Goal: Information Seeking & Learning: Learn about a topic

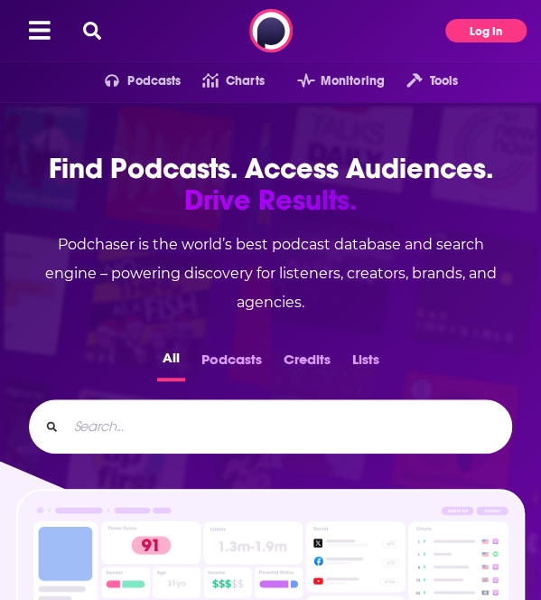
click at [473, 23] on button "Log In" at bounding box center [485, 30] width 81 height 23
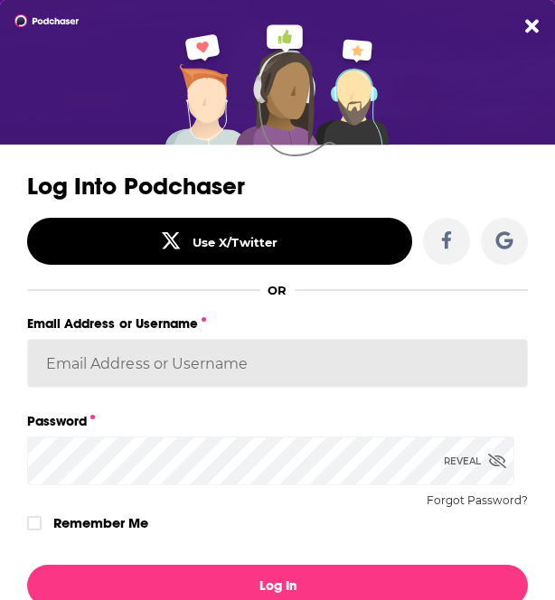
type input "gpg2"
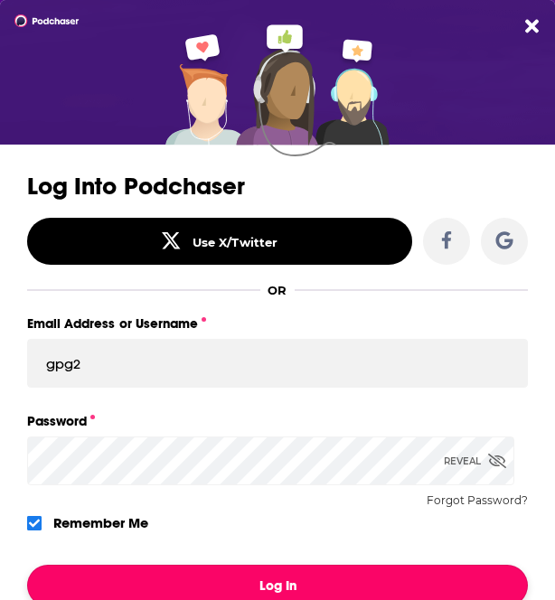
click at [144, 572] on button "Log In" at bounding box center [277, 586] width 501 height 42
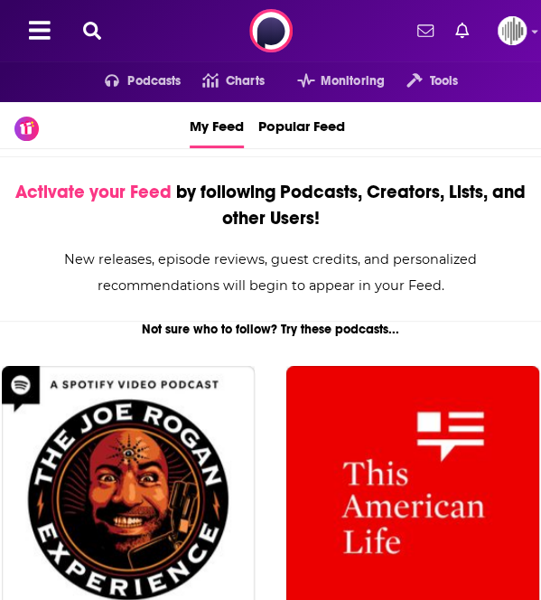
click at [97, 35] on icon at bounding box center [92, 31] width 18 height 18
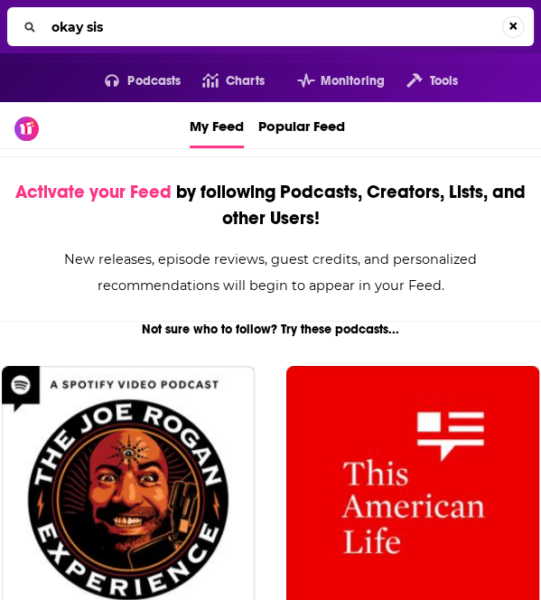
type input "okay sis"
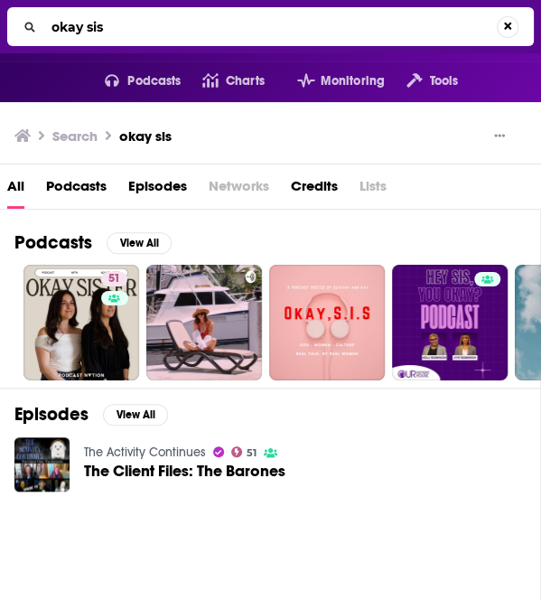
click at [72, 178] on span "Podcasts" at bounding box center [76, 190] width 61 height 37
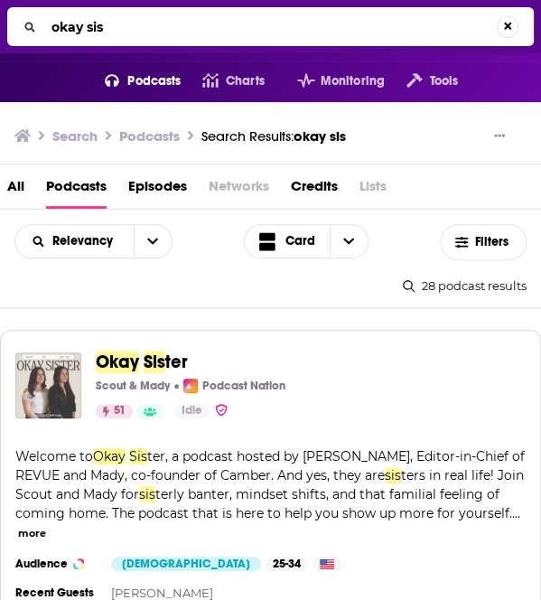
click at [61, 368] on img "Okay Sister" at bounding box center [48, 385] width 66 height 66
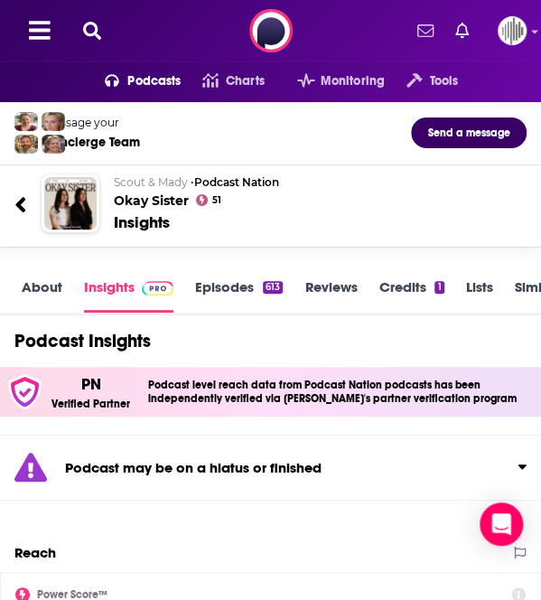
click at [88, 33] on icon at bounding box center [92, 31] width 18 height 18
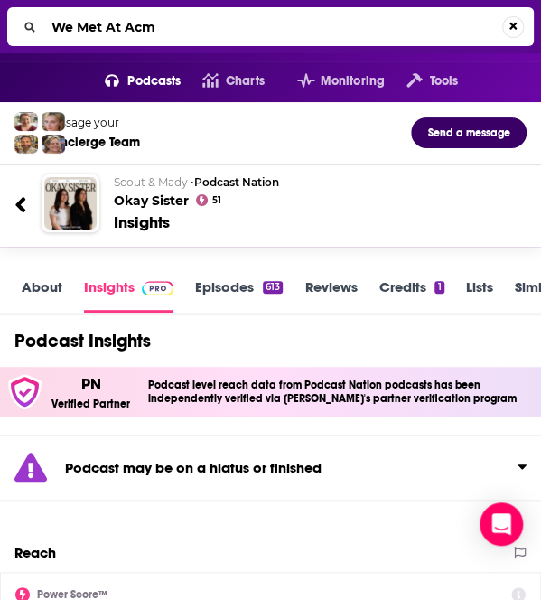
type input "We Met At Acme"
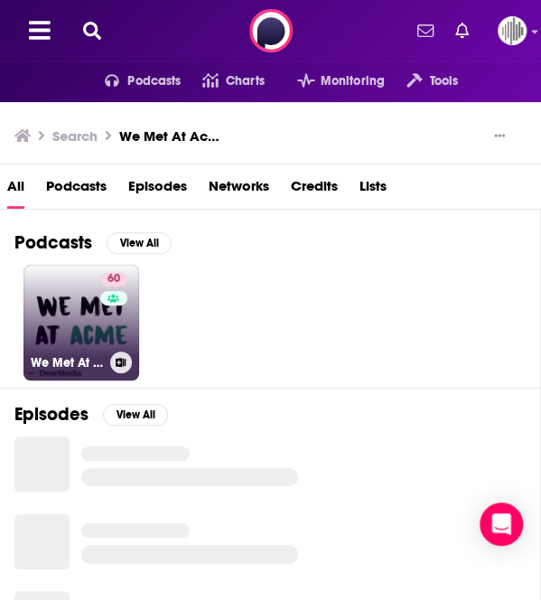
click at [80, 330] on link "60 We Met At Acme" at bounding box center [81, 323] width 116 height 116
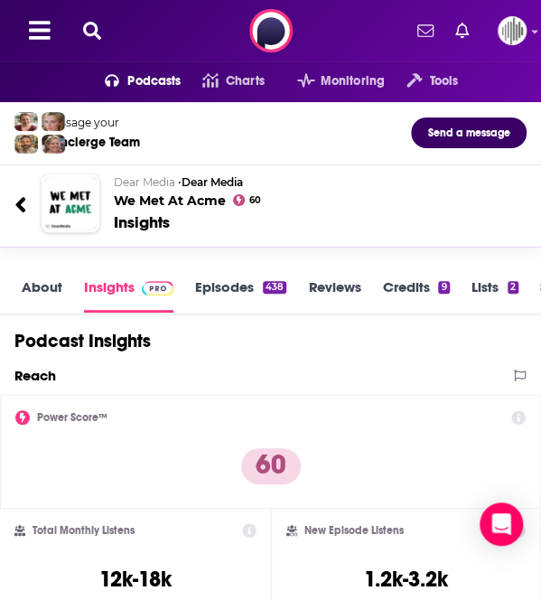
click at [59, 280] on link "About" at bounding box center [42, 295] width 41 height 34
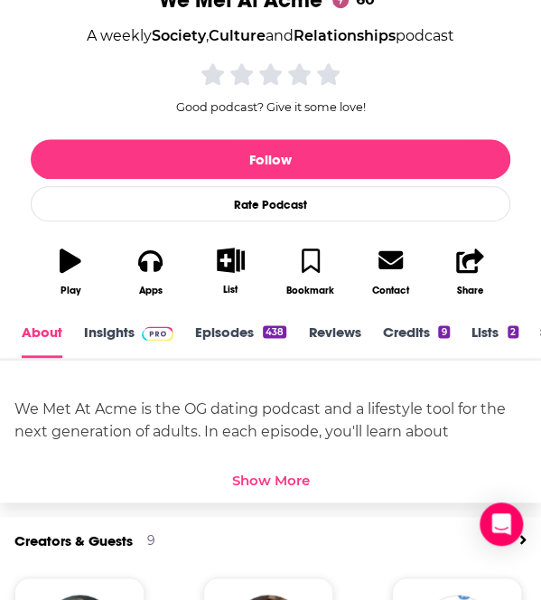
scroll to position [2, 0]
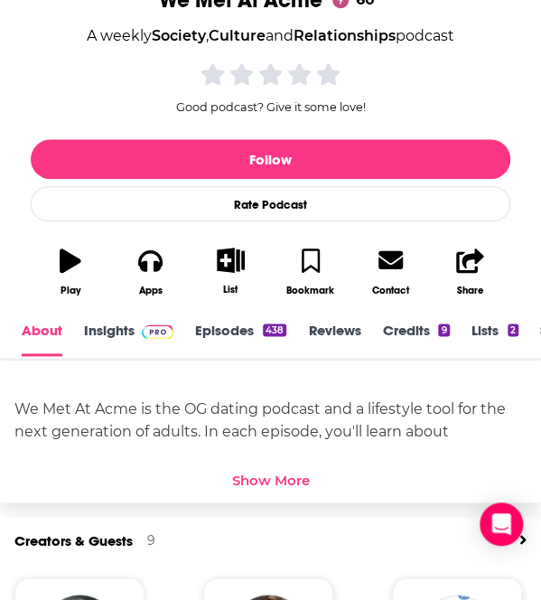
click at [288, 477] on div "Show More" at bounding box center [271, 479] width 78 height 17
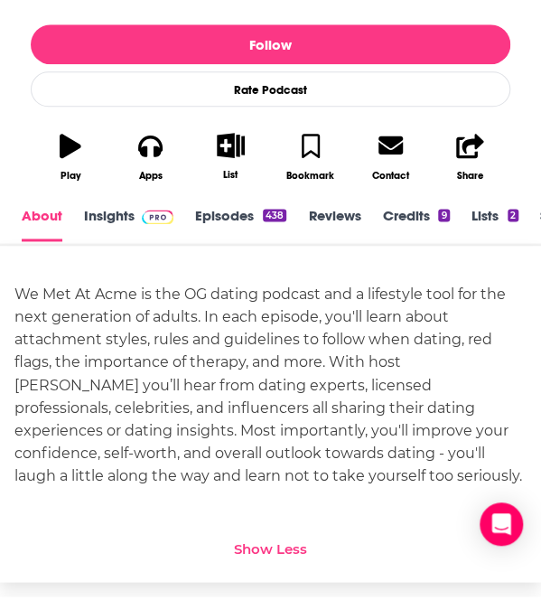
scroll to position [400, 0]
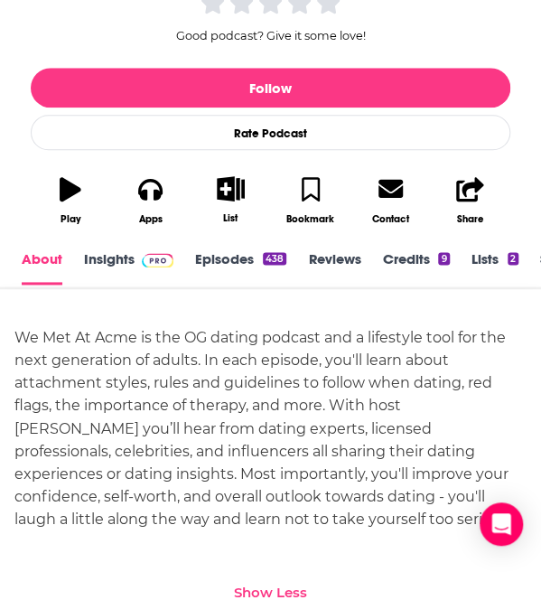
click at [116, 260] on link "Insights" at bounding box center [128, 267] width 89 height 34
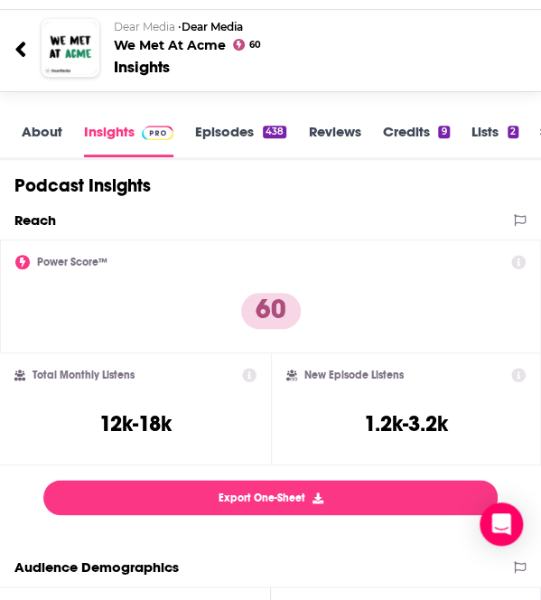
click at [33, 59] on div at bounding box center [27, 47] width 27 height 42
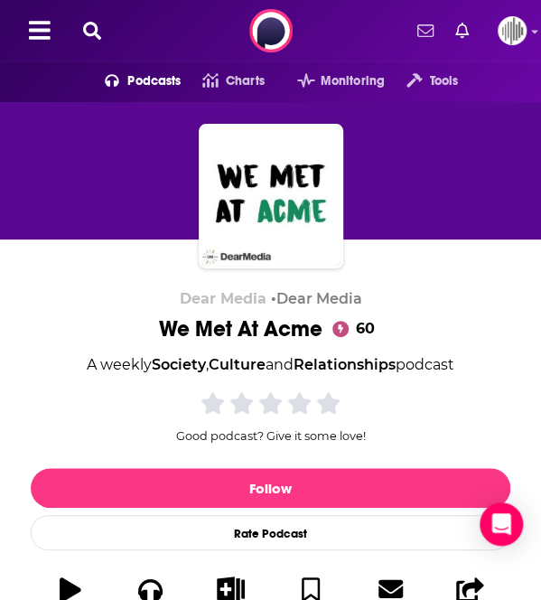
click at [95, 37] on icon at bounding box center [92, 31] width 18 height 18
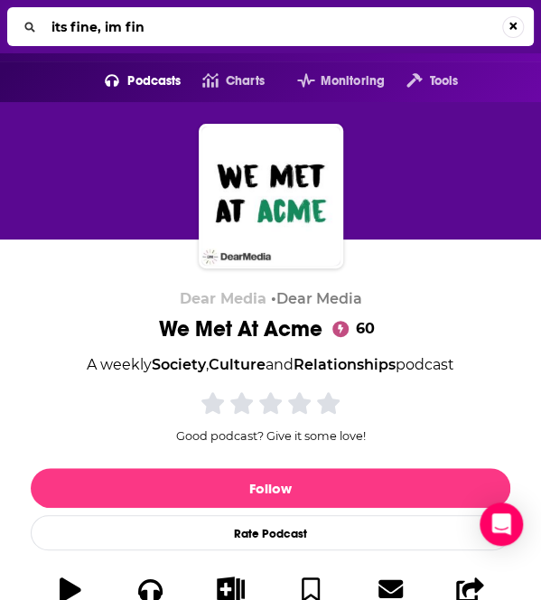
type input "its fine, im fine"
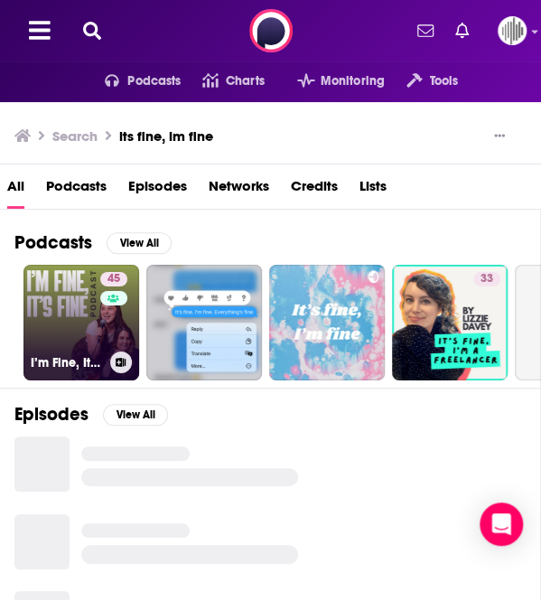
click at [68, 324] on link "45 I’m Fine, It’s Fine" at bounding box center [81, 323] width 116 height 116
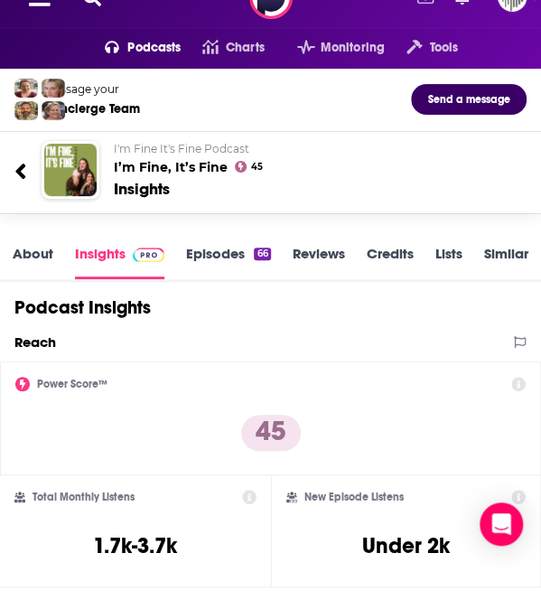
scroll to position [37, 0]
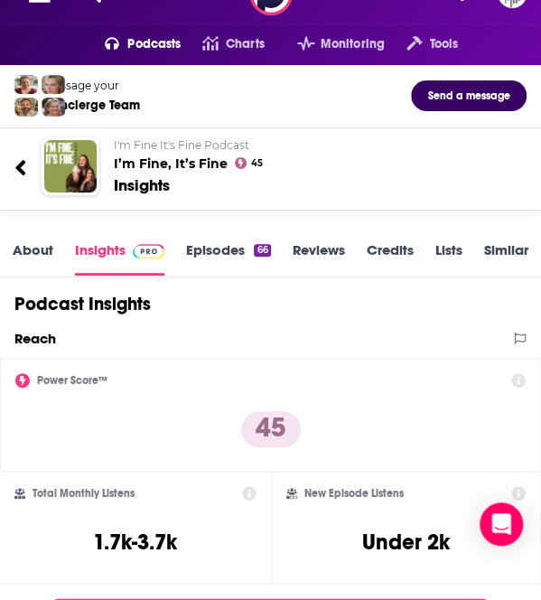
click at [36, 258] on link "About" at bounding box center [33, 258] width 41 height 34
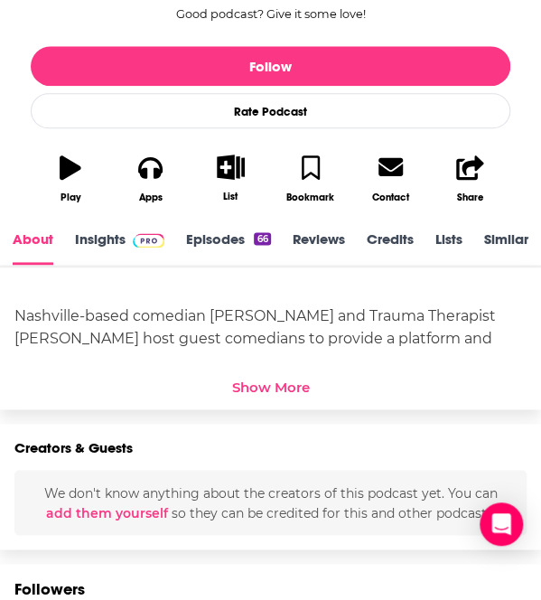
scroll to position [421, 0]
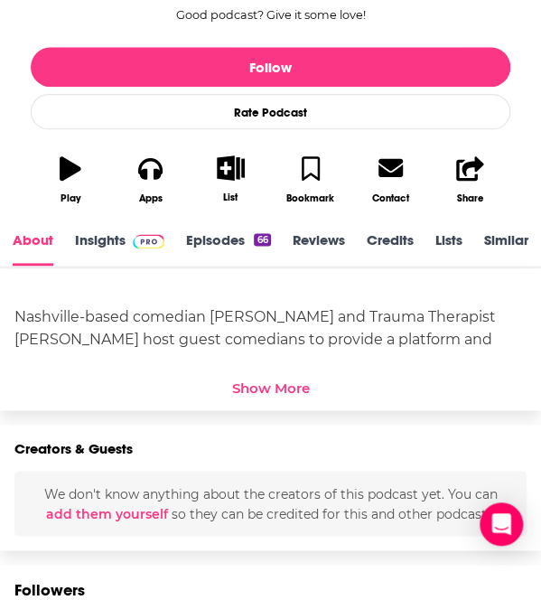
click at [283, 389] on div "Show More" at bounding box center [271, 387] width 78 height 17
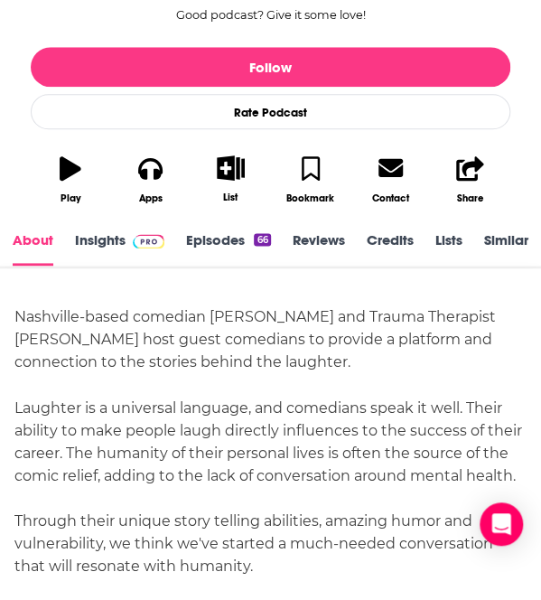
scroll to position [471, 0]
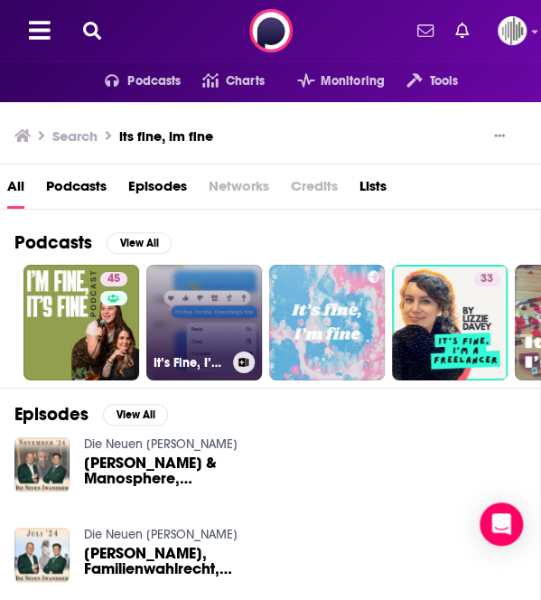
click at [210, 297] on link "It’s Fine, I’m Fine, Everything’s Fine" at bounding box center [204, 323] width 116 height 116
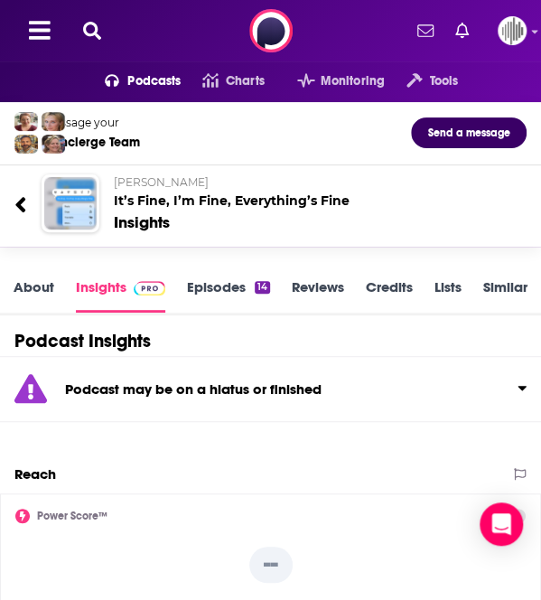
scroll to position [57, 0]
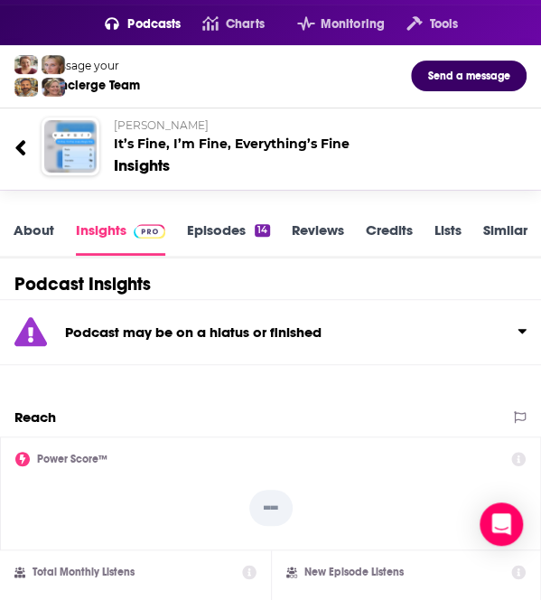
click at [46, 240] on link "About" at bounding box center [34, 238] width 41 height 34
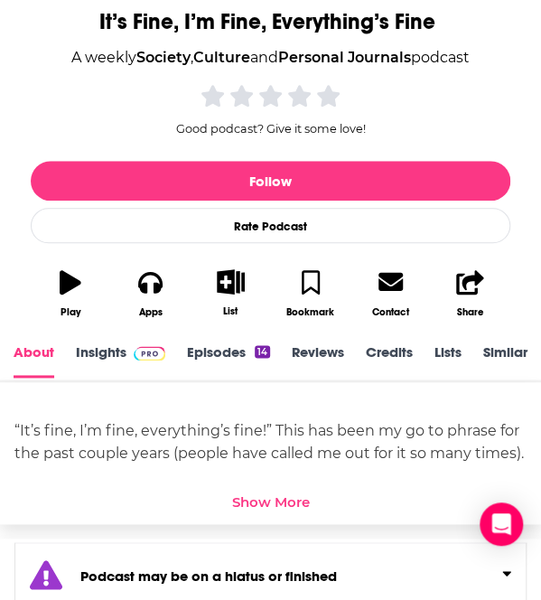
scroll to position [429, 0]
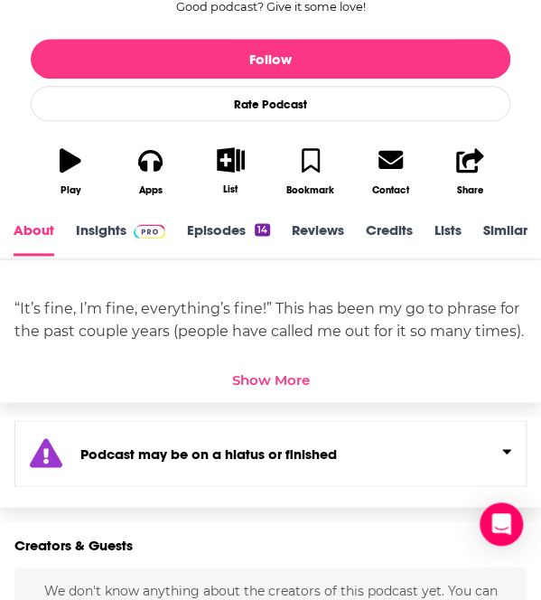
click at [277, 370] on div "Show More" at bounding box center [271, 378] width 78 height 17
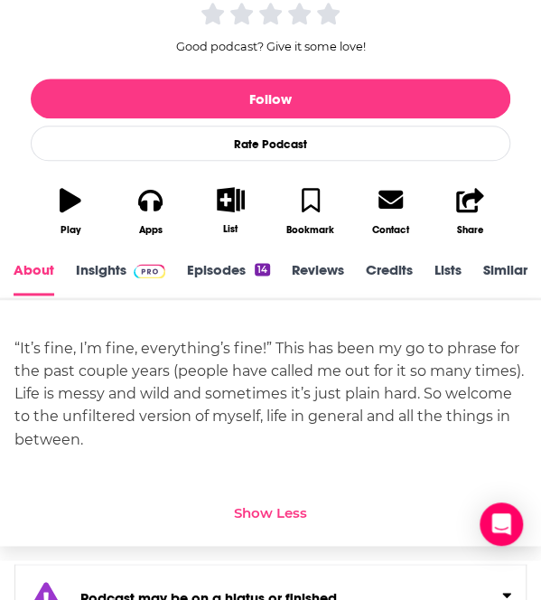
scroll to position [370, 0]
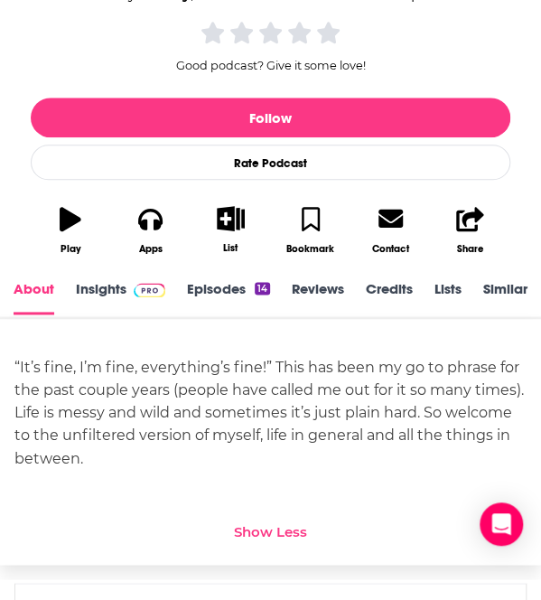
click at [99, 286] on link "Insights" at bounding box center [120, 297] width 89 height 34
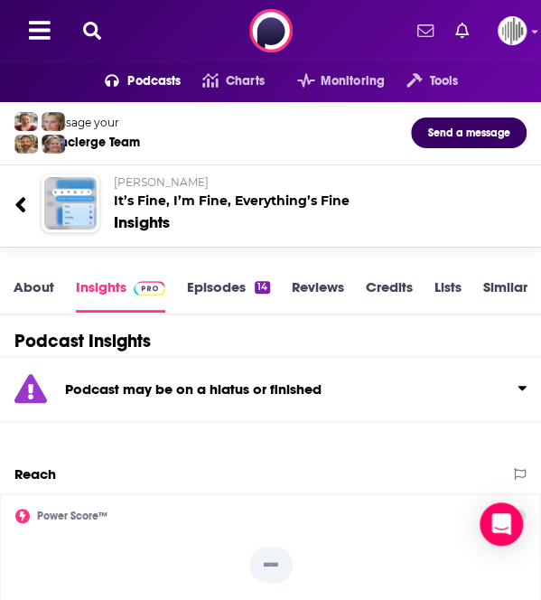
scroll to position [426, 0]
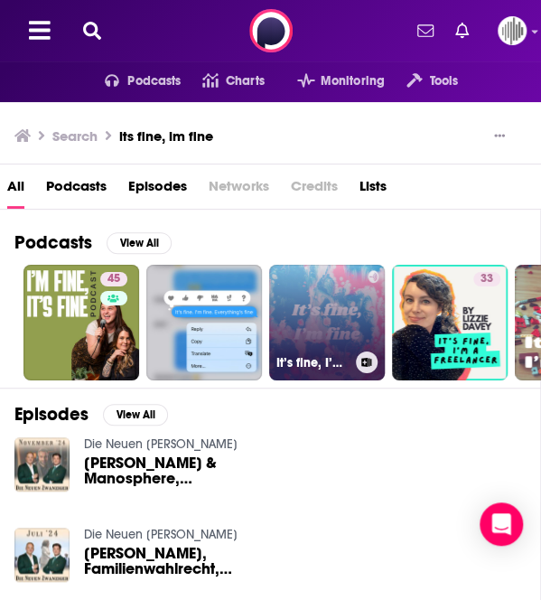
click at [332, 310] on link "It’s fine, I’m fine" at bounding box center [327, 323] width 116 height 116
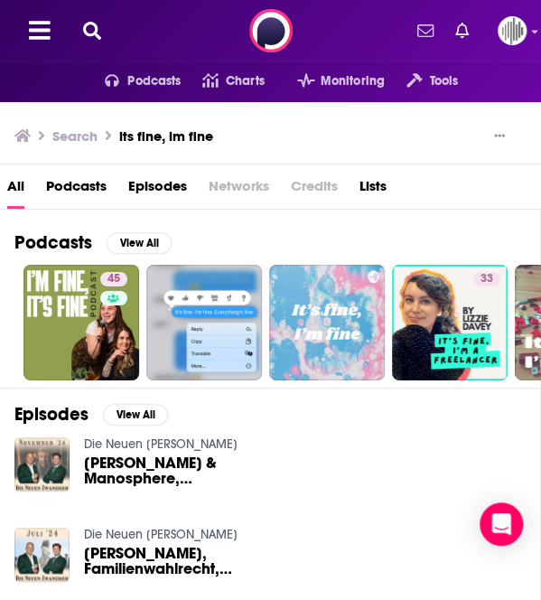
click at [97, 33] on icon at bounding box center [92, 31] width 18 height 18
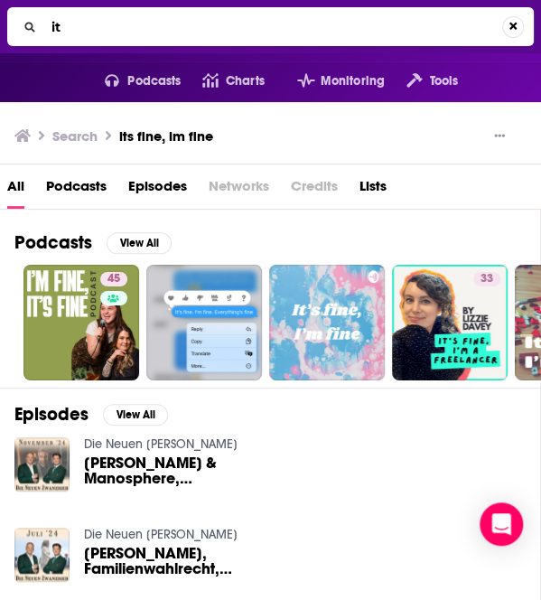
type input "i"
type input "pop [DEMOGRAPHIC_DATA]"
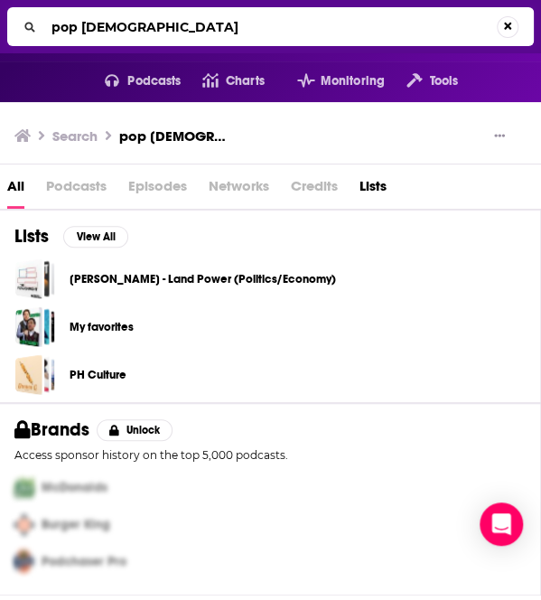
click at [80, 191] on span "Podcasts" at bounding box center [76, 190] width 61 height 37
drag, startPoint x: 175, startPoint y: 30, endPoint x: 47, endPoint y: 36, distance: 128.5
click at [47, 36] on input "pop [DEMOGRAPHIC_DATA]" at bounding box center [273, 27] width 458 height 29
type input "girls gotta eat"
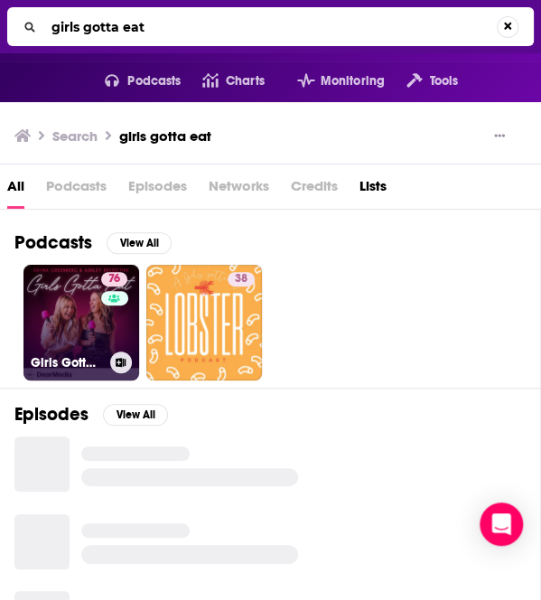
click at [101, 328] on div "76" at bounding box center [116, 312] width 31 height 80
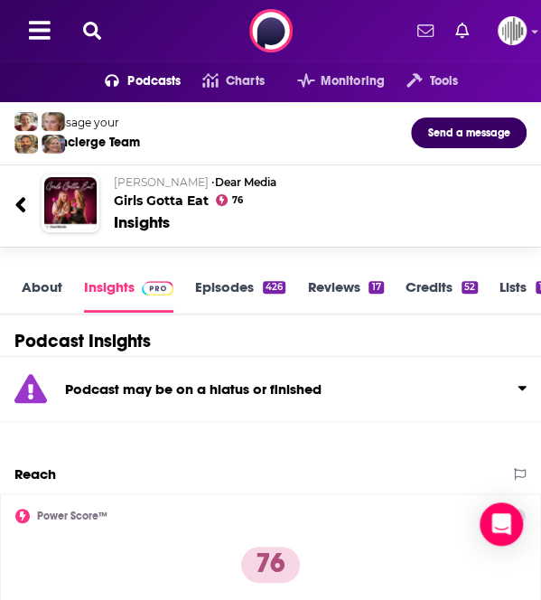
click at [47, 290] on link "About" at bounding box center [42, 295] width 41 height 34
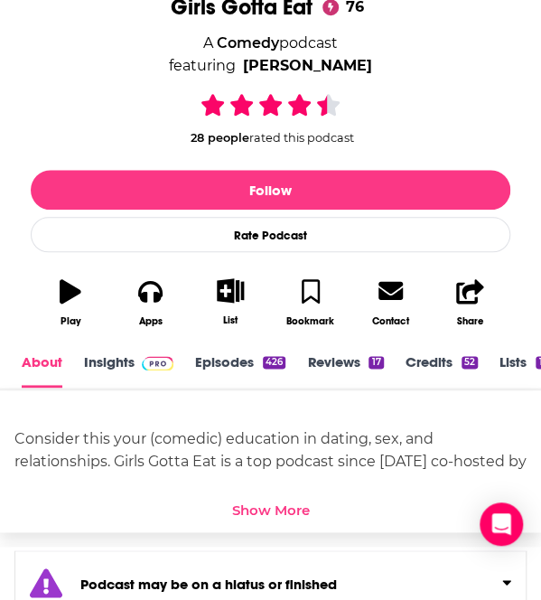
scroll to position [417, 0]
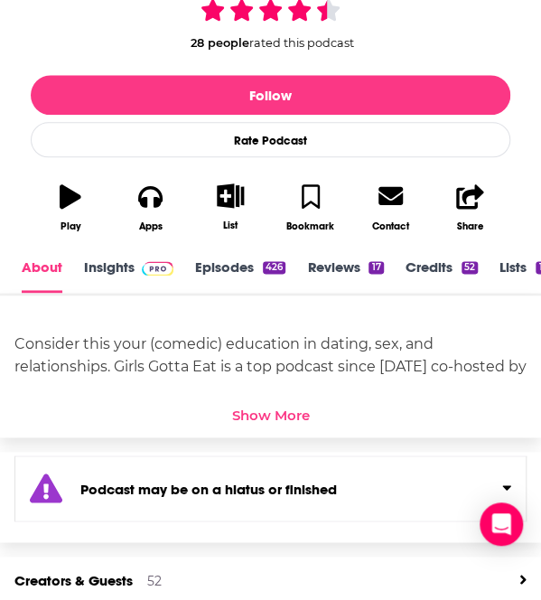
click at [255, 414] on div "Show More" at bounding box center [271, 414] width 78 height 17
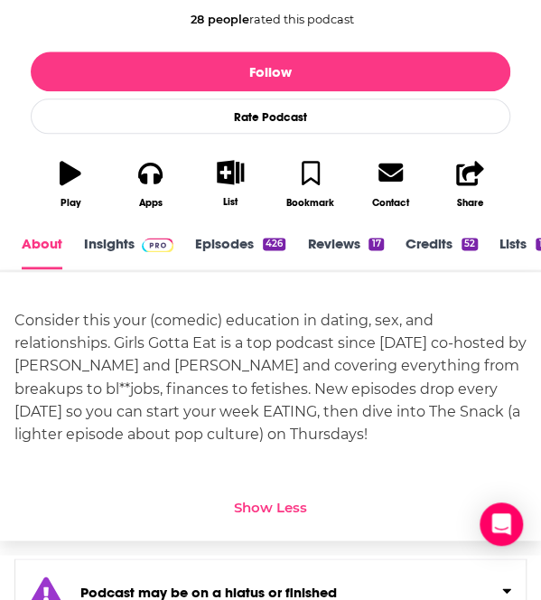
scroll to position [441, 0]
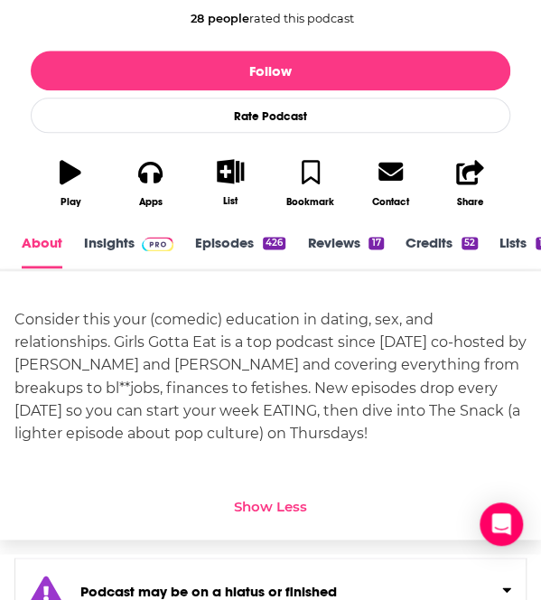
click at [125, 255] on link "Insights" at bounding box center [128, 251] width 89 height 34
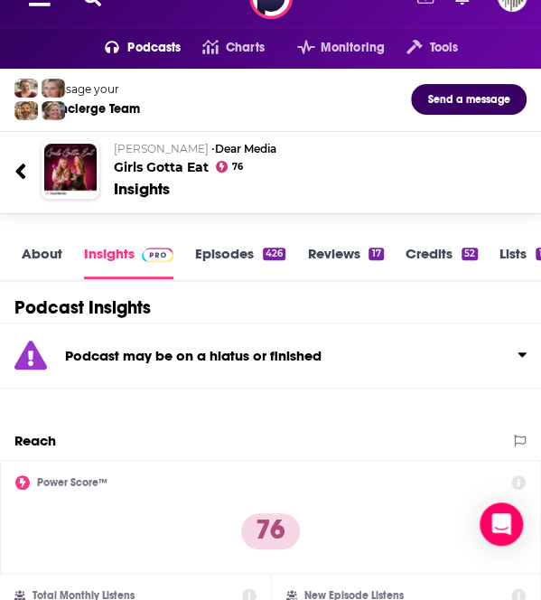
scroll to position [6, 0]
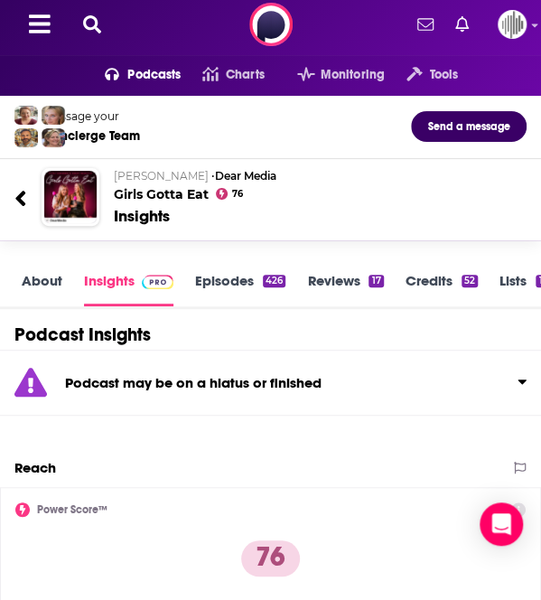
click at [94, 19] on icon at bounding box center [92, 24] width 18 height 18
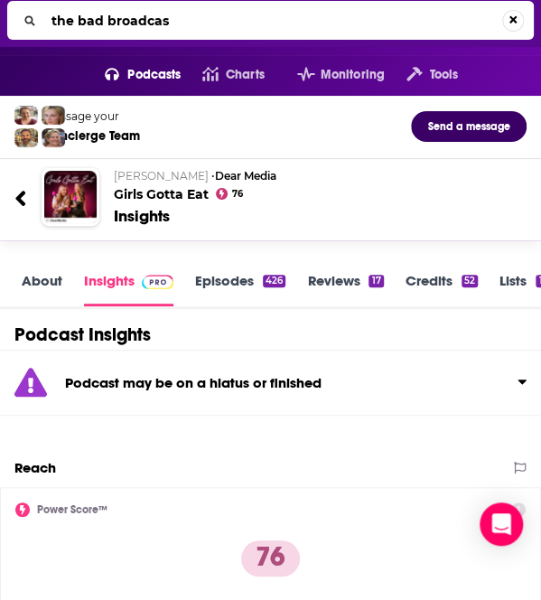
type input "the bad broadcast"
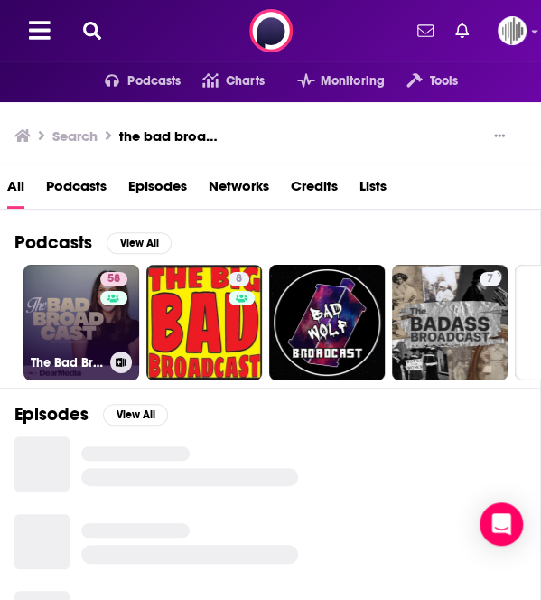
click at [85, 333] on link "58 The Bad Broadcast" at bounding box center [81, 323] width 116 height 116
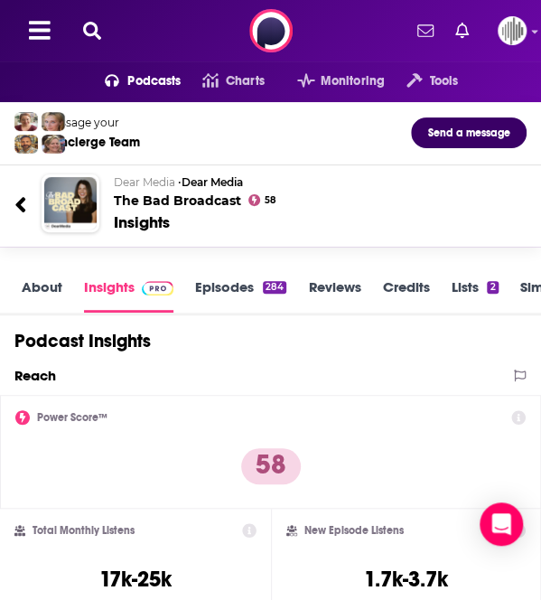
click at [43, 281] on link "About" at bounding box center [42, 295] width 41 height 34
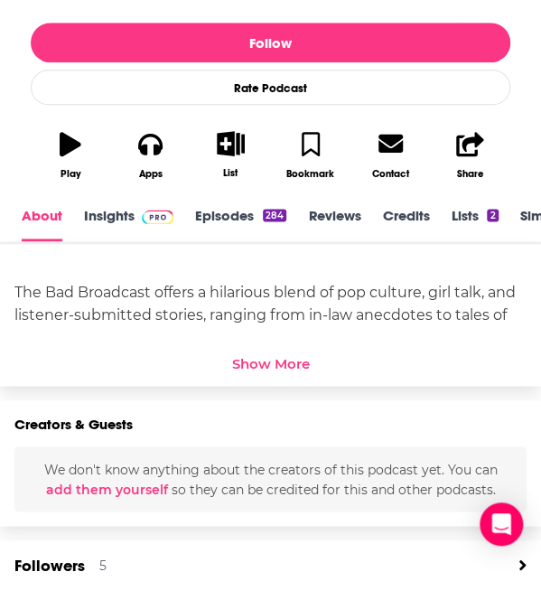
scroll to position [494, 0]
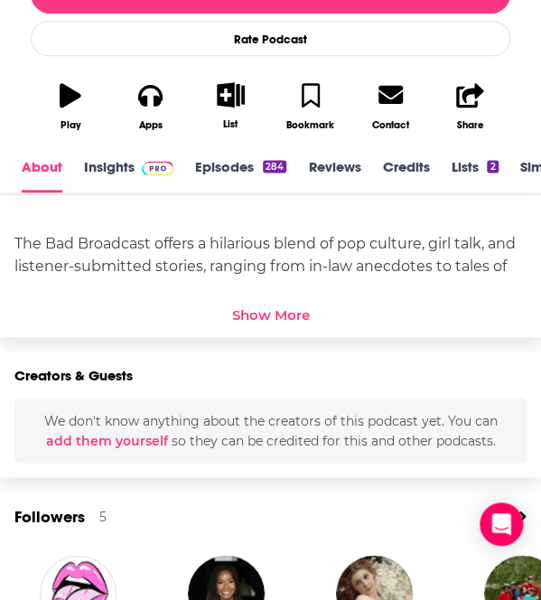
click at [285, 310] on div "Show More" at bounding box center [271, 313] width 78 height 17
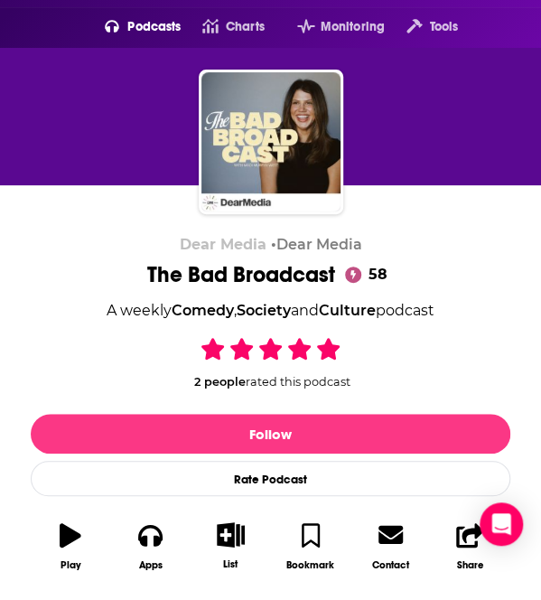
scroll to position [0, 0]
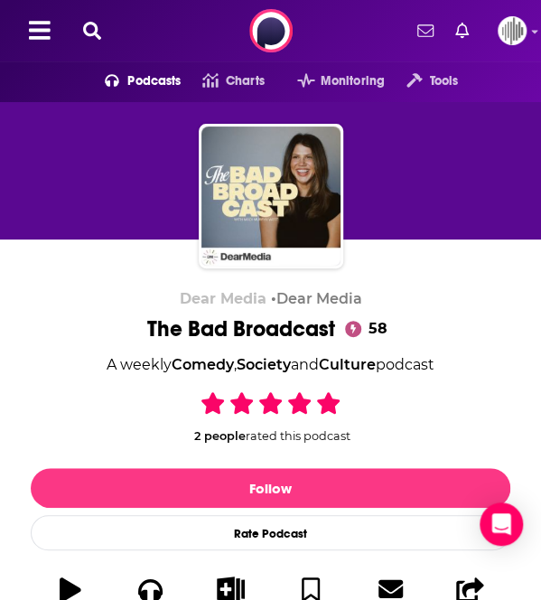
click at [89, 32] on icon at bounding box center [92, 31] width 18 height 18
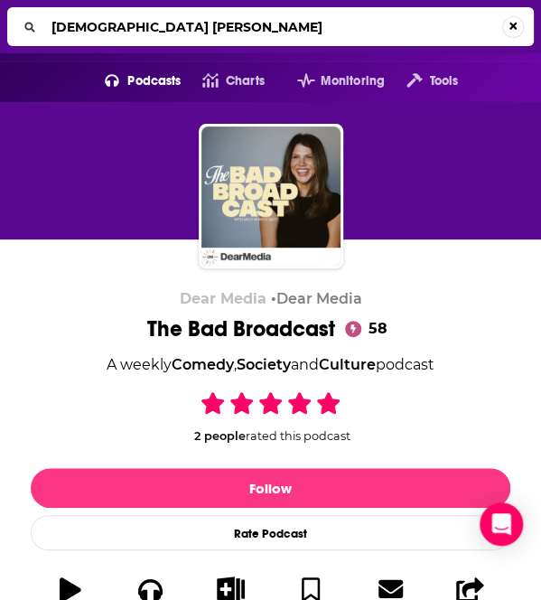
type input "[DEMOGRAPHIC_DATA] gang"
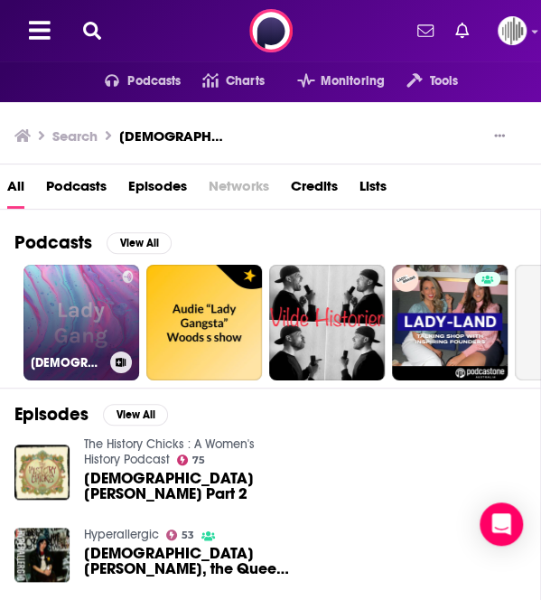
click at [110, 305] on link "[DEMOGRAPHIC_DATA] Gang" at bounding box center [81, 323] width 116 height 116
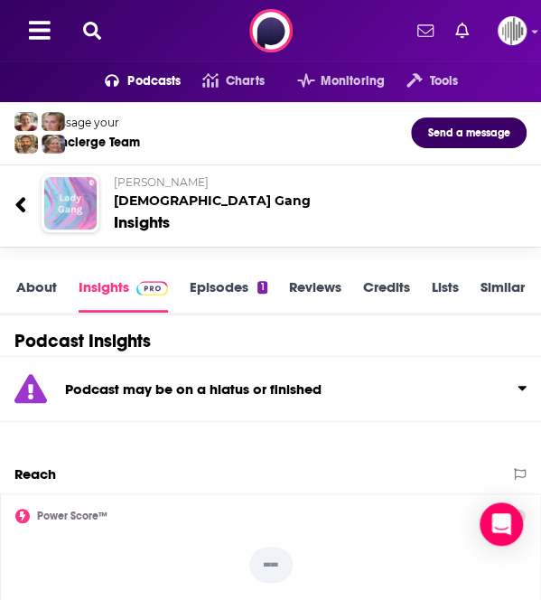
click at [47, 288] on link "About" at bounding box center [36, 295] width 41 height 34
click at [100, 28] on icon at bounding box center [92, 31] width 18 height 18
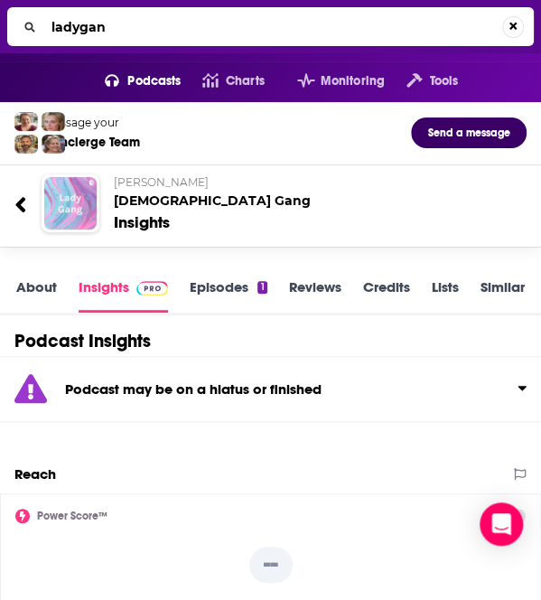
type input "ladygang"
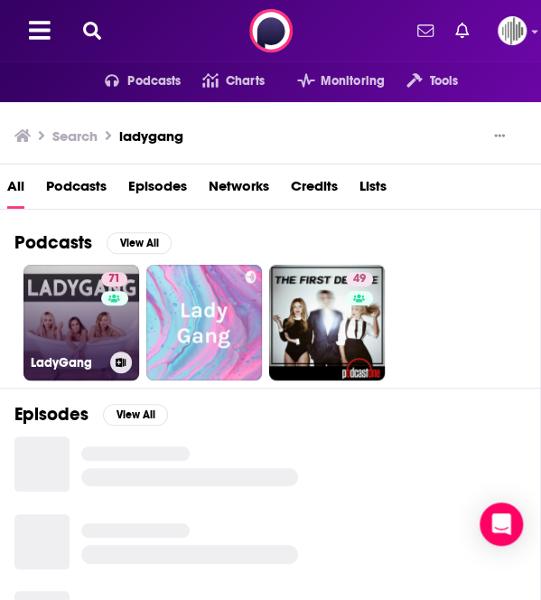
click at [67, 328] on link "71 LadyGang" at bounding box center [81, 323] width 116 height 116
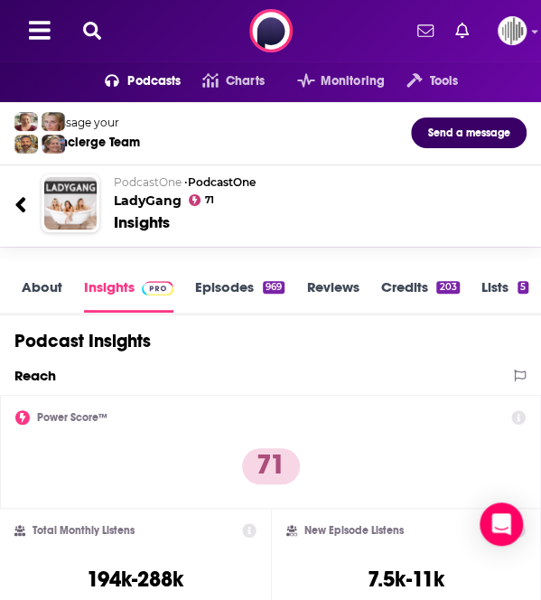
click at [101, 27] on button at bounding box center [92, 31] width 29 height 21
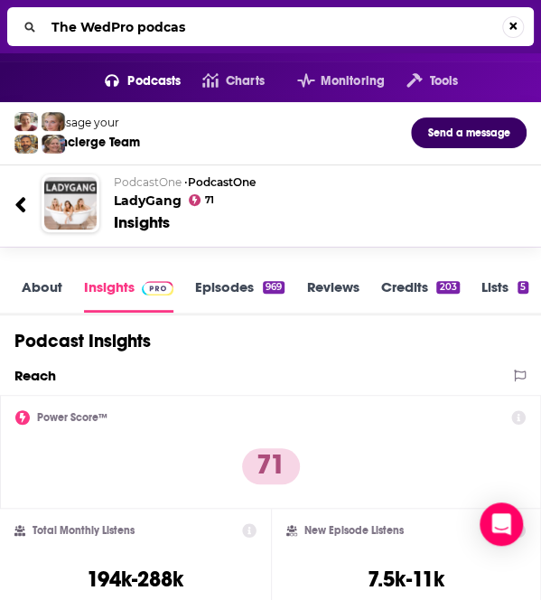
type input "The WedPro podcast"
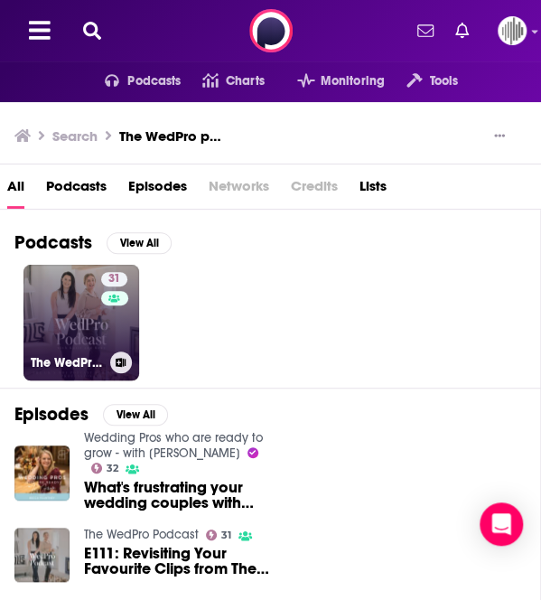
click at [103, 333] on div "31" at bounding box center [116, 312] width 31 height 80
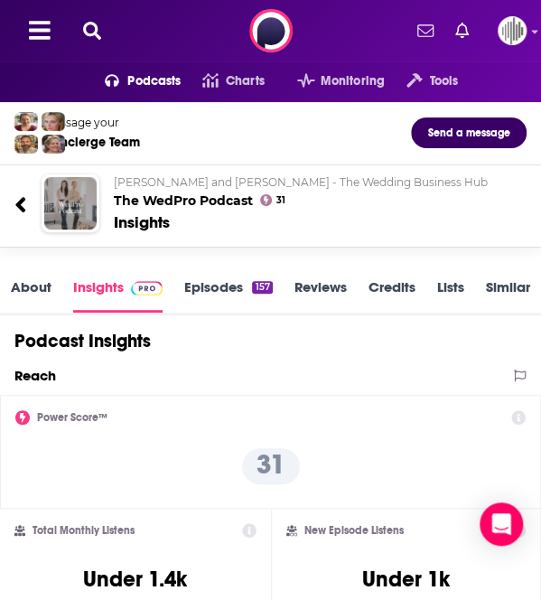
click at [86, 32] on icon at bounding box center [92, 31] width 18 height 18
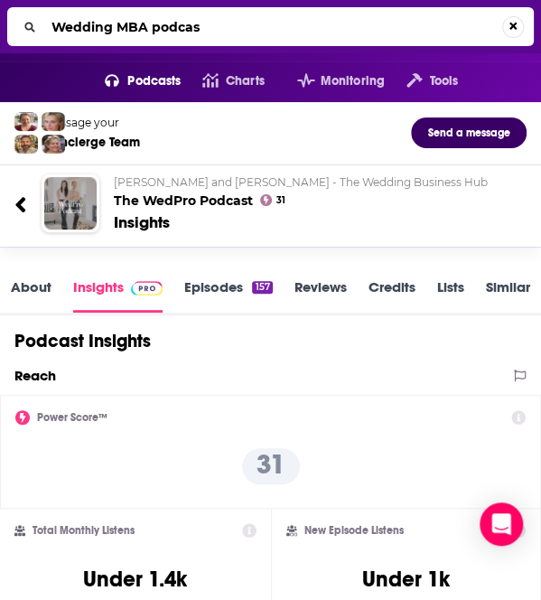
type input "Wedding MBA podcast"
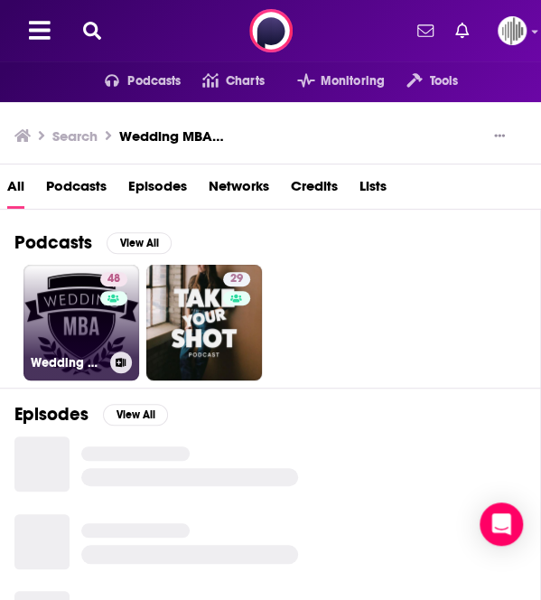
click at [103, 326] on div "48" at bounding box center [116, 312] width 32 height 80
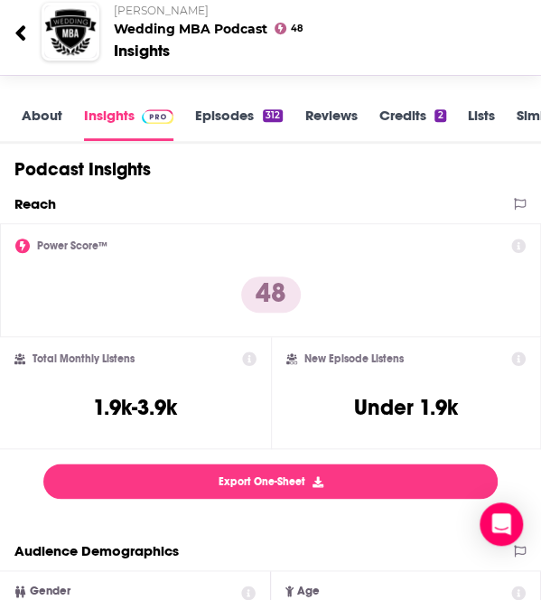
scroll to position [98, 0]
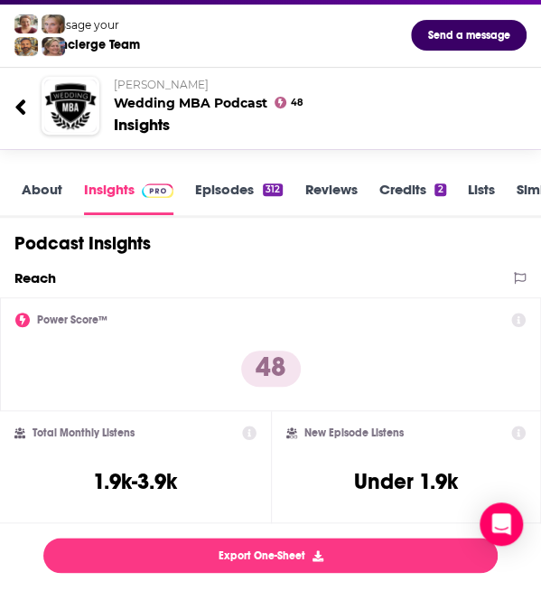
click at [44, 192] on link "About" at bounding box center [42, 198] width 41 height 34
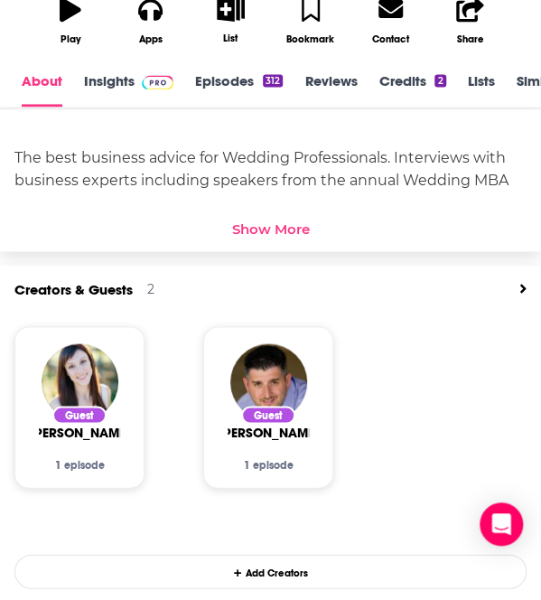
scroll to position [470, 0]
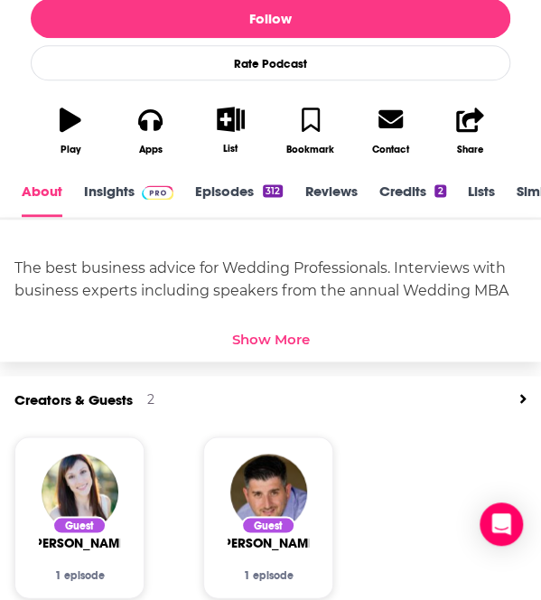
click at [276, 344] on div "Show More" at bounding box center [271, 338] width 78 height 17
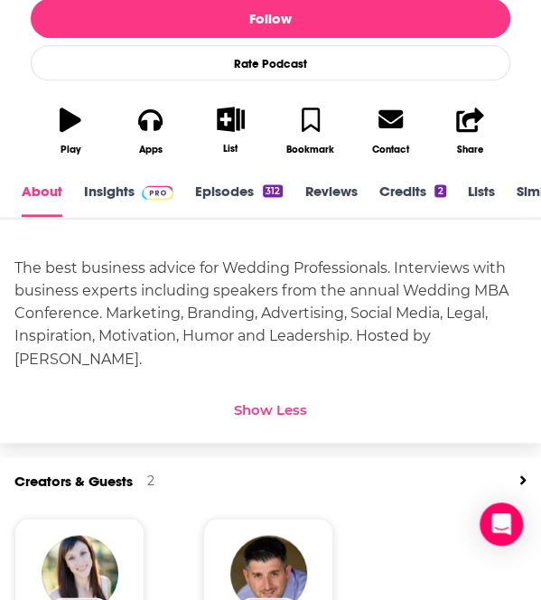
click at [117, 201] on link "Insights" at bounding box center [128, 200] width 89 height 34
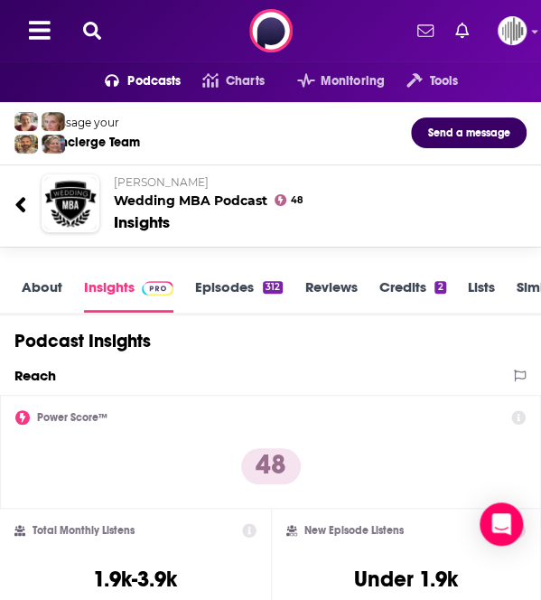
click at [97, 40] on button at bounding box center [92, 31] width 29 height 21
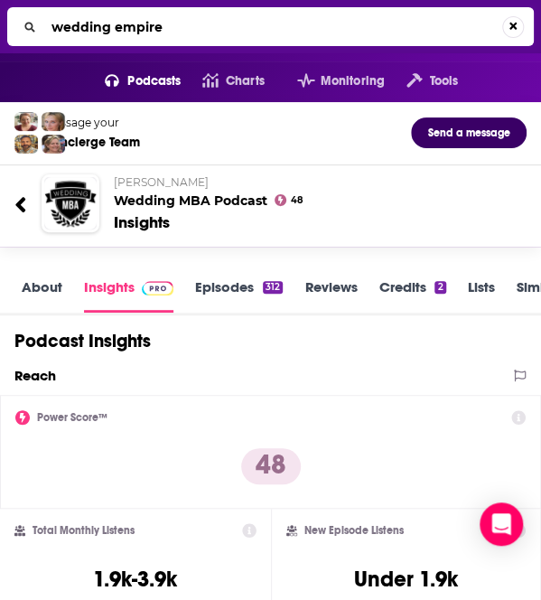
type input "wedding empires"
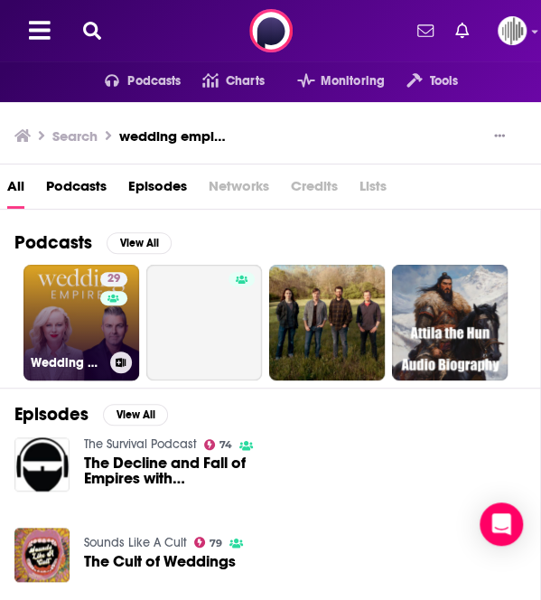
click at [74, 312] on link "29 Wedding Empires - Grow and Market Your Dream Wedding Business" at bounding box center [81, 323] width 116 height 116
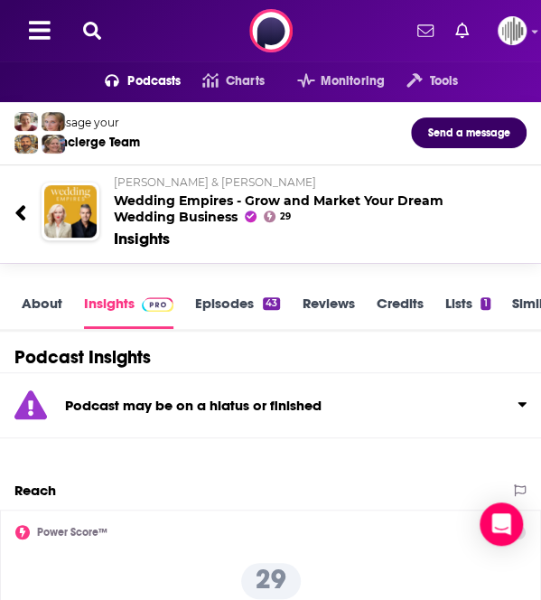
click at [89, 14] on div "Podcasts Charts Monitoring Tools For Business For Podcasters More" at bounding box center [270, 30] width 541 height 61
click at [91, 17] on div "Podcasts Charts Monitoring Tools For Business For Podcasters More" at bounding box center [270, 30] width 541 height 61
click at [92, 24] on icon at bounding box center [92, 31] width 18 height 18
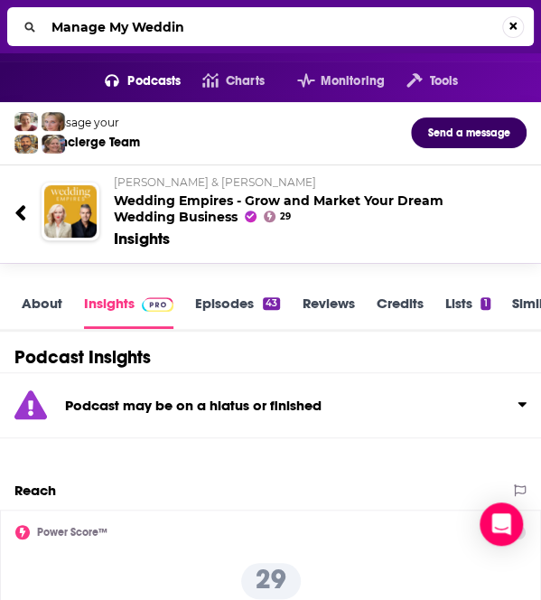
type input "Manage My Wedding"
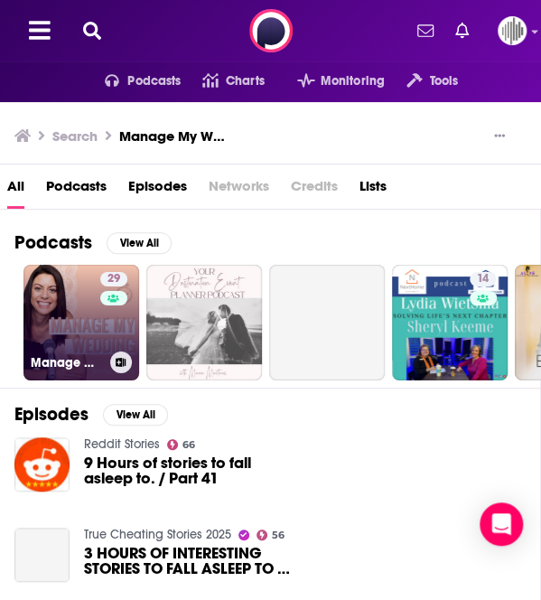
click at [115, 330] on div "29" at bounding box center [116, 312] width 32 height 80
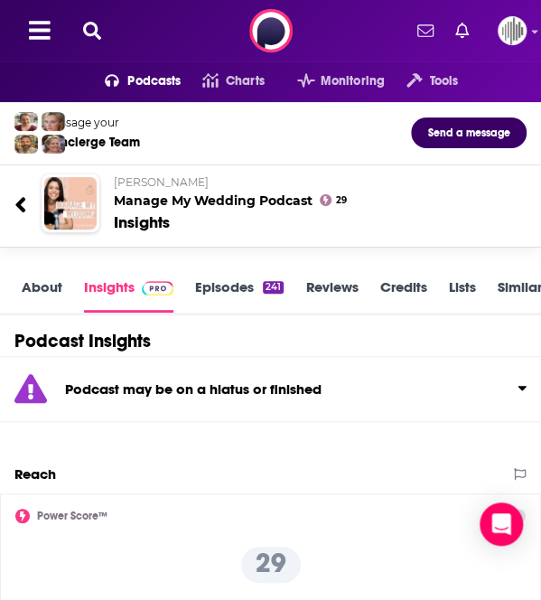
click at [96, 32] on icon at bounding box center [92, 31] width 18 height 18
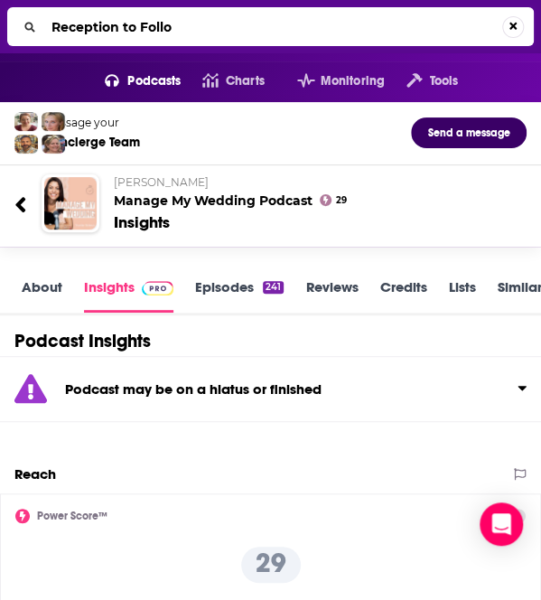
type input "Reception to Follow"
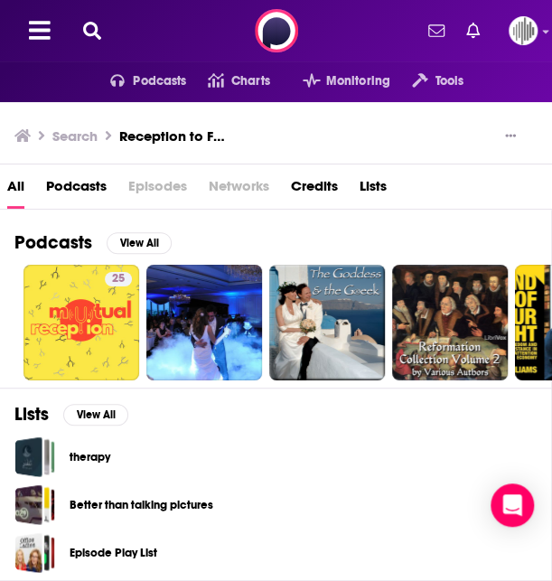
click at [221, 136] on h3 "Reception to Follow" at bounding box center [172, 135] width 107 height 17
click at [264, 132] on div "Search Reception to Follow" at bounding box center [268, 136] width 509 height 25
click at [211, 129] on h3 "Reception to Follow" at bounding box center [172, 135] width 107 height 17
click at [95, 26] on icon at bounding box center [92, 31] width 18 height 18
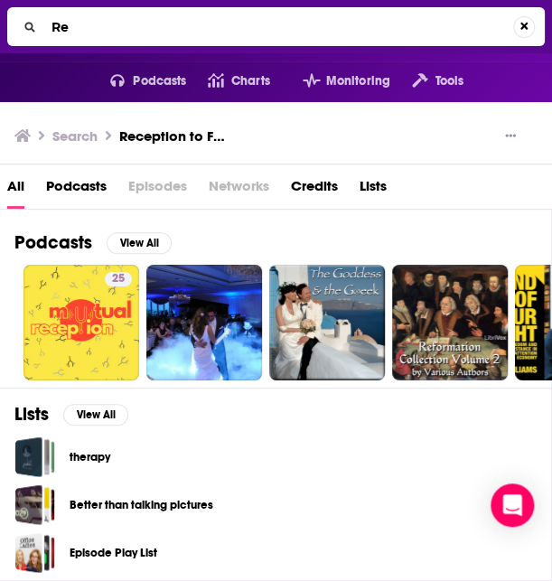
type input "R"
type input "wedding industry insider"
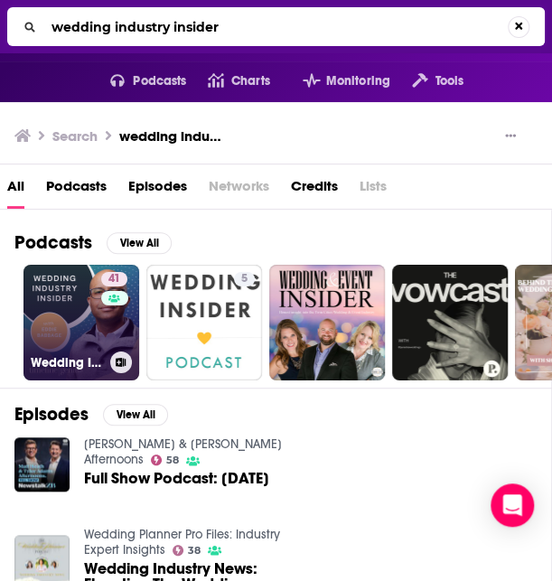
click at [60, 332] on link "41 Wedding Industry Insider" at bounding box center [81, 323] width 116 height 116
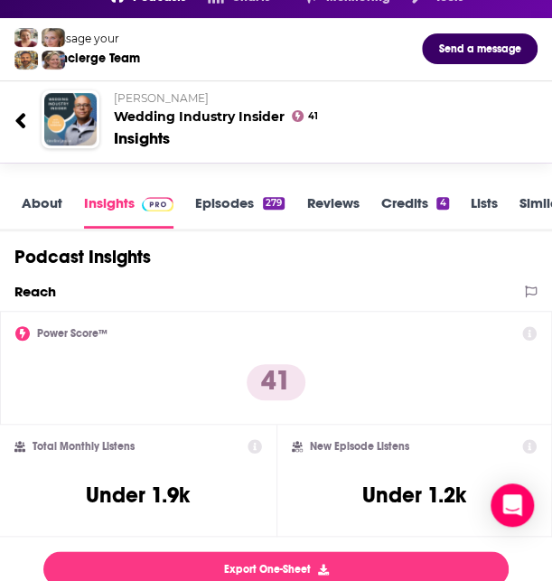
scroll to position [83, 0]
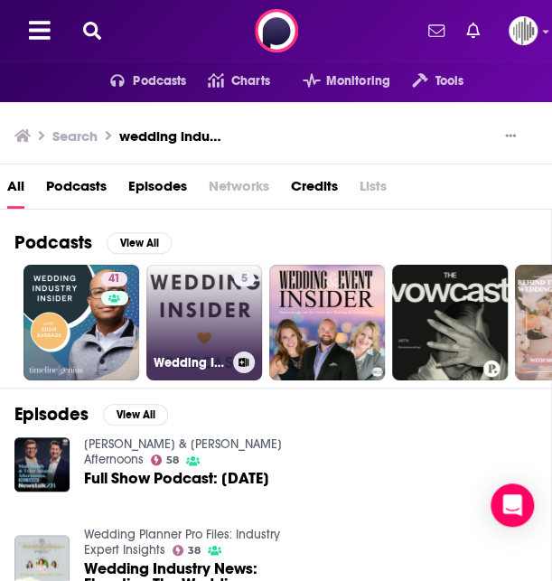
click at [196, 303] on link "5 Wedding Insider Podcast: Wedding Ideas & Planning Tips from Amazing Wedding V…" at bounding box center [204, 323] width 116 height 116
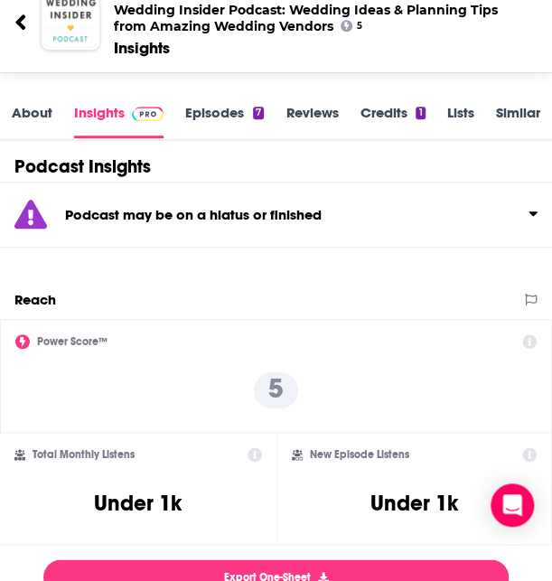
scroll to position [190, 0]
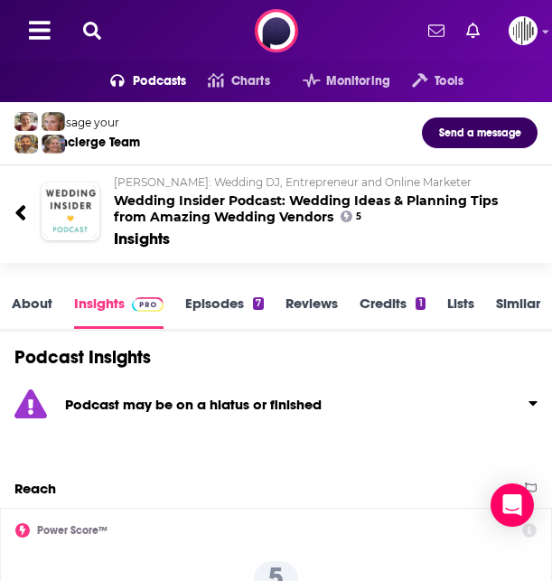
scroll to position [190, 0]
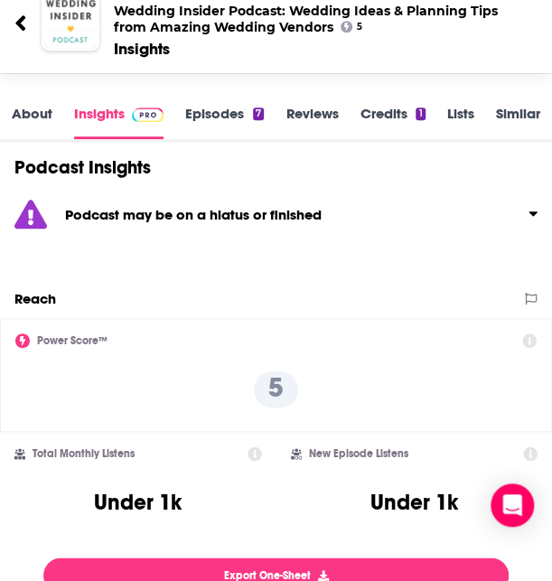
click at [33, 115] on link "About" at bounding box center [32, 122] width 41 height 34
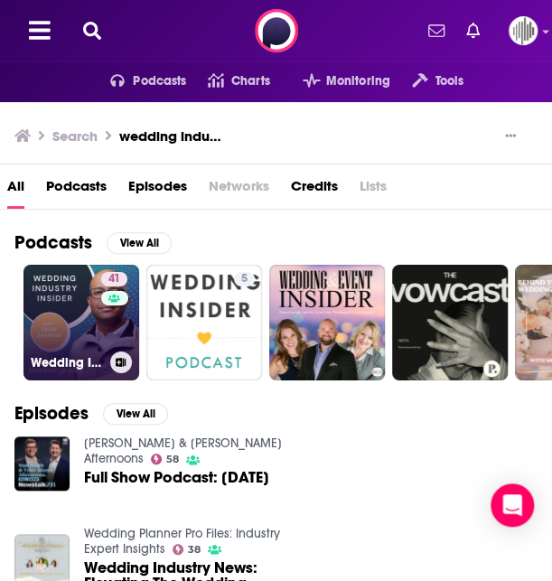
click at [80, 319] on link "41 Wedding Industry Insider" at bounding box center [81, 323] width 116 height 116
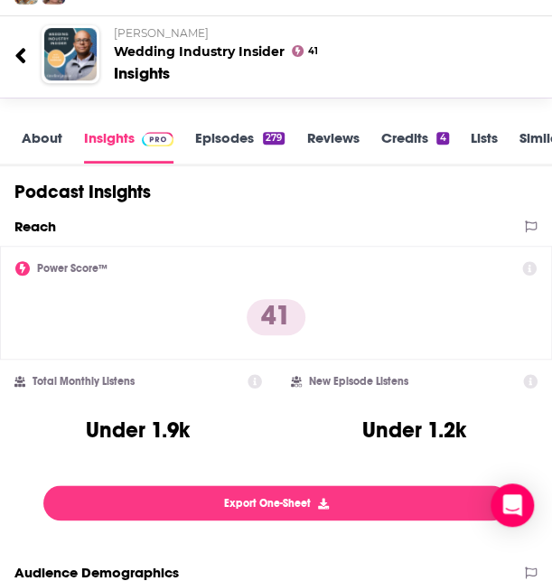
scroll to position [148, 0]
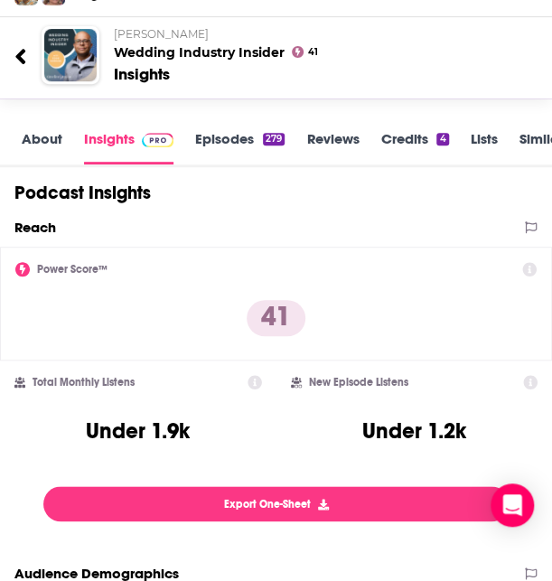
click at [39, 142] on link "About" at bounding box center [42, 147] width 41 height 34
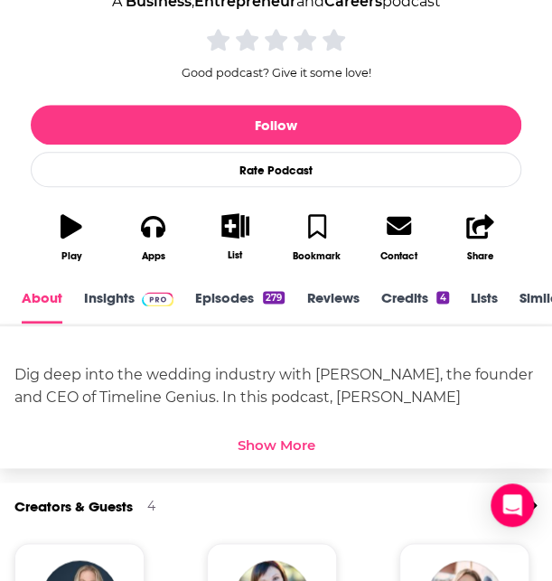
scroll to position [370, 0]
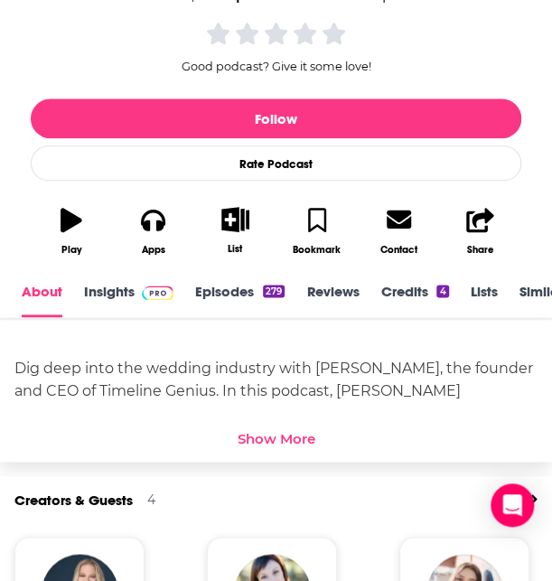
click at [286, 433] on div "Show More" at bounding box center [277, 438] width 78 height 17
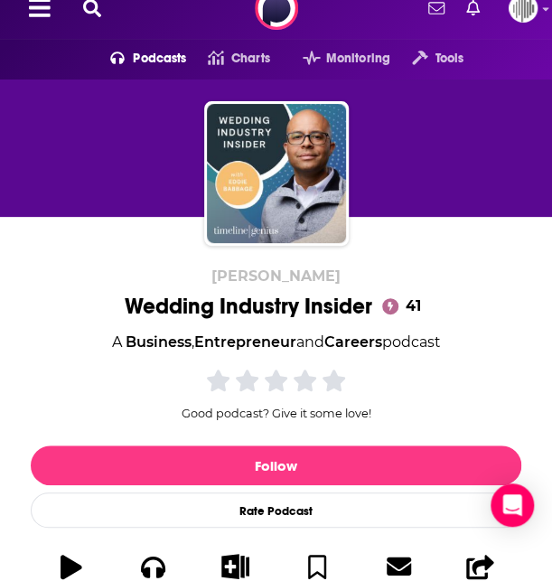
click at [91, 9] on icon at bounding box center [92, 8] width 18 height 18
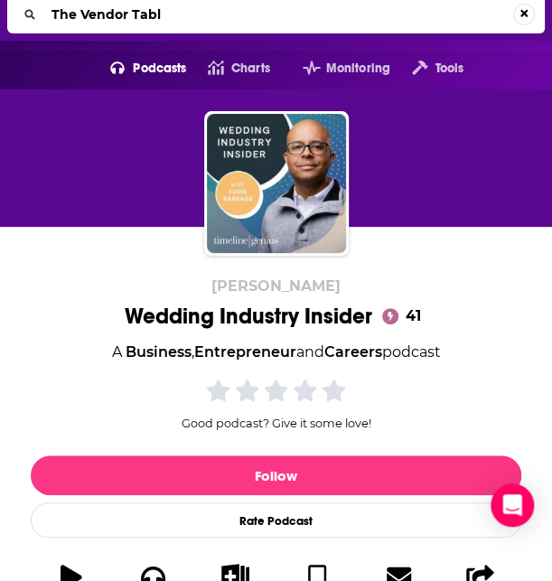
type input "The Vendor Table"
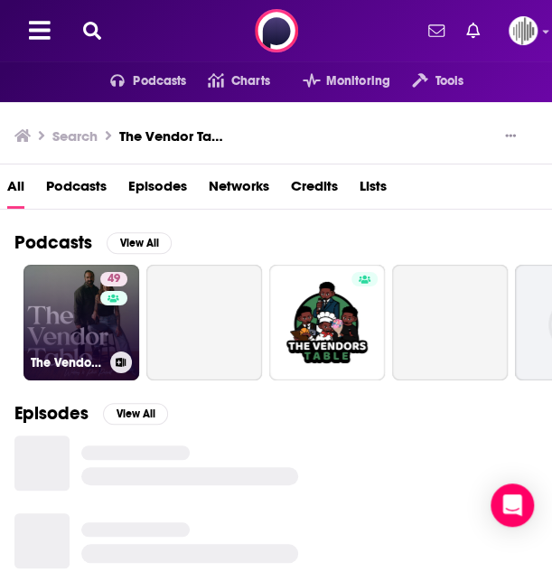
click at [86, 333] on link "49 The Vendor Table - A Wedding and Photography Podcast" at bounding box center [81, 323] width 116 height 116
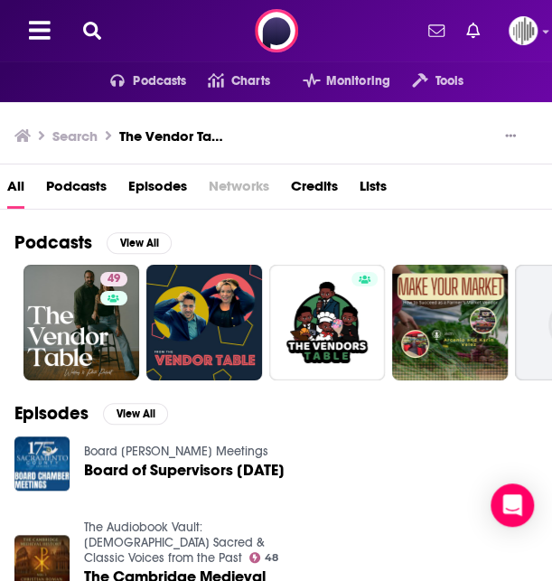
click at [94, 19] on div "Podcasts Charts Monitoring Tools For Business For Podcasters More" at bounding box center [276, 30] width 552 height 61
click at [93, 23] on icon at bounding box center [92, 31] width 18 height 18
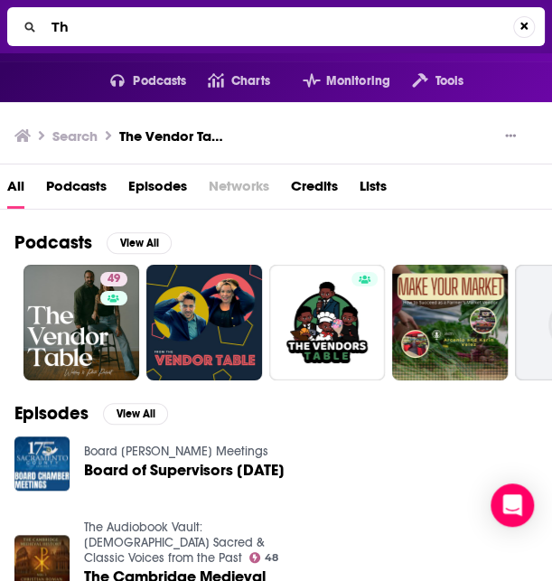
type input "T"
type input "Just Another Biz Podcast"
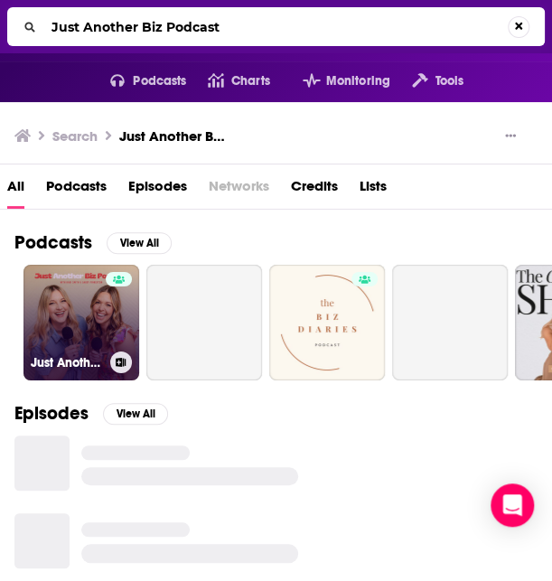
click at [72, 338] on link "Just Another Biz Podcast: Unfiltered Business Tips for Wedding Pros and Creativ…" at bounding box center [81, 323] width 116 height 116
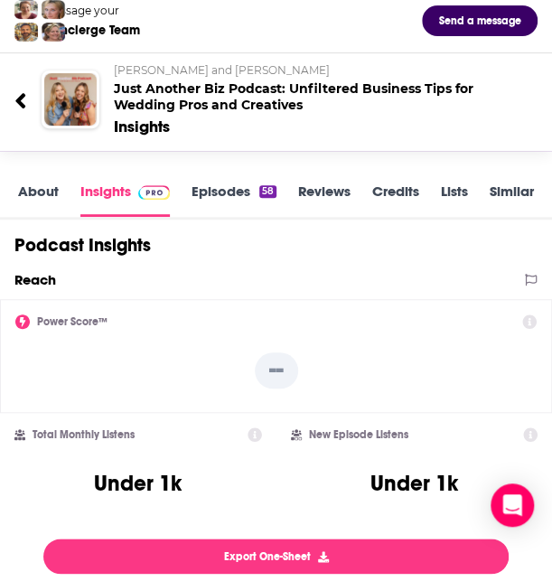
scroll to position [98, 0]
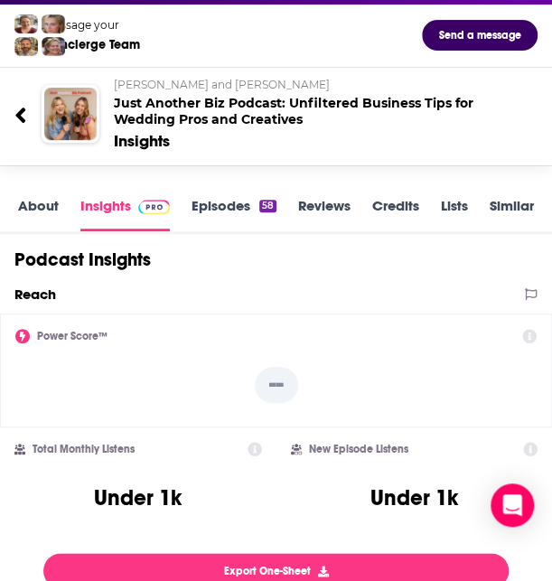
click at [35, 213] on link "About" at bounding box center [38, 214] width 41 height 34
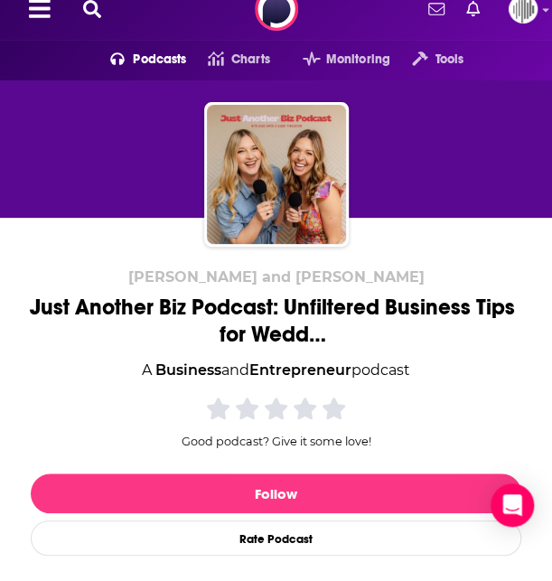
scroll to position [16, 0]
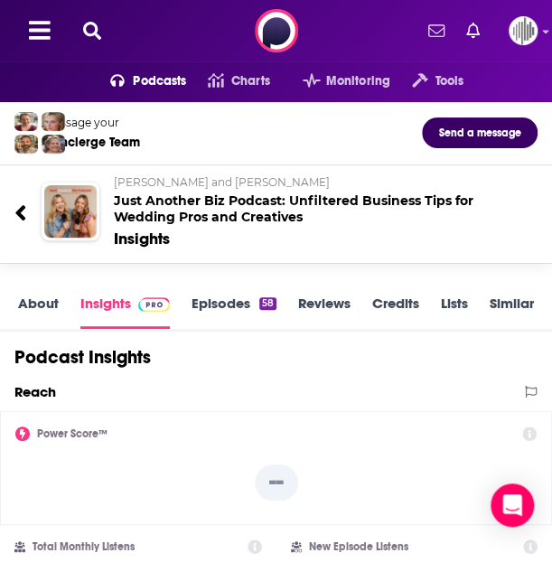
click at [94, 30] on icon at bounding box center [92, 31] width 18 height 18
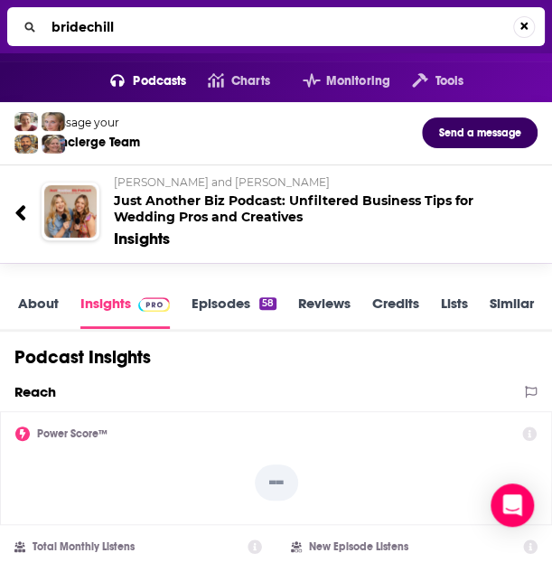
type input "bridechilla"
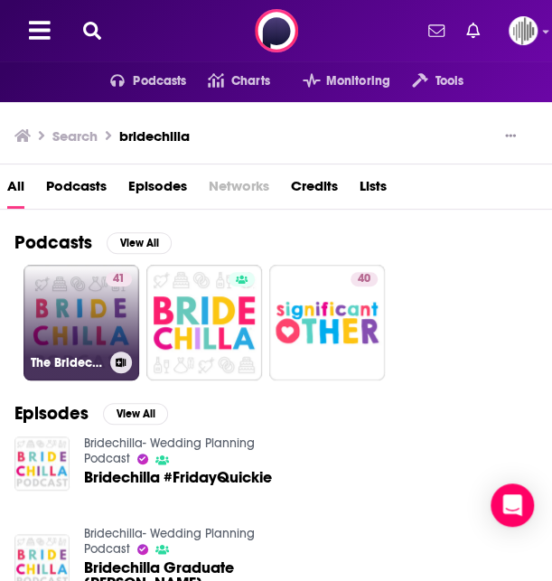
click at [67, 316] on link "41 The Bridechilla Podcast - Wedding Planning advice for brides and grooms" at bounding box center [81, 323] width 116 height 116
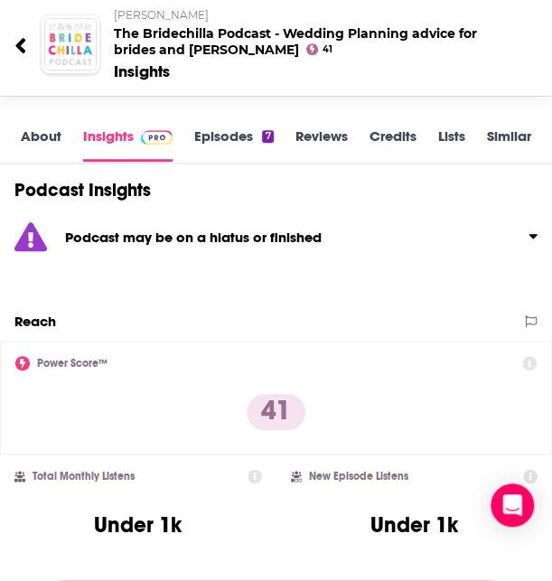
scroll to position [64, 0]
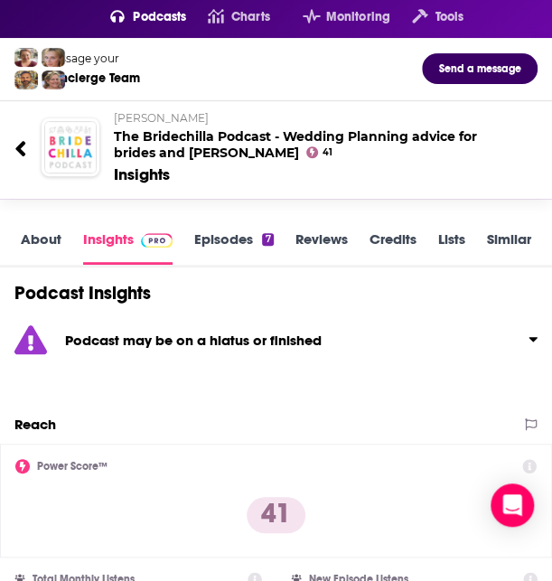
click at [55, 230] on link "About" at bounding box center [41, 247] width 41 height 34
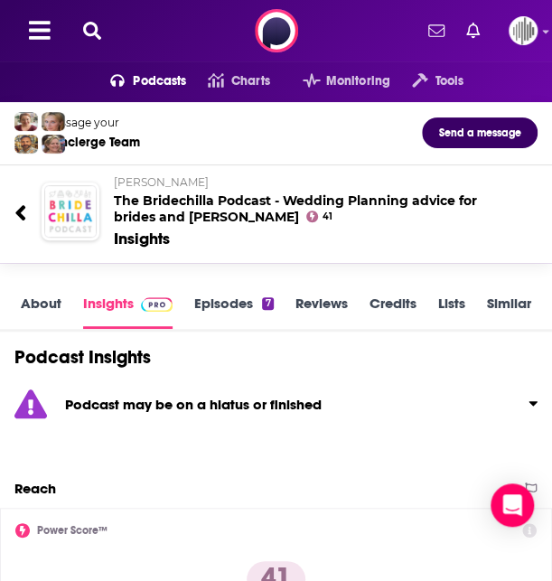
click at [85, 31] on icon at bounding box center [92, 31] width 18 height 18
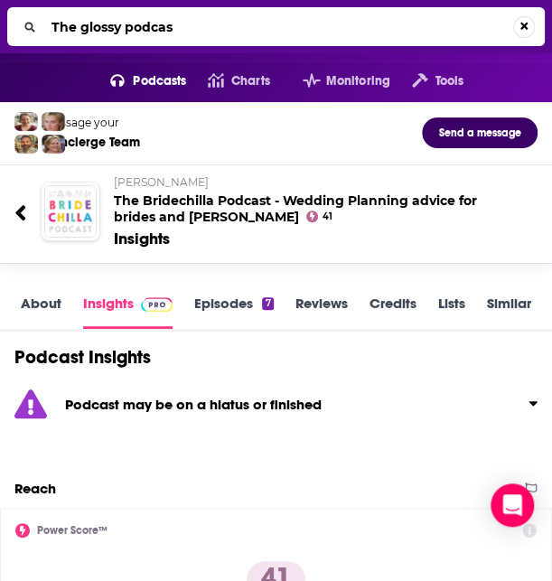
type input "The glossy podcast"
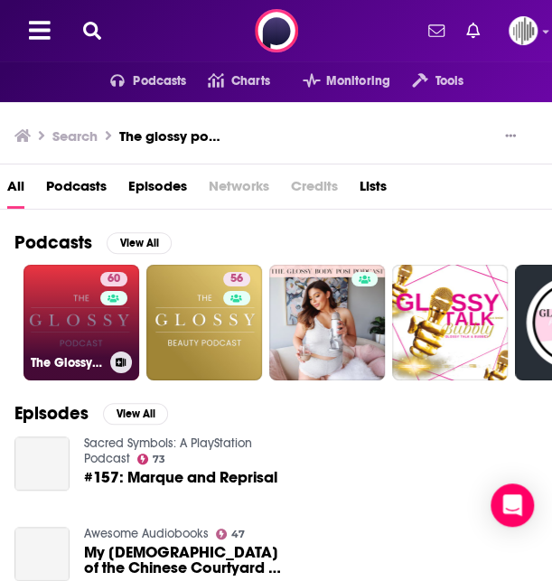
click at [67, 310] on link "60 The Glossy Podcast" at bounding box center [81, 323] width 116 height 116
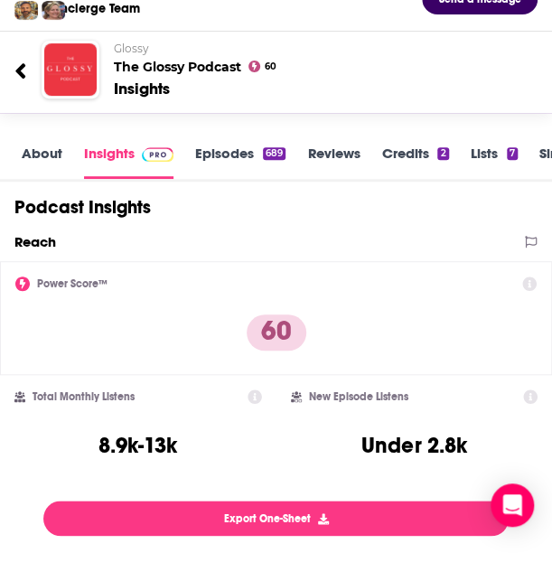
scroll to position [136, 0]
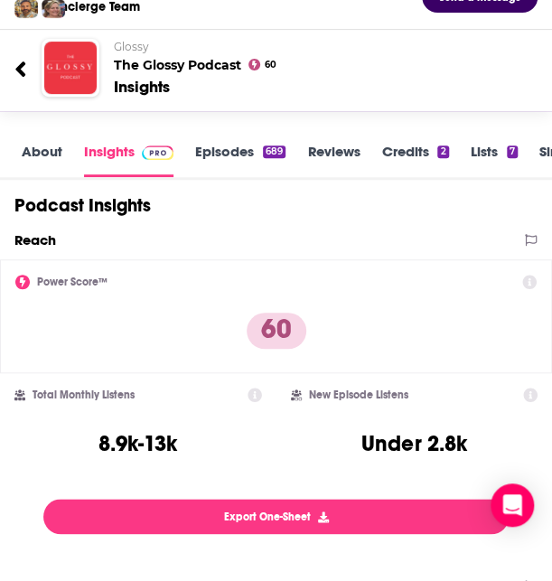
click at [25, 154] on link "About" at bounding box center [42, 160] width 41 height 34
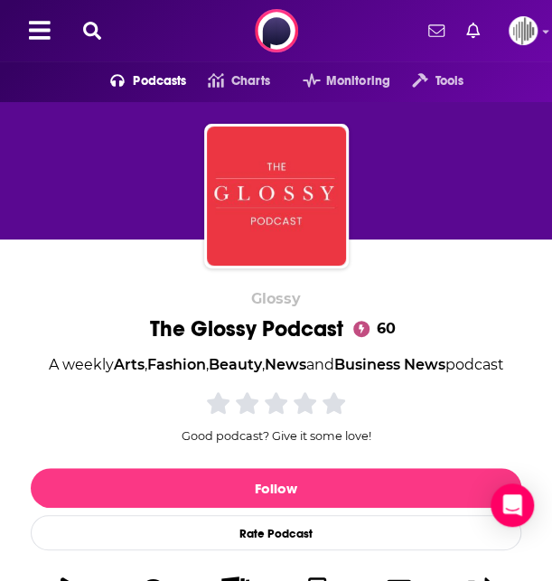
scroll to position [330, 0]
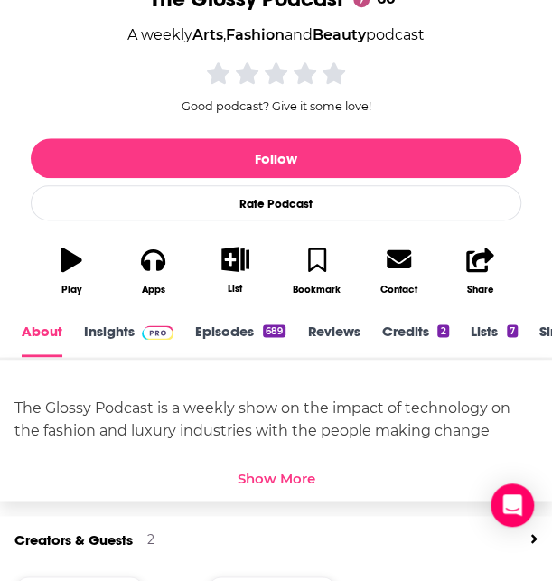
click at [286, 482] on div "Show More" at bounding box center [277, 478] width 78 height 17
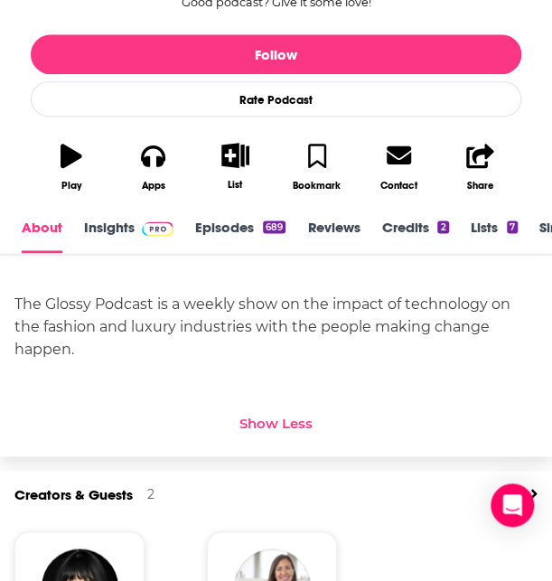
scroll to position [430, 0]
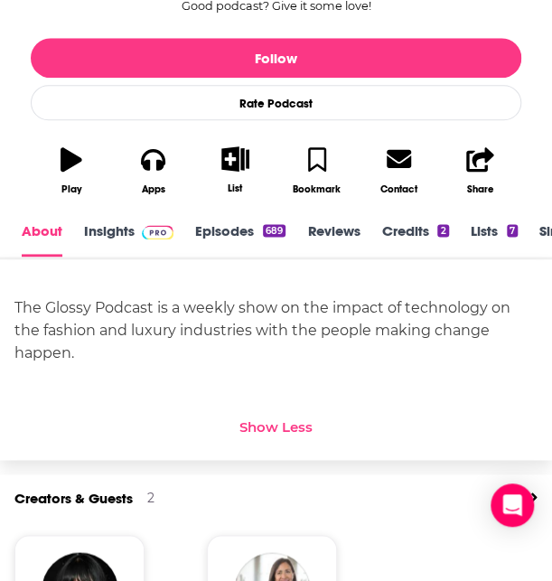
click at [136, 222] on span at bounding box center [154, 230] width 39 height 17
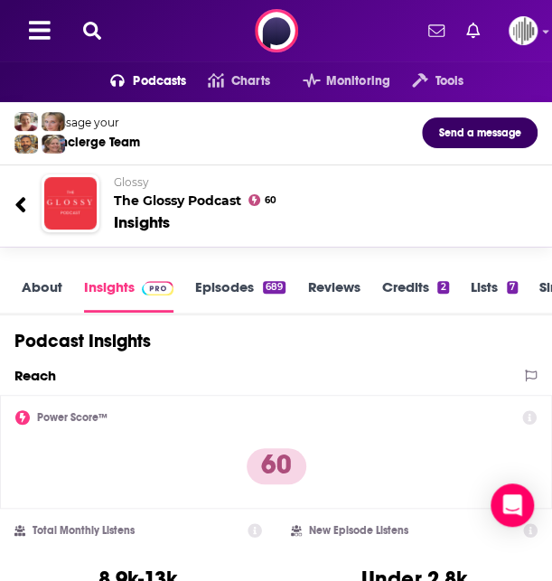
click at [92, 33] on icon at bounding box center [92, 31] width 18 height 18
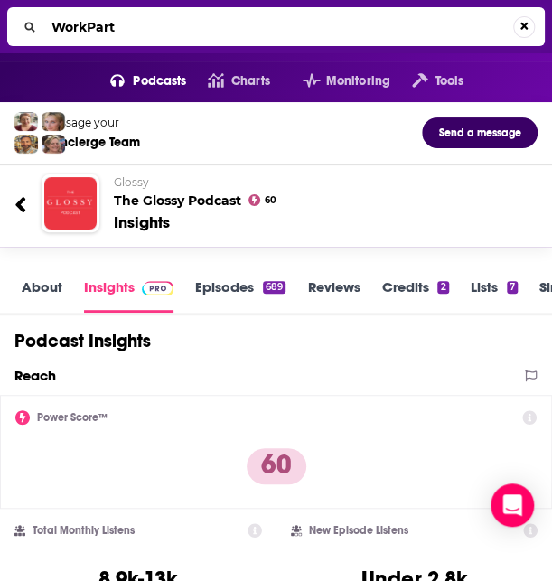
type input "WorkParty"
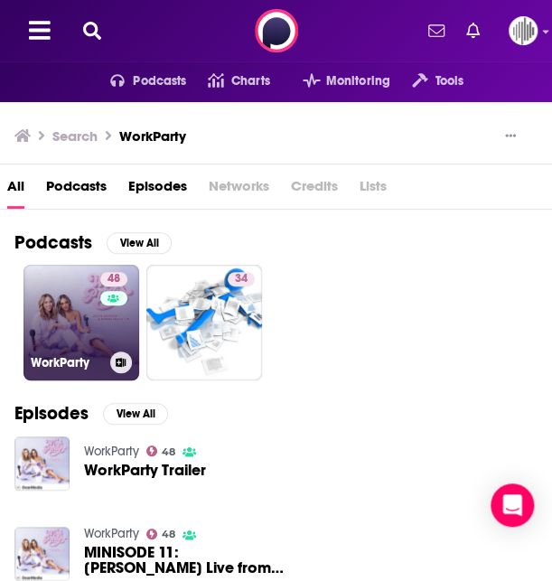
click at [80, 332] on link "48 WorkParty" at bounding box center [81, 323] width 116 height 116
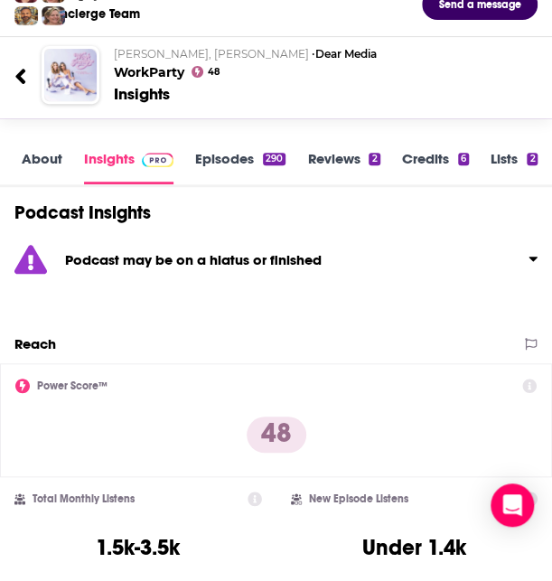
scroll to position [127, 0]
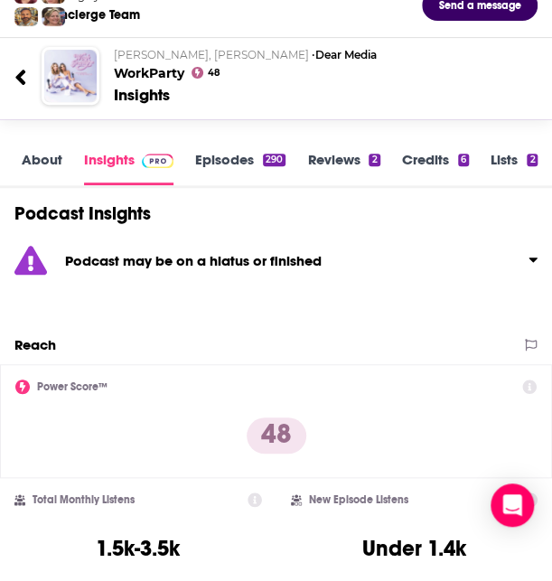
click at [40, 144] on div "About Insights Episodes 290 Reviews 2 Credits 6 Lists 2 Similar" at bounding box center [276, 161] width 552 height 54
click at [44, 159] on link "About" at bounding box center [42, 168] width 41 height 34
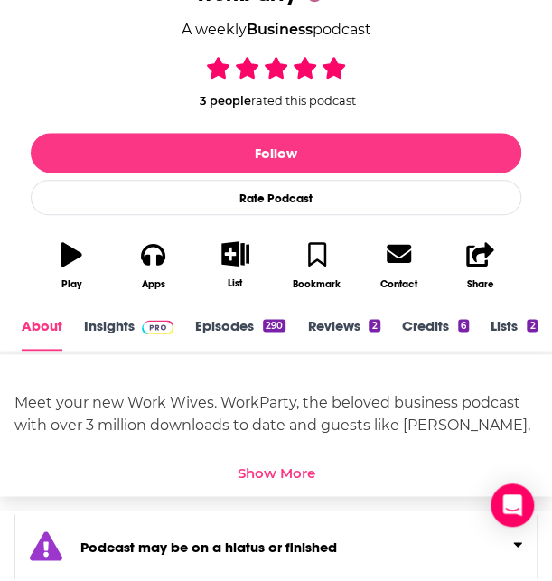
scroll to position [336, 0]
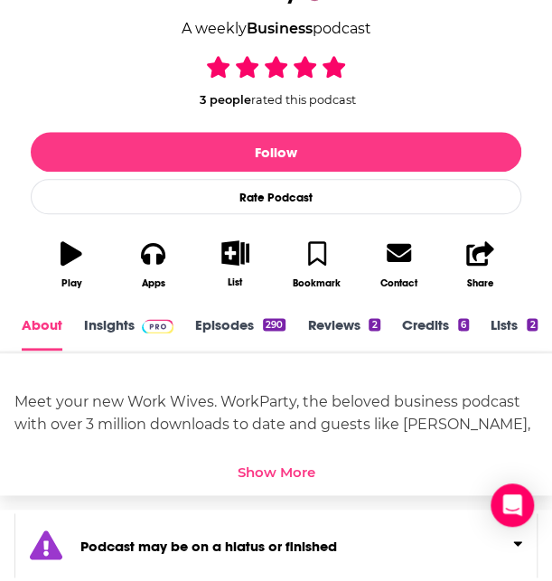
click at [280, 474] on div "Show More" at bounding box center [277, 472] width 78 height 17
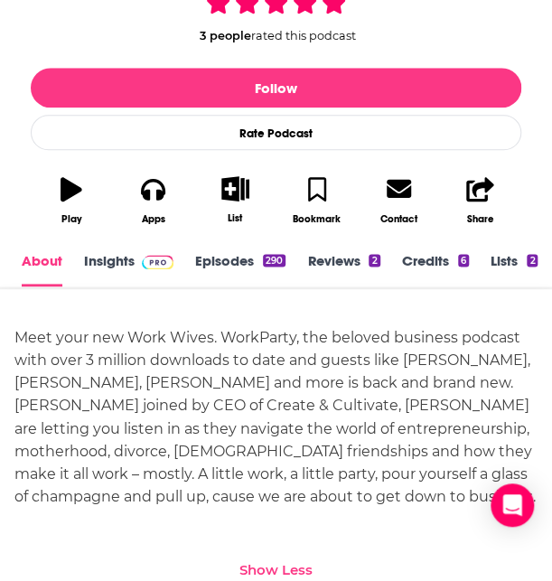
scroll to position [399, 0]
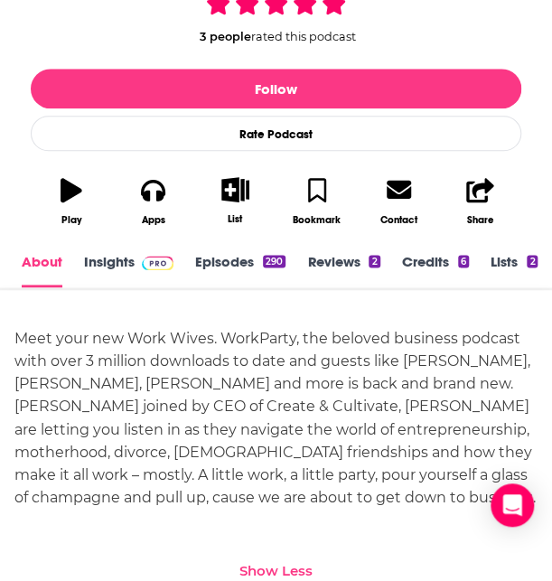
click at [101, 265] on link "Insights" at bounding box center [128, 270] width 89 height 34
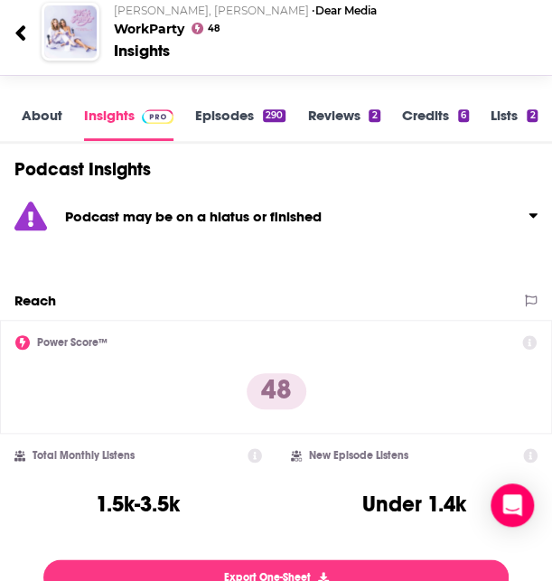
scroll to position [170, 0]
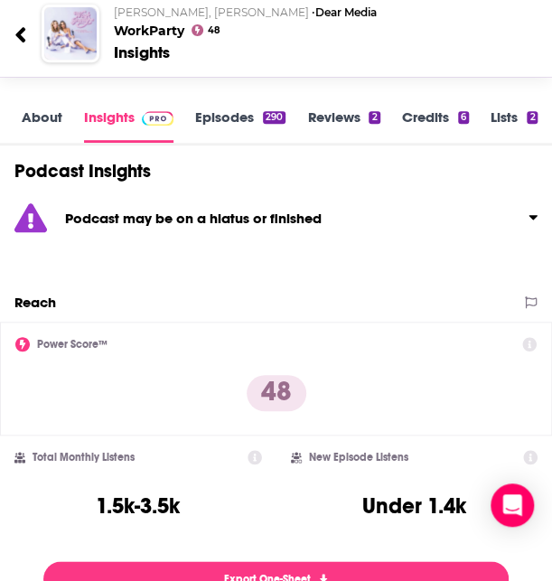
click at [35, 119] on link "About" at bounding box center [42, 125] width 41 height 34
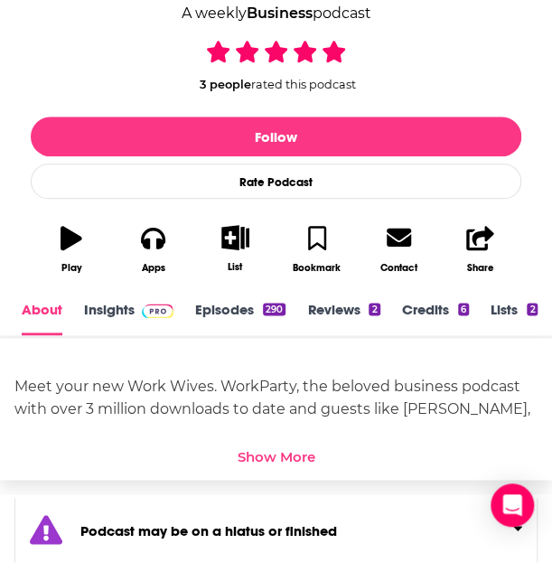
scroll to position [351, 0]
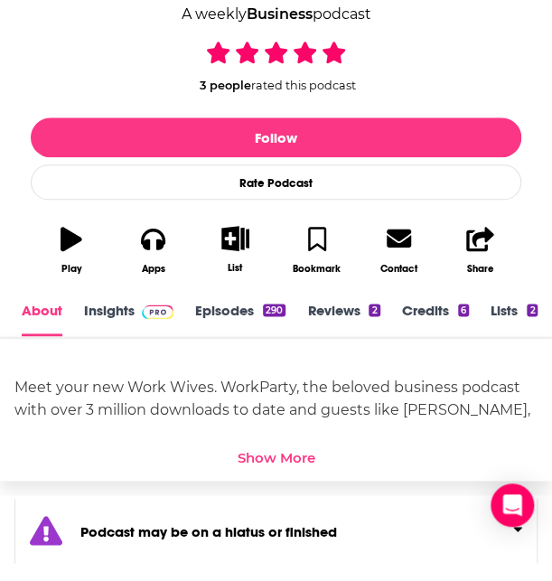
click at [302, 449] on div "Show More" at bounding box center [277, 457] width 78 height 17
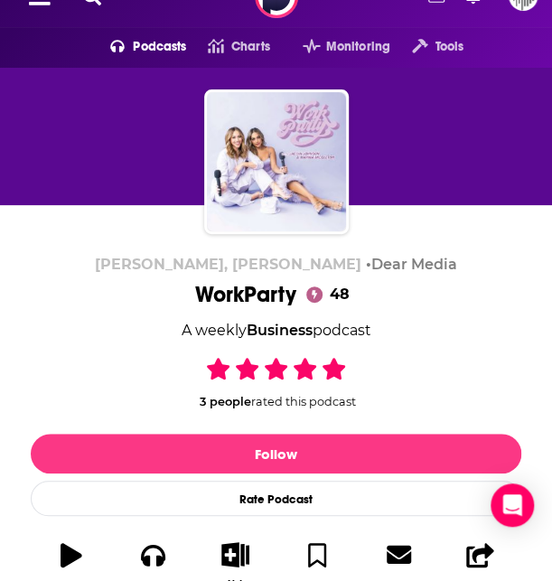
scroll to position [0, 0]
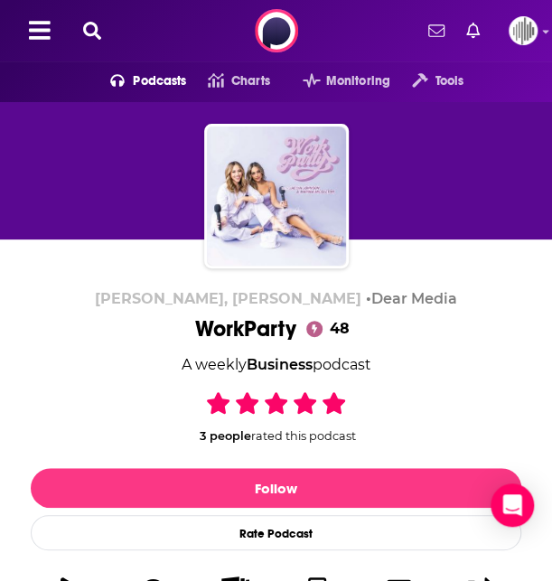
click at [98, 28] on icon at bounding box center [92, 31] width 18 height 18
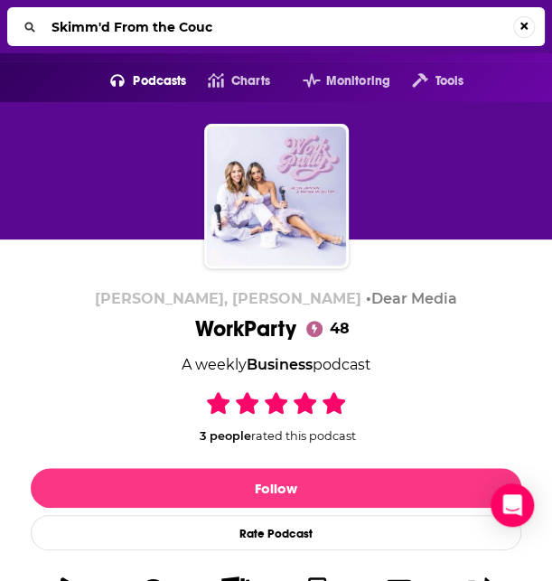
type input "Skimm'd From the Couch"
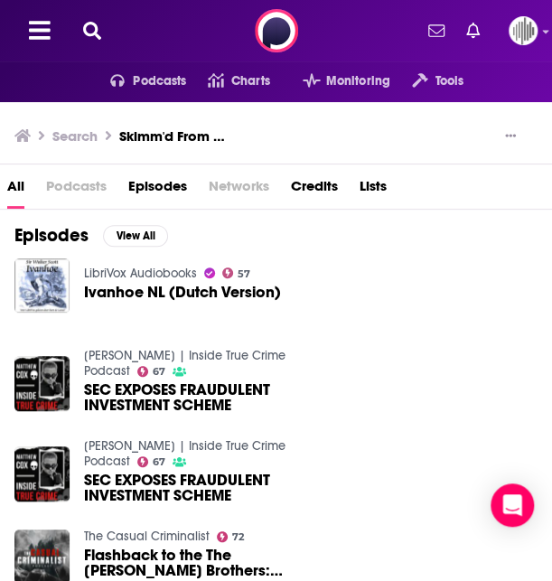
click at [74, 192] on span "Podcasts" at bounding box center [76, 190] width 61 height 37
click at [89, 29] on icon at bounding box center [92, 31] width 18 height 18
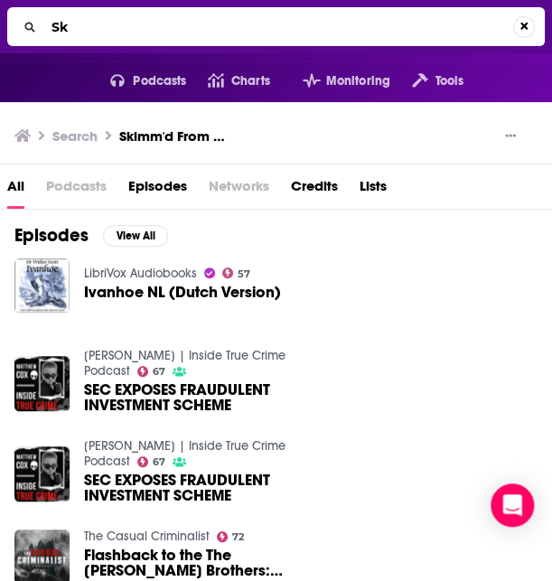
type input "S"
type input "Brand New"
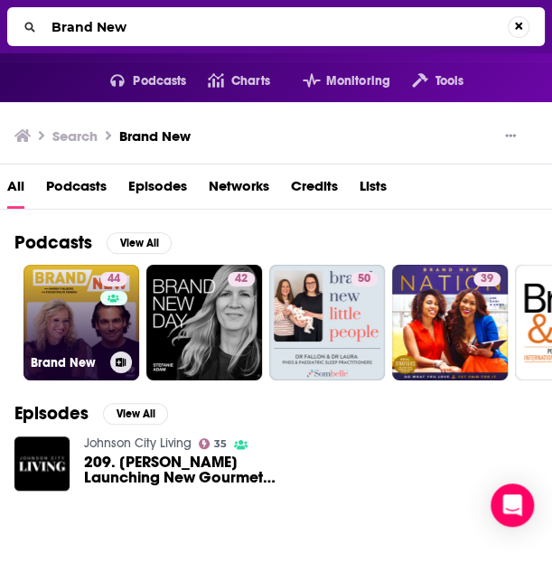
click at [89, 337] on link "44 Brand New" at bounding box center [81, 323] width 116 height 116
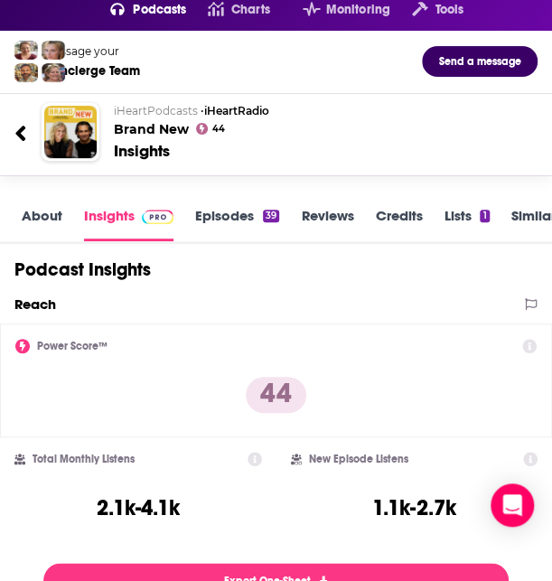
scroll to position [69, 0]
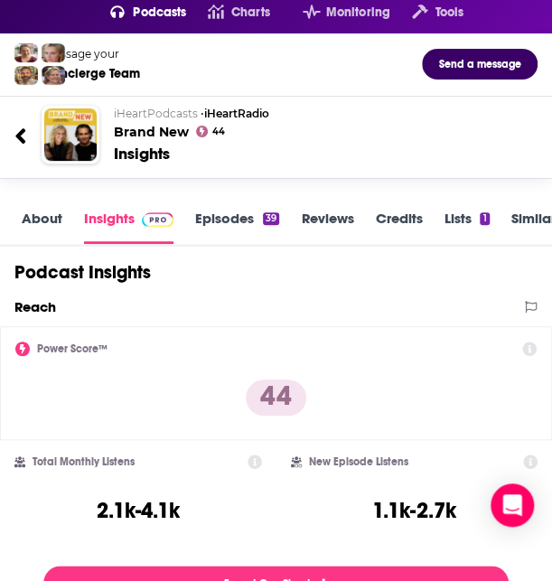
click at [43, 219] on link "About" at bounding box center [42, 227] width 41 height 34
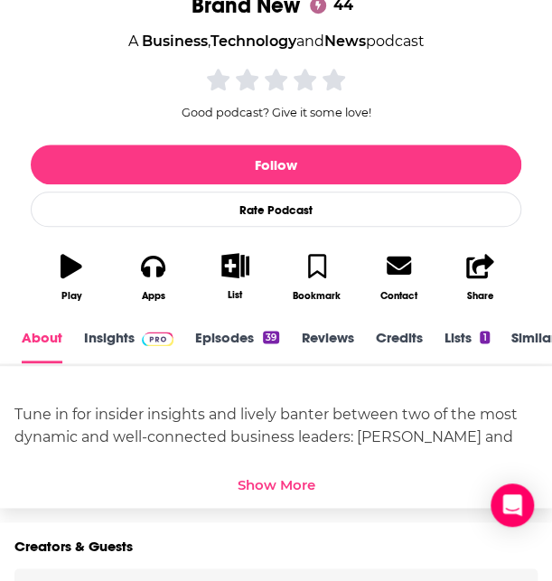
scroll to position [2, 0]
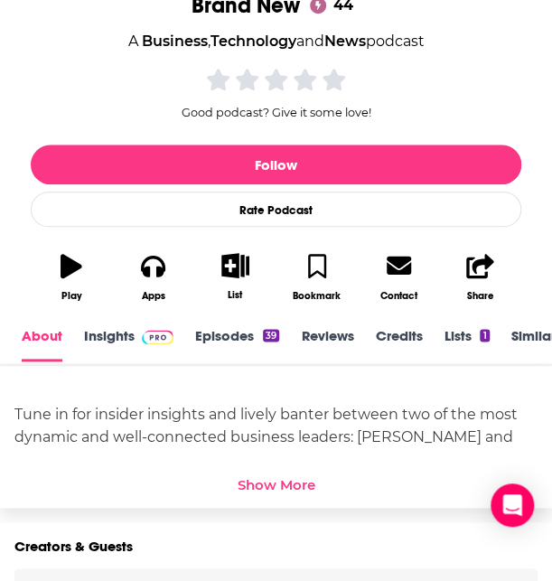
click at [251, 483] on div "Show More" at bounding box center [277, 484] width 78 height 17
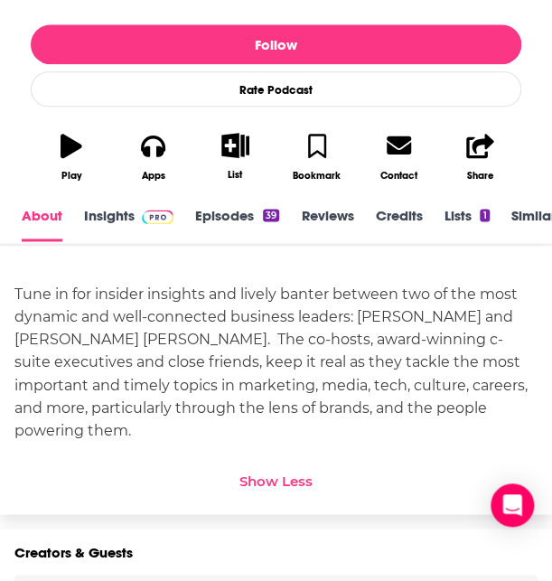
scroll to position [469, 0]
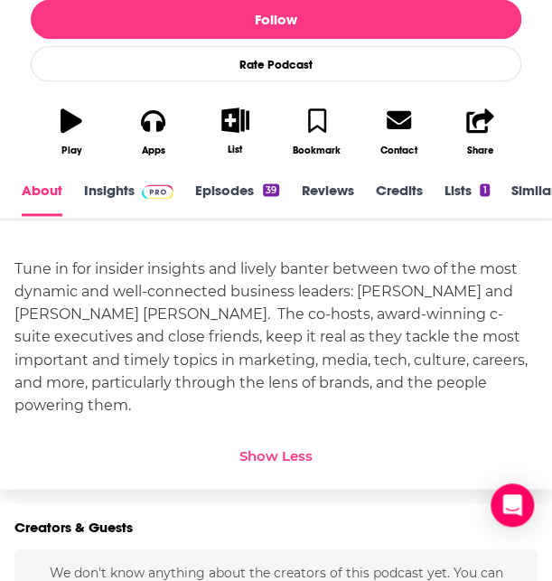
click at [111, 186] on link "Insights" at bounding box center [128, 199] width 89 height 34
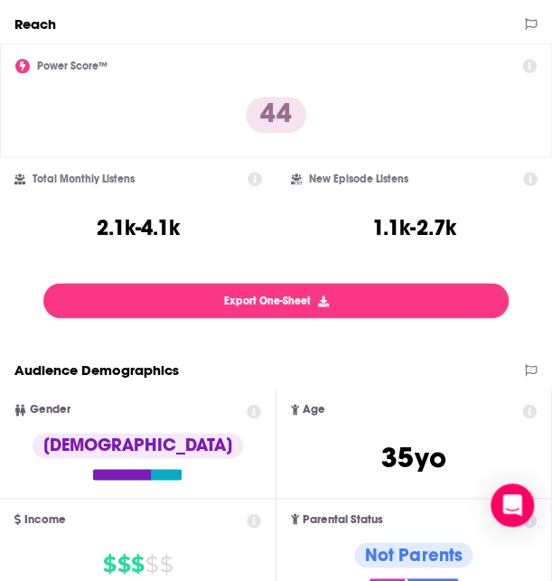
scroll to position [370, 0]
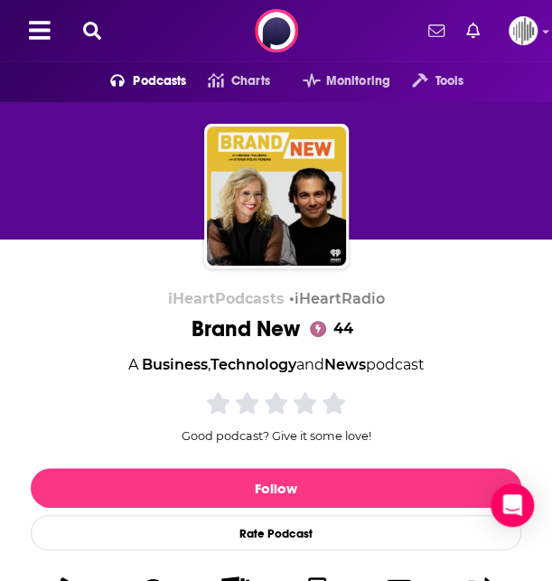
click at [89, 30] on icon at bounding box center [92, 31] width 18 height 18
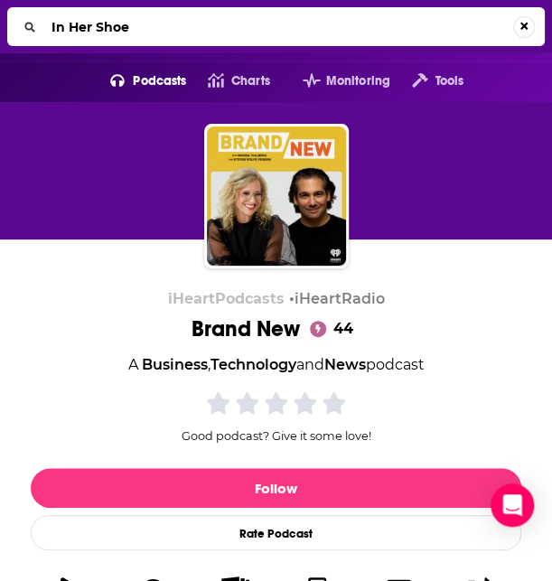
type input "In Her Shoes"
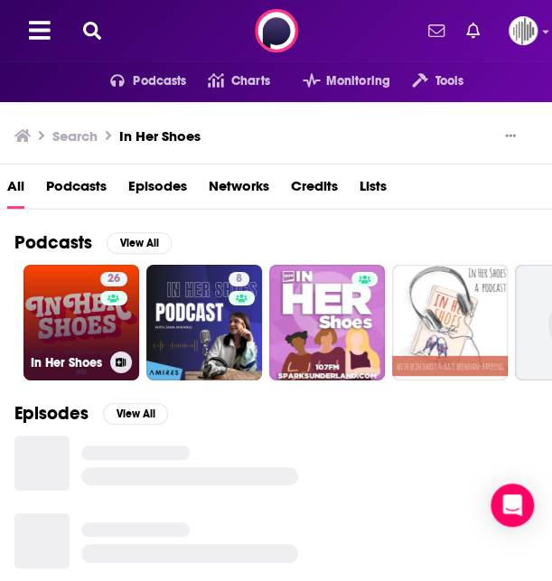
click at [79, 328] on link "26 In Her Shoes" at bounding box center [81, 323] width 116 height 116
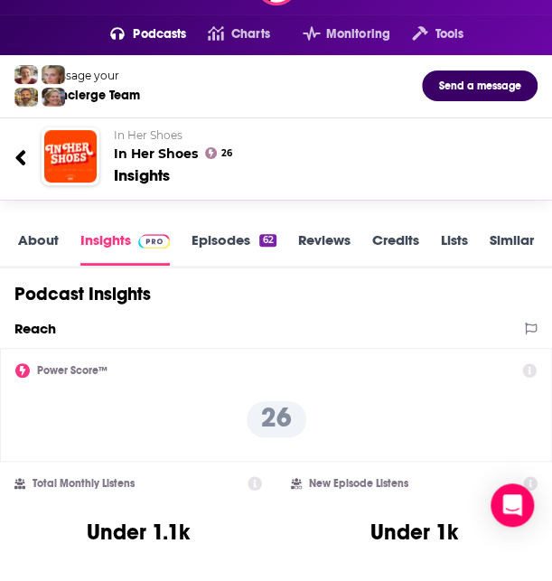
scroll to position [43, 0]
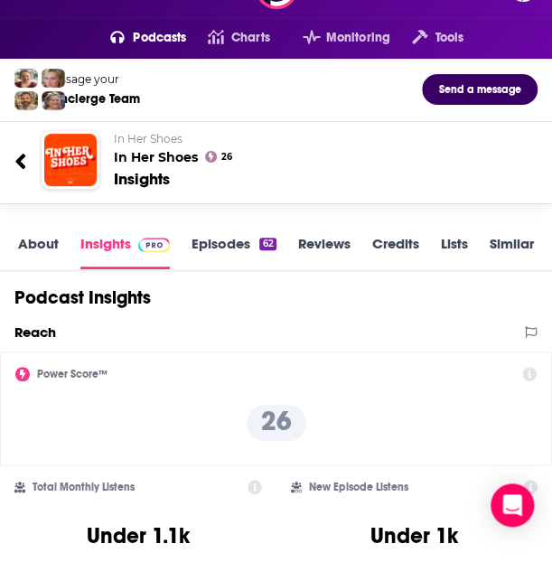
click at [48, 257] on link "About" at bounding box center [38, 252] width 41 height 34
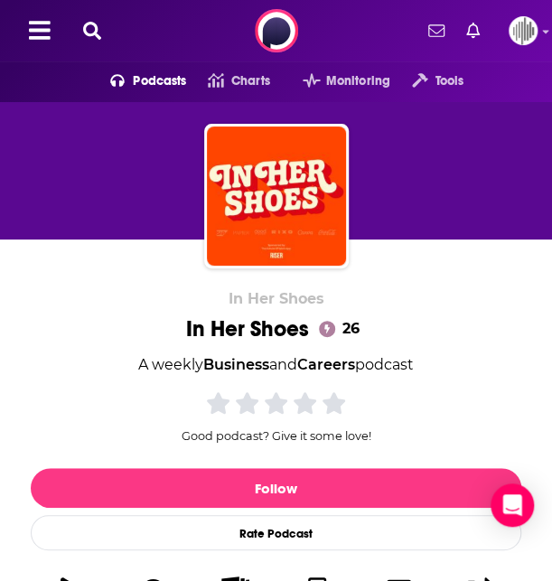
scroll to position [304, 0]
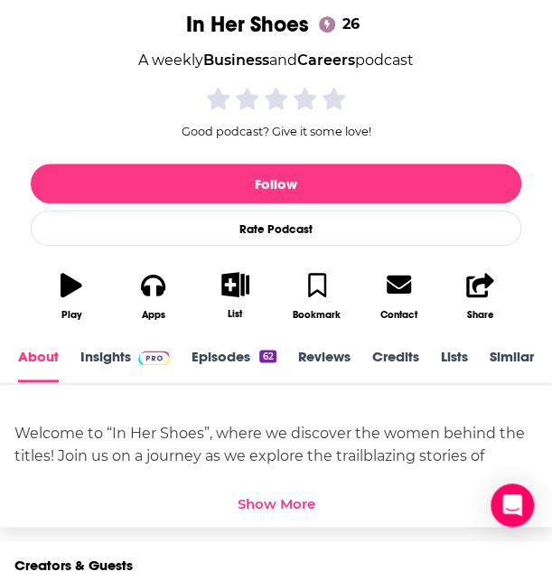
click at [280, 496] on div "Show More" at bounding box center [277, 503] width 78 height 17
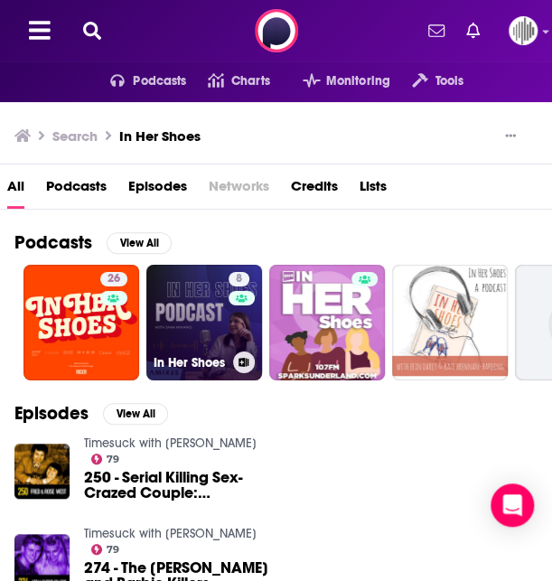
click at [219, 334] on link "8 In Her Shoes" at bounding box center [204, 323] width 116 height 116
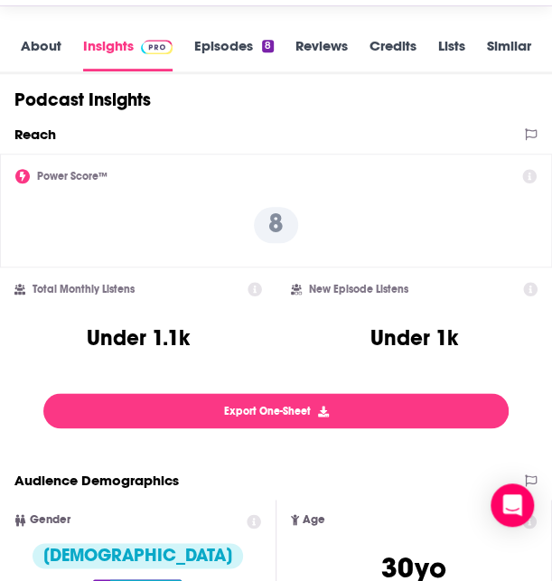
scroll to position [240, 0]
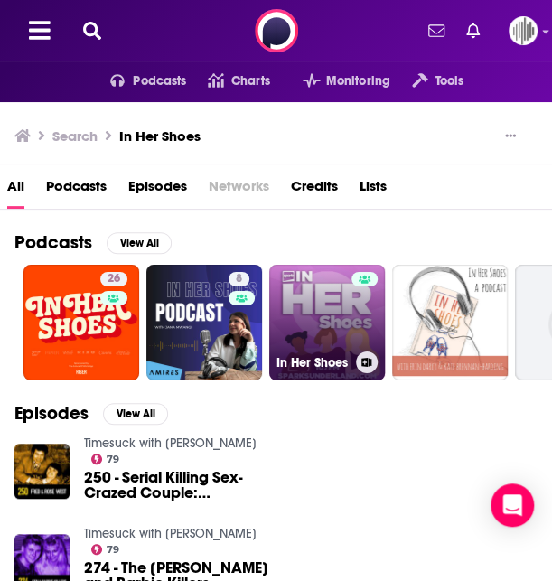
click at [359, 317] on div at bounding box center [364, 312] width 27 height 80
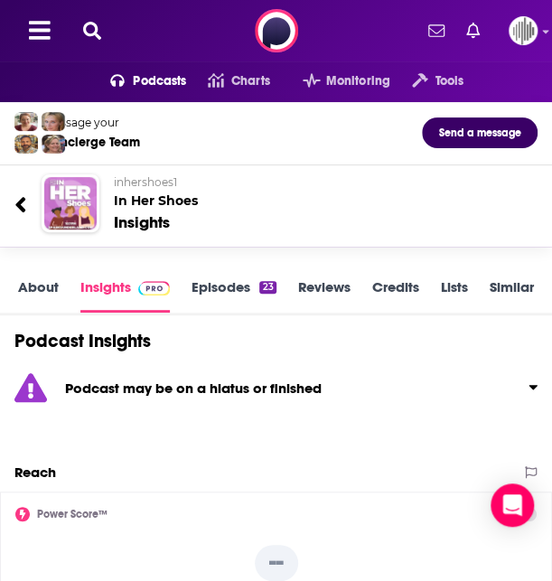
click at [79, 31] on button at bounding box center [92, 31] width 29 height 21
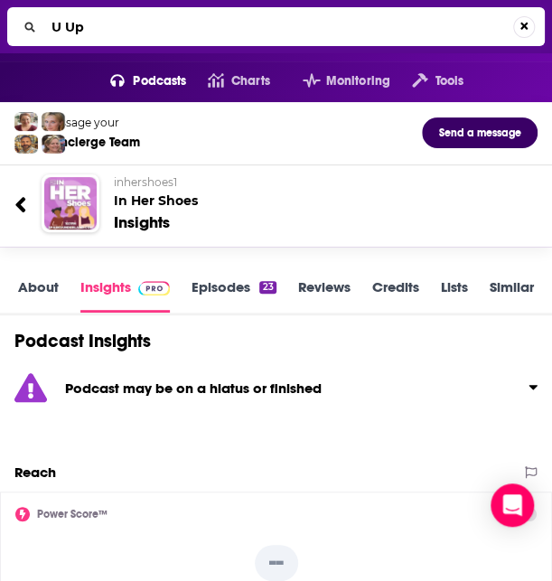
type input "U Up"
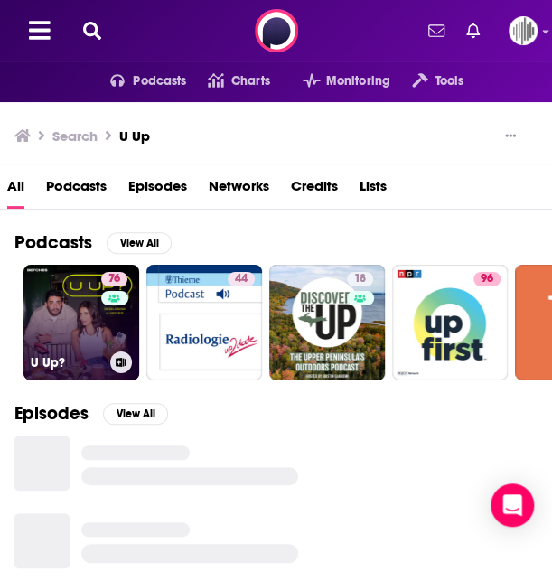
click at [105, 337] on div "76" at bounding box center [116, 312] width 31 height 80
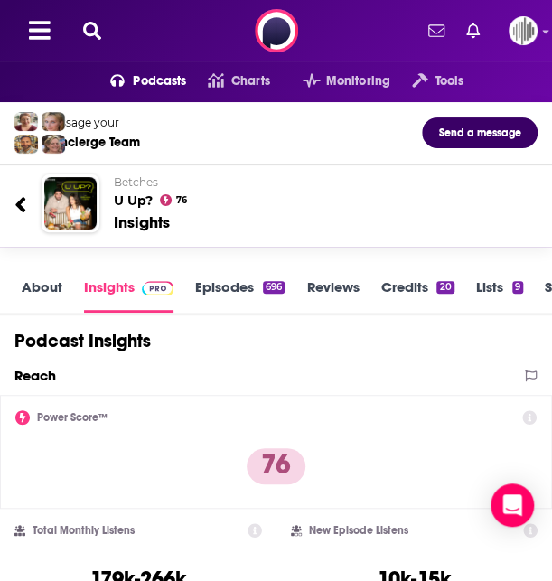
scroll to position [28, 0]
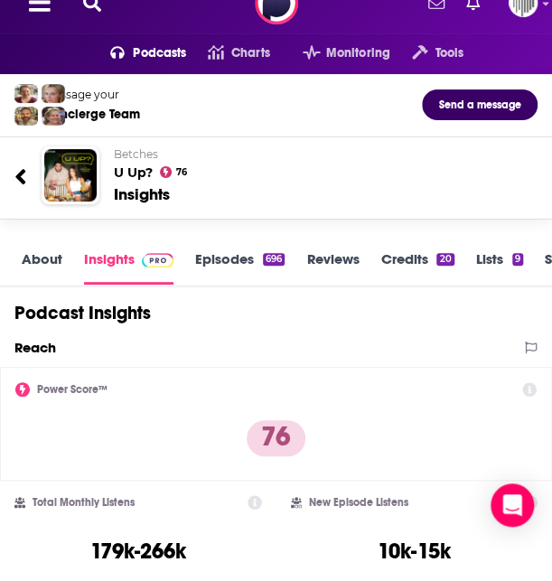
click at [42, 258] on link "About" at bounding box center [42, 267] width 41 height 34
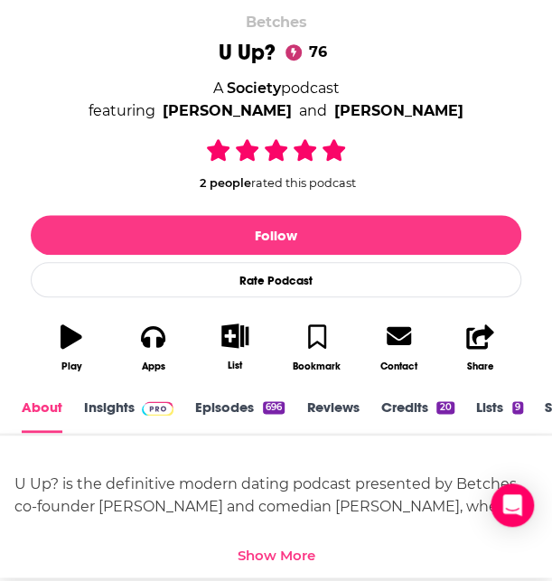
scroll to position [283, 0]
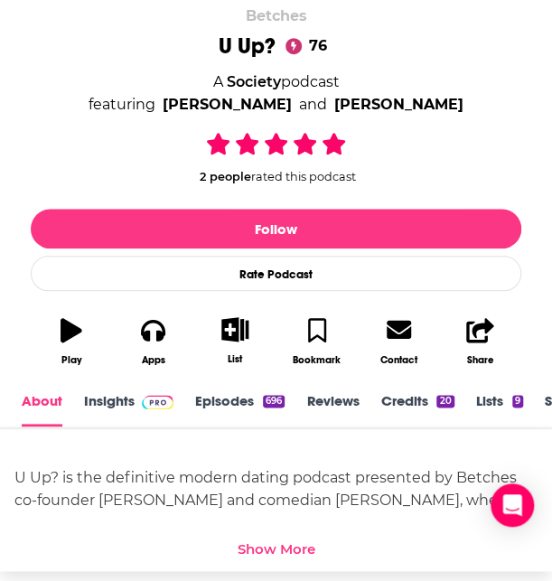
click at [126, 405] on link "Insights" at bounding box center [128, 409] width 89 height 34
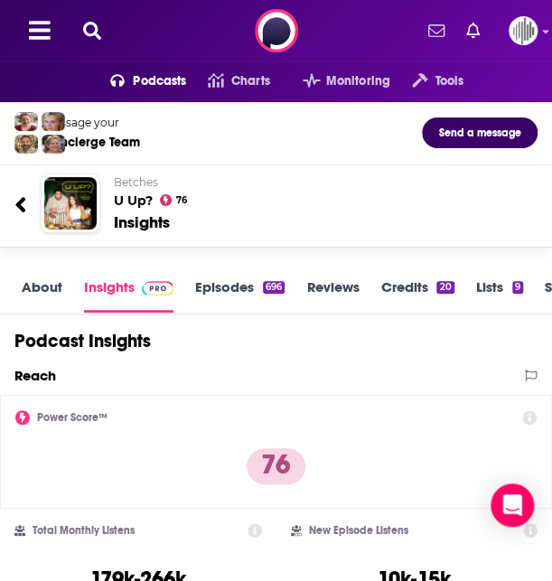
click at [94, 33] on icon at bounding box center [92, 31] width 18 height 18
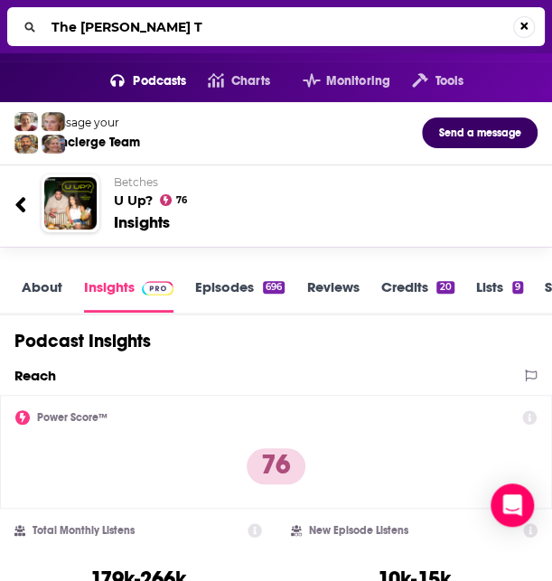
click at [155, 30] on input "The Boquet T" at bounding box center [278, 27] width 469 height 29
type input "The Bouquet Toss"
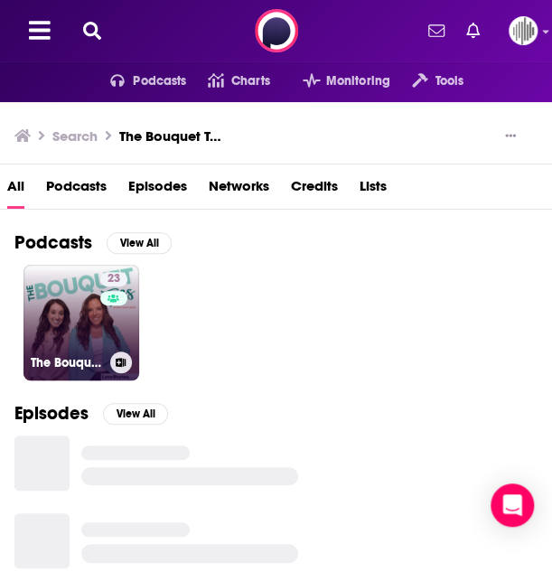
click at [85, 321] on link "23 The Bouquet Toss - A Wedding Planning Podcast" at bounding box center [81, 323] width 116 height 116
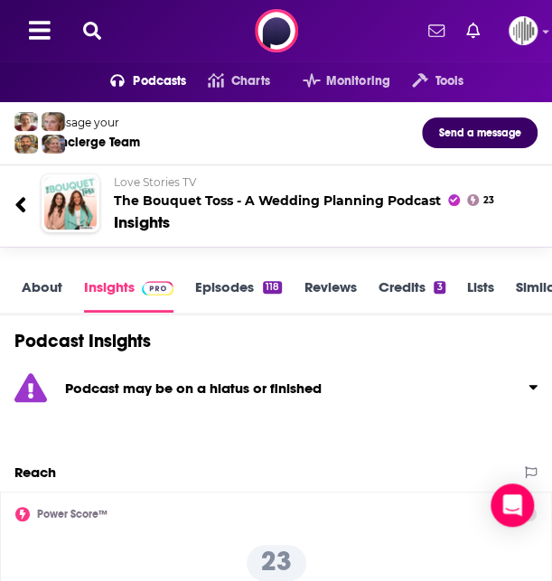
click at [97, 26] on icon at bounding box center [92, 31] width 18 height 18
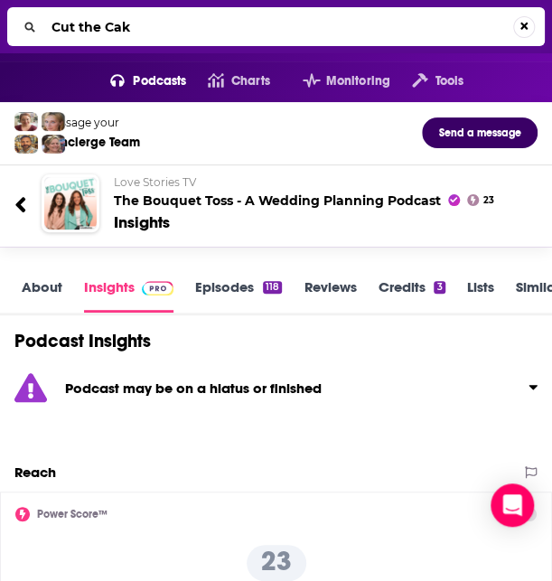
type input "Cut the Cake"
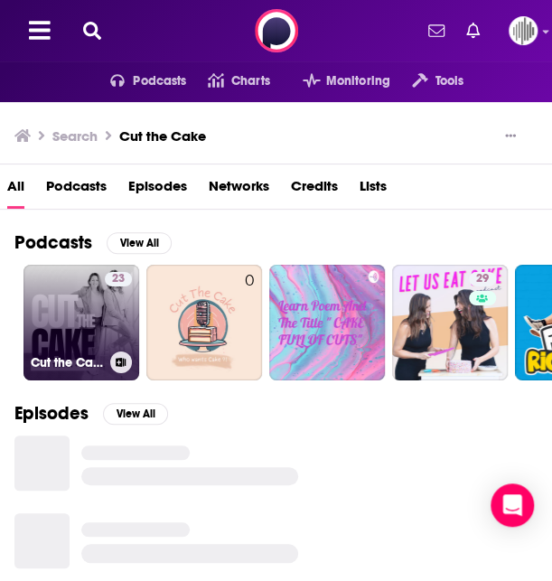
click at [86, 300] on link "23 Cut the Cake" at bounding box center [81, 323] width 116 height 116
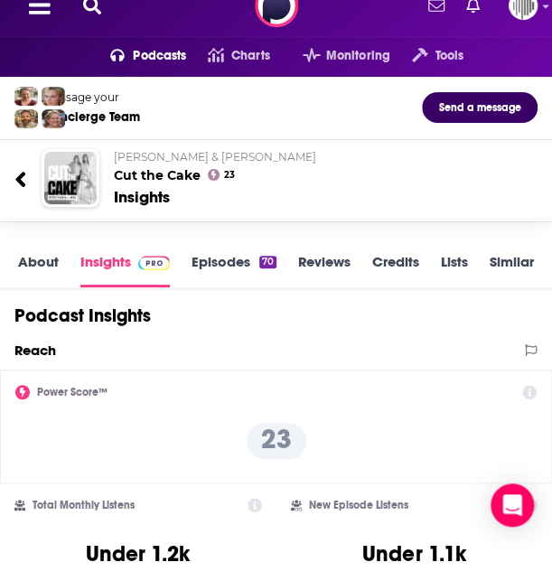
scroll to position [23, 0]
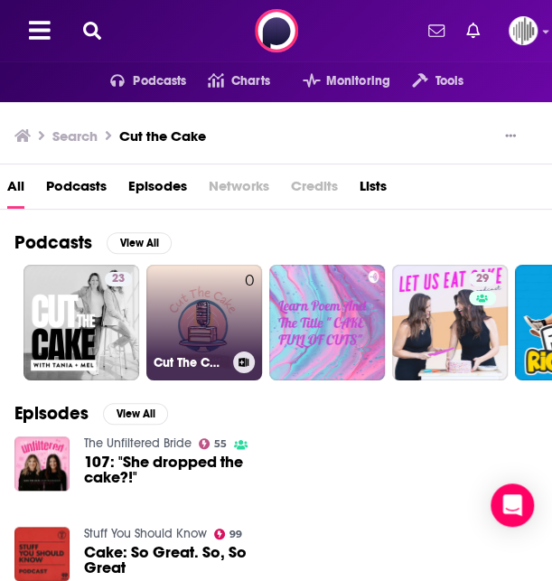
click at [201, 315] on link "0 Cut The Cake" at bounding box center [204, 323] width 116 height 116
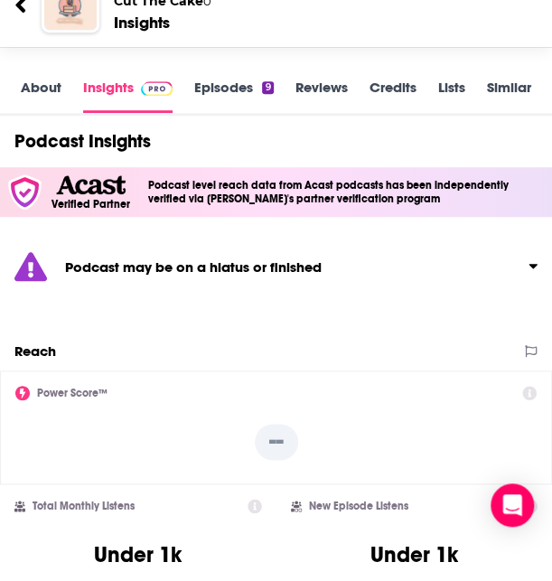
scroll to position [201, 0]
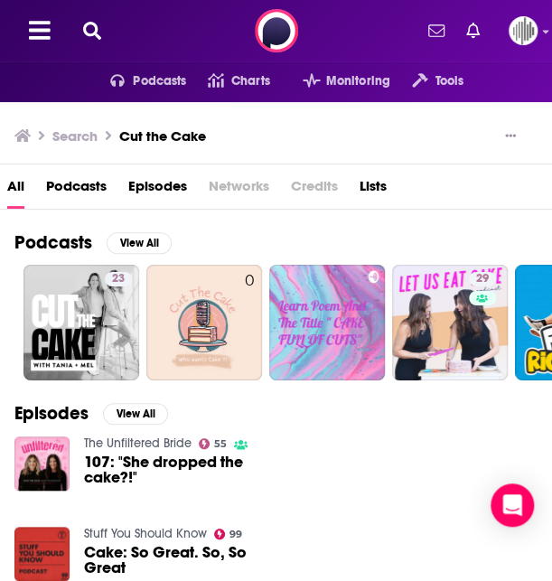
click at [96, 26] on icon at bounding box center [92, 31] width 18 height 18
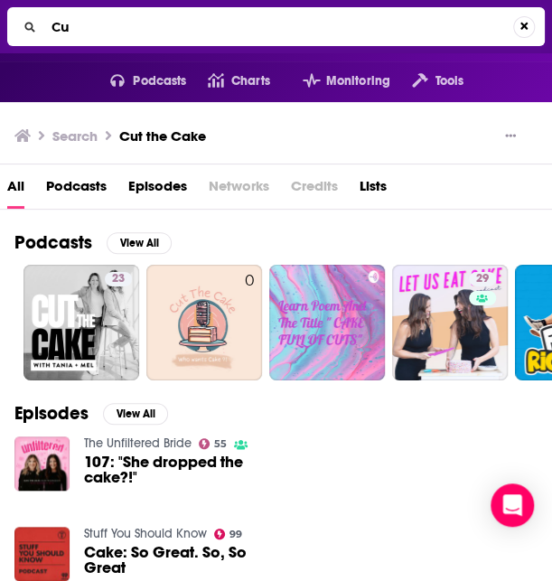
type input "C"
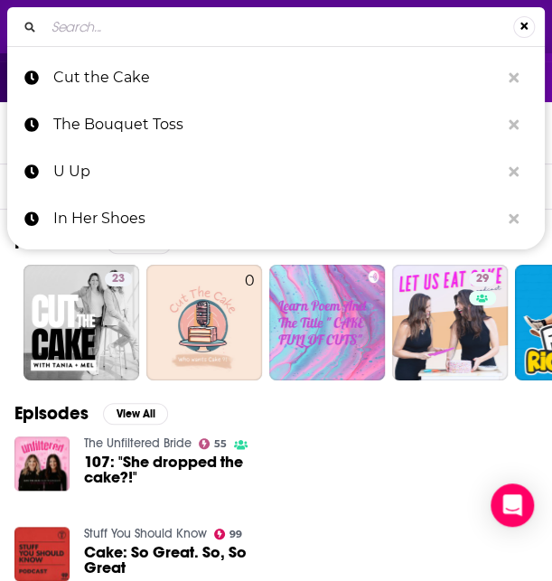
type input "r"
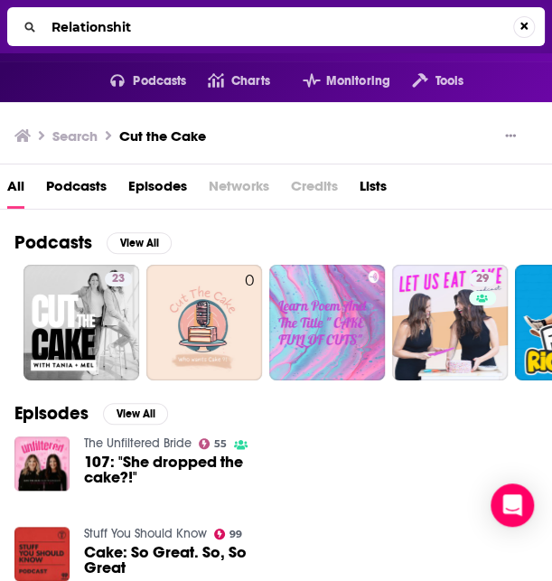
type input "Relationshit"
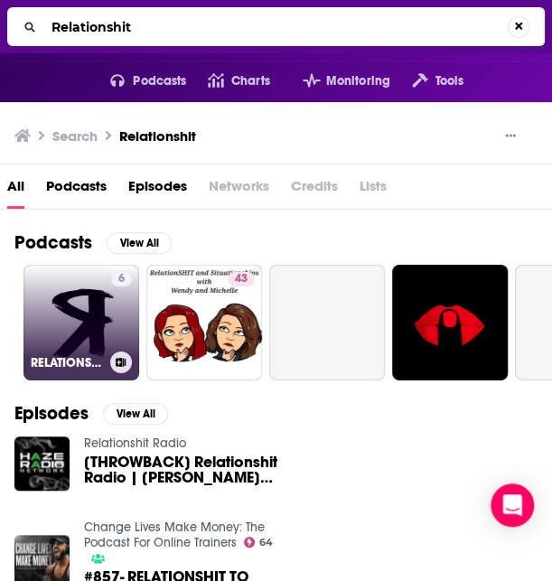
click at [84, 312] on link "6 RELATIONSHIT" at bounding box center [81, 323] width 116 height 116
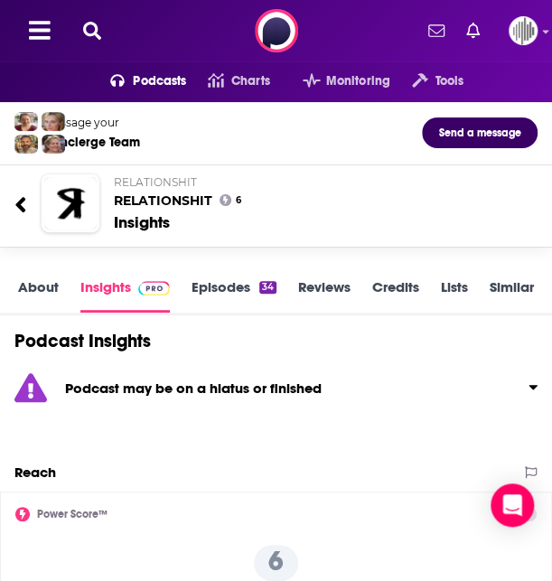
click at [83, 30] on icon at bounding box center [92, 31] width 18 height 18
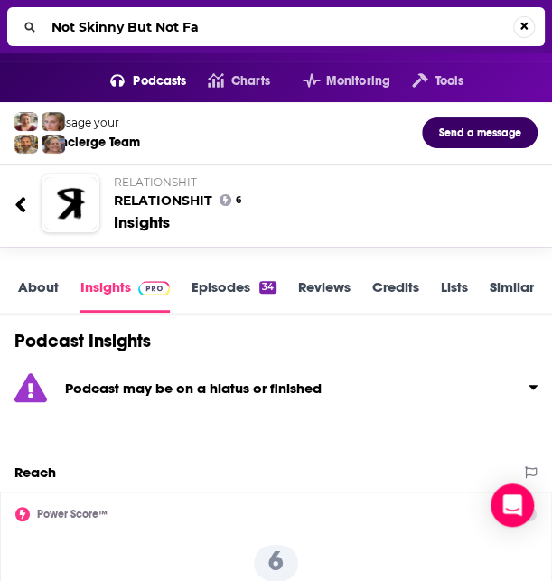
type input "Not Skinny But Not Fat"
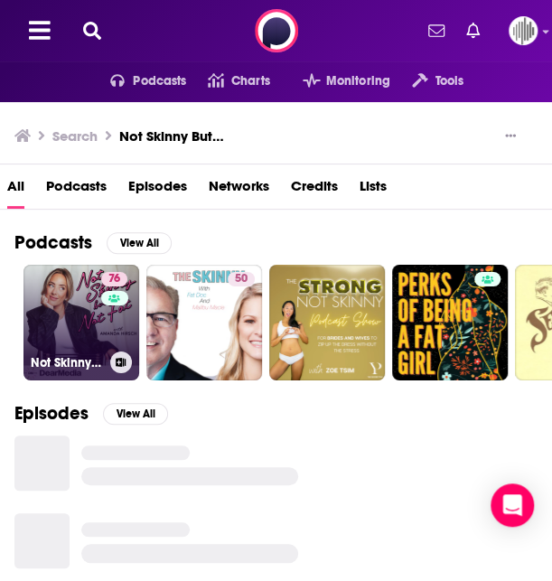
click at [88, 335] on link "76 Not Skinny But Not Fat" at bounding box center [81, 323] width 116 height 116
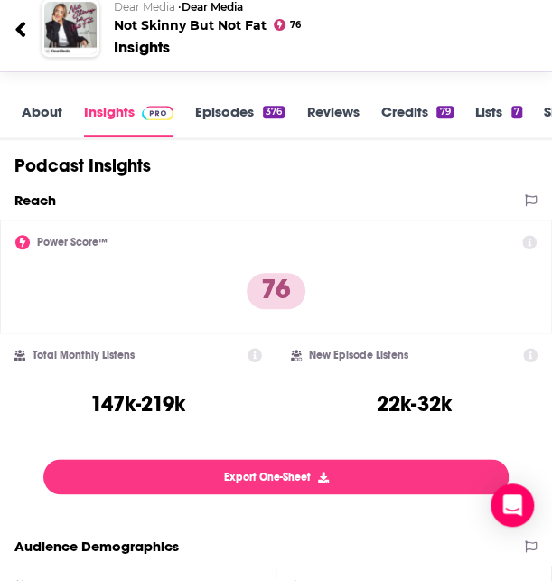
scroll to position [47, 0]
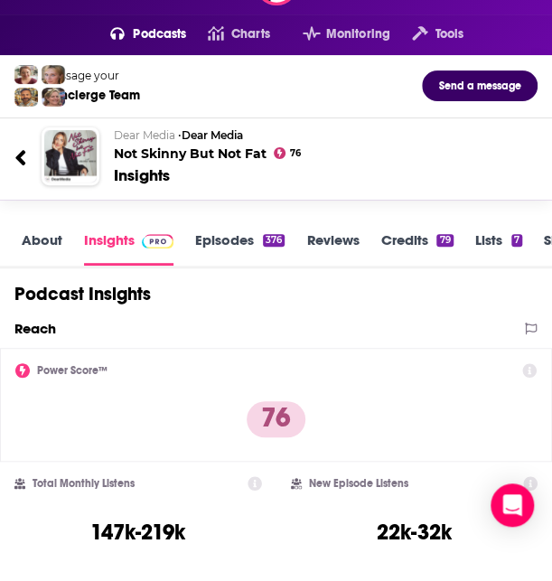
click at [37, 239] on link "About" at bounding box center [42, 248] width 41 height 34
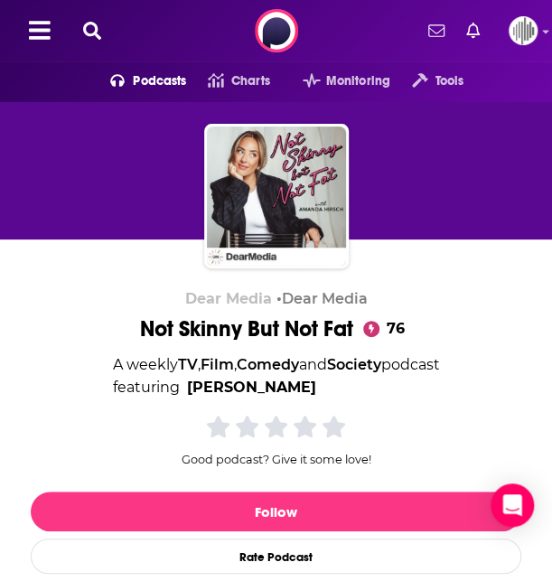
scroll to position [356, 0]
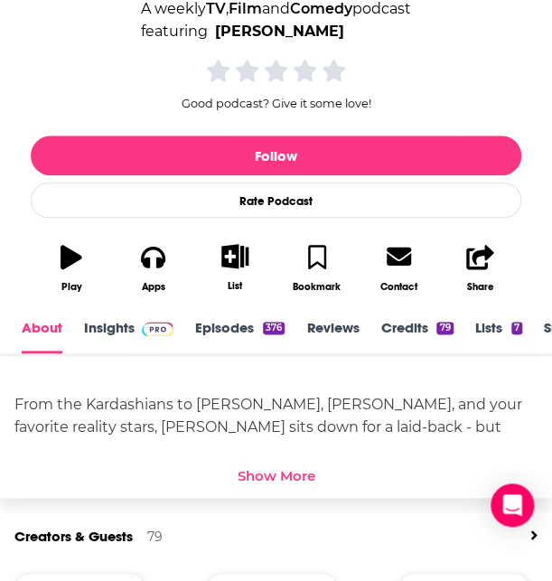
click at [278, 473] on div "Show More" at bounding box center [277, 474] width 78 height 17
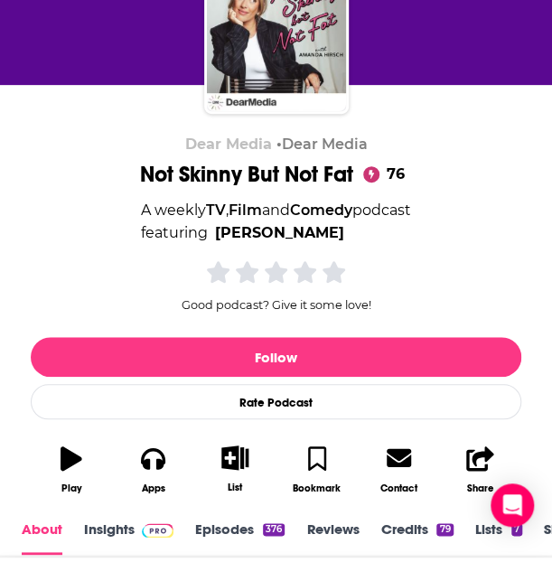
scroll to position [0, 0]
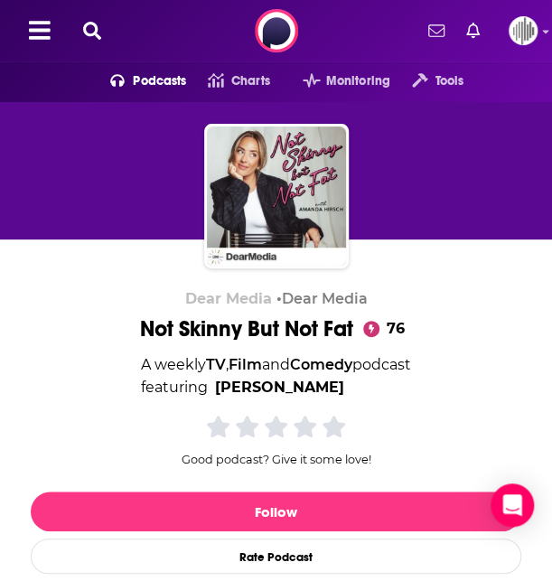
click at [94, 33] on icon at bounding box center [92, 31] width 18 height 18
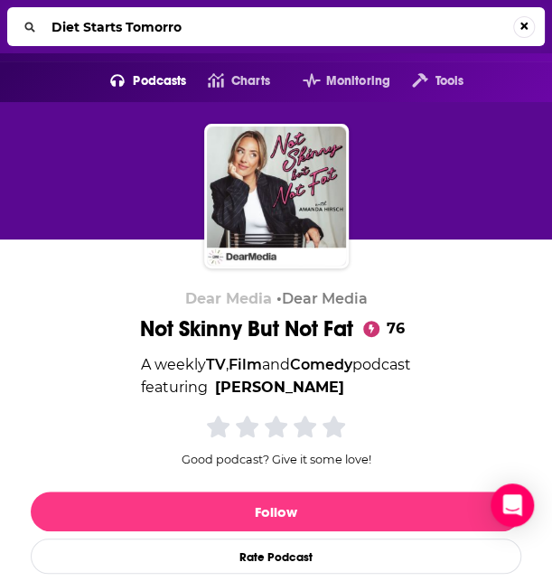
type input "Diet Starts Tomorrow"
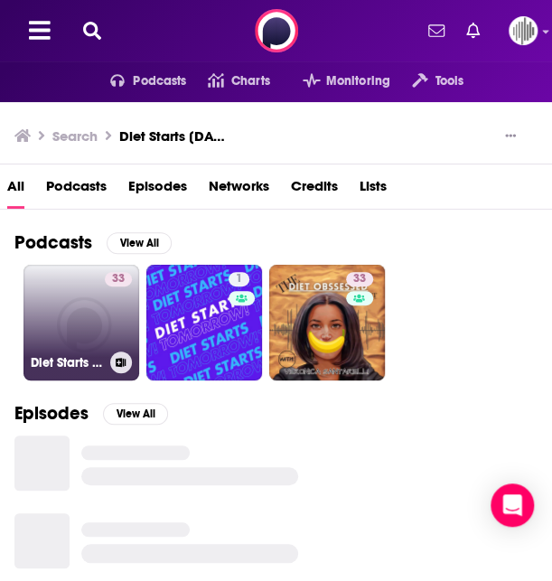
click at [83, 330] on link "33 Diet Starts Tomorrow" at bounding box center [81, 323] width 116 height 116
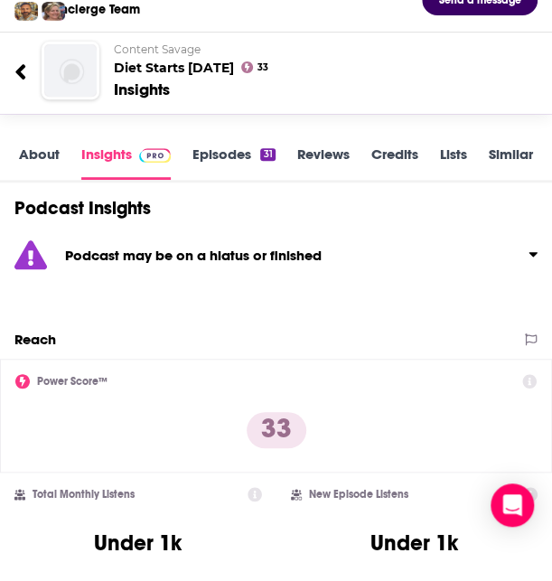
scroll to position [117, 0]
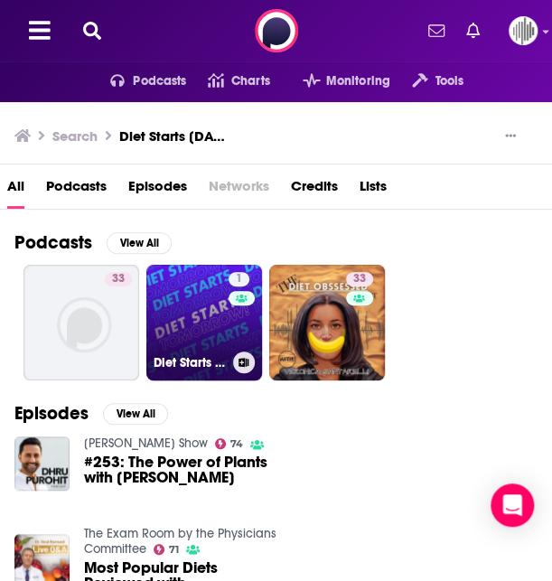
click at [187, 322] on link "1 Diet Starts Tomorrow" at bounding box center [204, 323] width 116 height 116
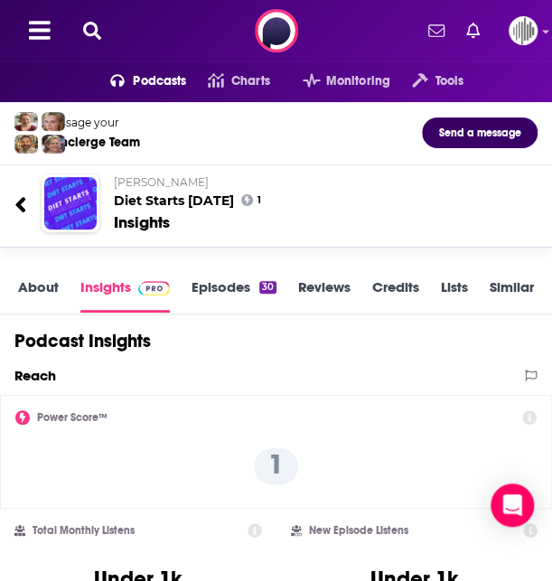
scroll to position [69, 0]
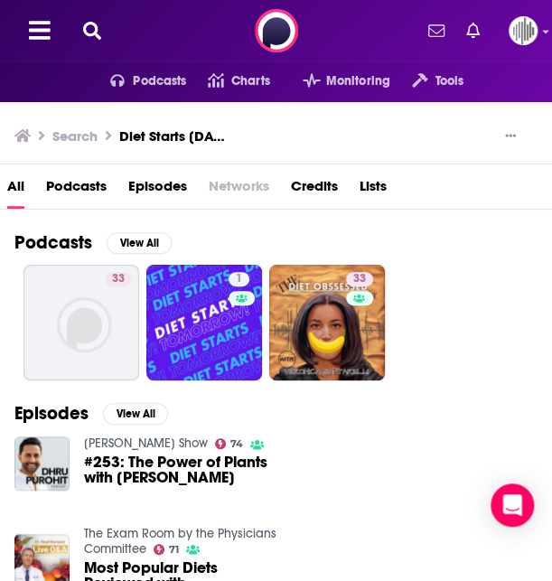
click at [92, 28] on icon at bounding box center [92, 31] width 18 height 18
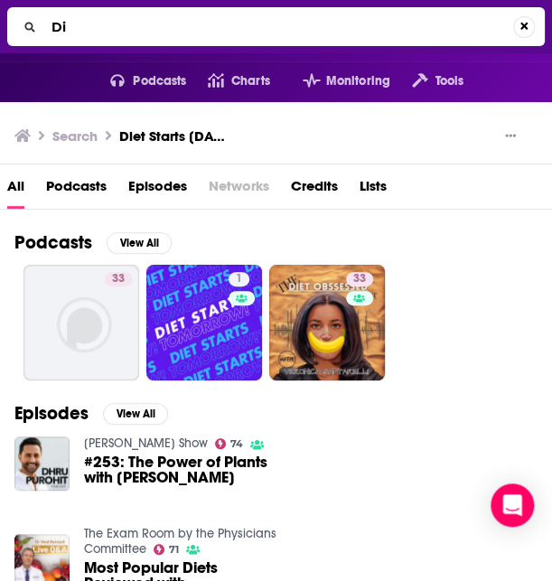
type input "D"
type input "Unlady Like"
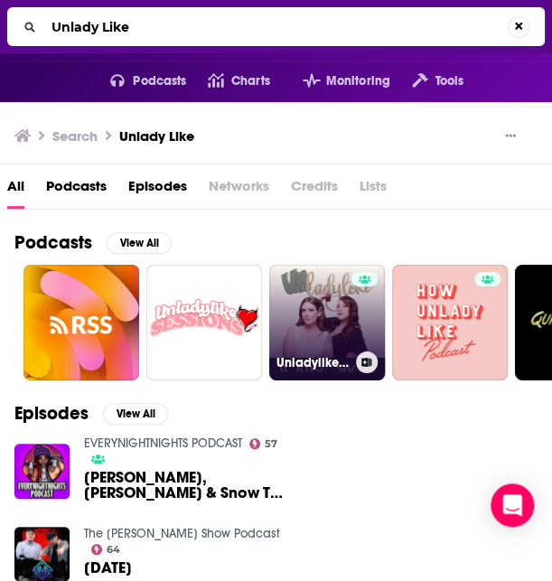
click at [303, 299] on link "Unladylike Pod" at bounding box center [327, 323] width 116 height 116
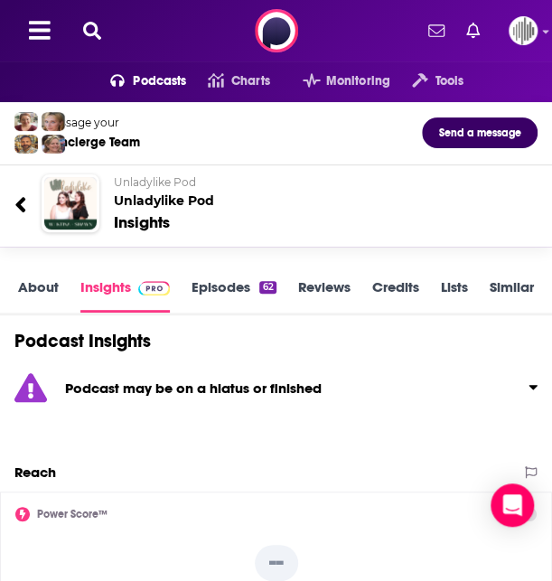
click at [37, 294] on link "About" at bounding box center [38, 295] width 41 height 34
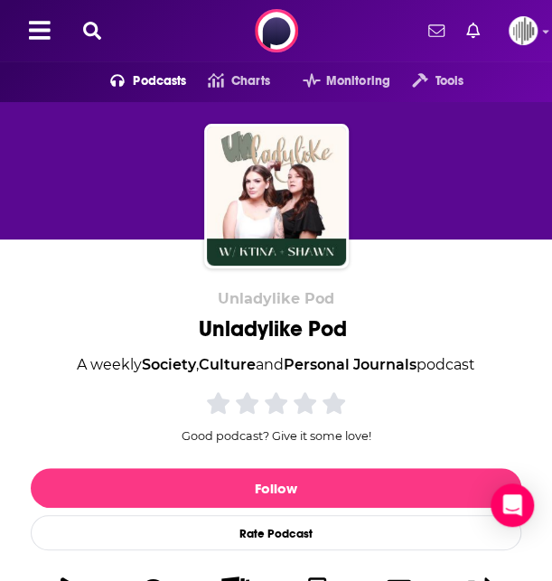
scroll to position [365, 0]
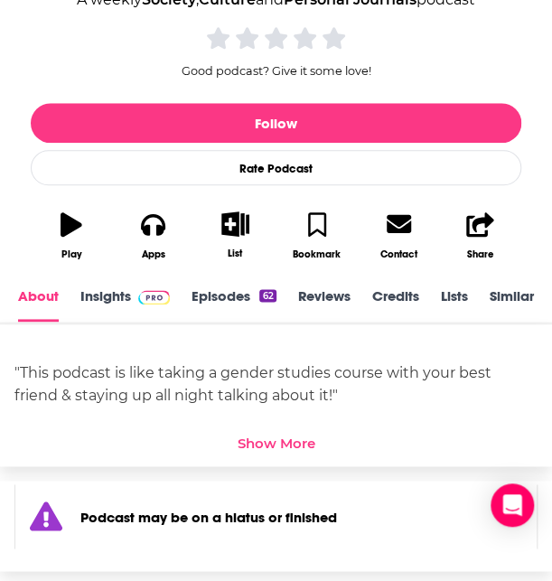
click at [264, 443] on div "Show More" at bounding box center [277, 443] width 78 height 17
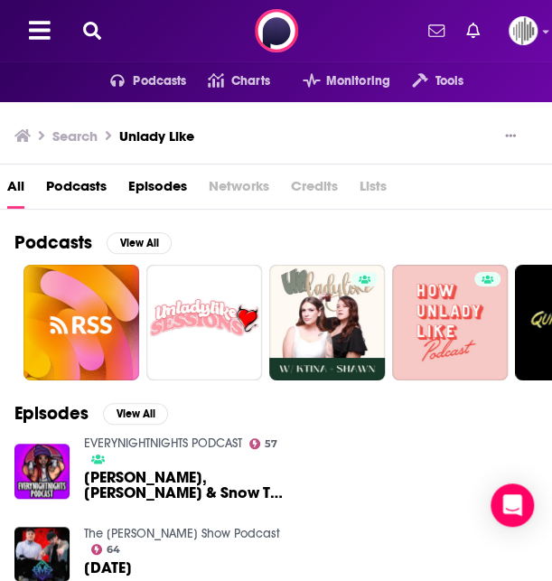
click at [178, 135] on h3 "Unlady Like" at bounding box center [156, 135] width 75 height 17
click at [98, 28] on icon at bounding box center [92, 31] width 18 height 18
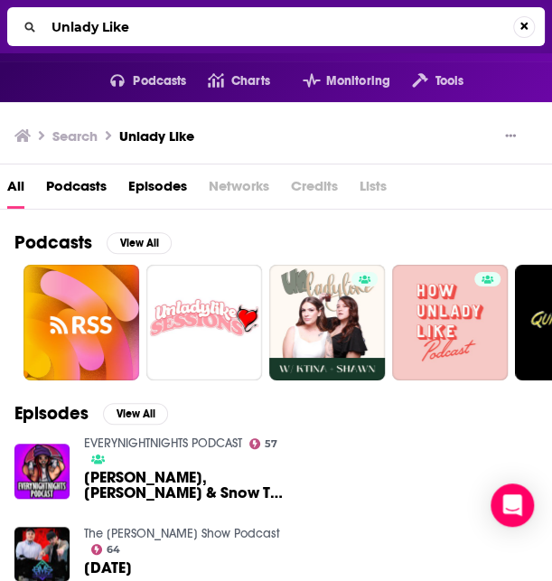
click at [111, 30] on input "Unlady Like" at bounding box center [278, 27] width 469 height 29
type input "Unladylike"
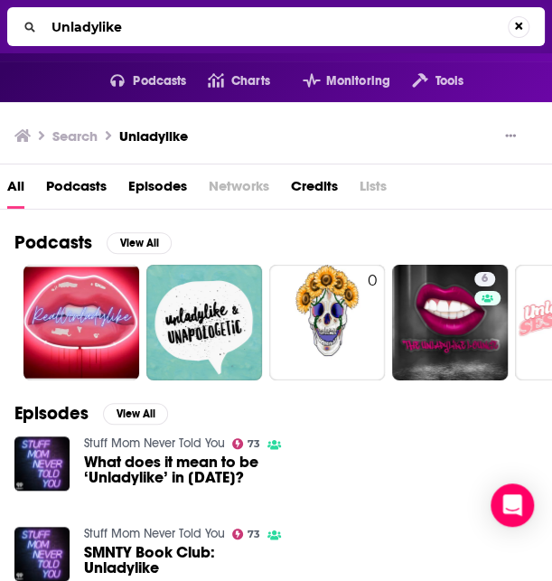
click at [87, 173] on span "Podcasts" at bounding box center [76, 190] width 61 height 37
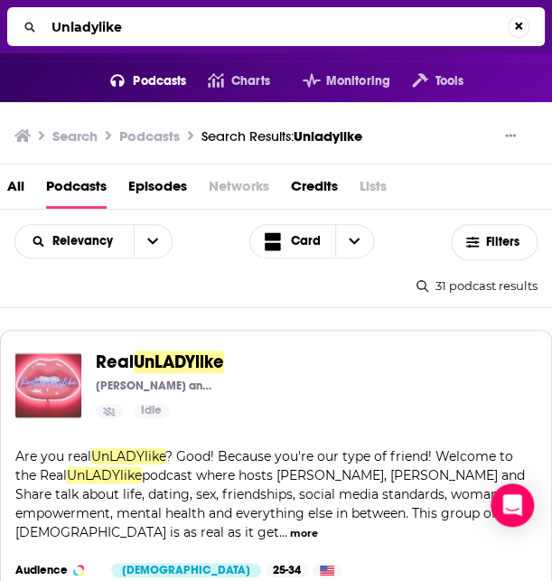
click at [65, 371] on img "Real UnLADYlike" at bounding box center [48, 385] width 66 height 66
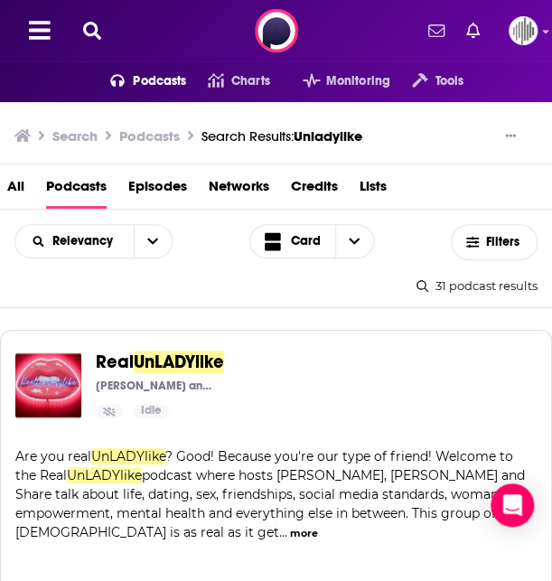
click at [92, 32] on icon at bounding box center [92, 31] width 18 height 18
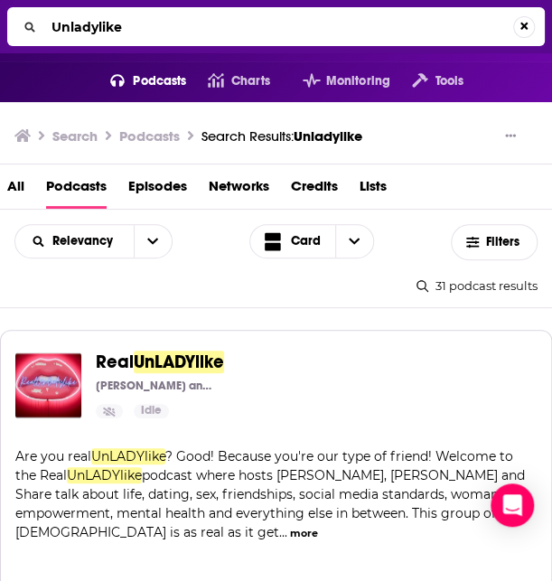
drag, startPoint x: 153, startPoint y: 33, endPoint x: 20, endPoint y: 13, distance: 134.3
click at [20, 13] on div "Unladylike" at bounding box center [276, 26] width 538 height 39
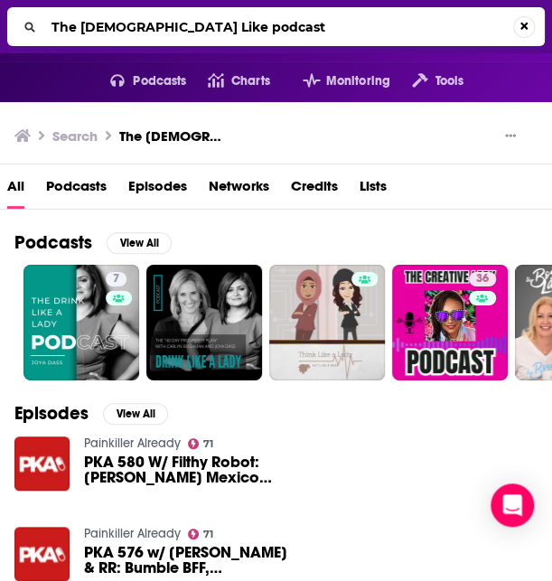
drag, startPoint x: 206, startPoint y: 30, endPoint x: 65, endPoint y: 29, distance: 141.0
click at [65, 29] on input "The Lady Like podcast" at bounding box center [278, 27] width 469 height 29
type input "T"
type input "Not Skinny"
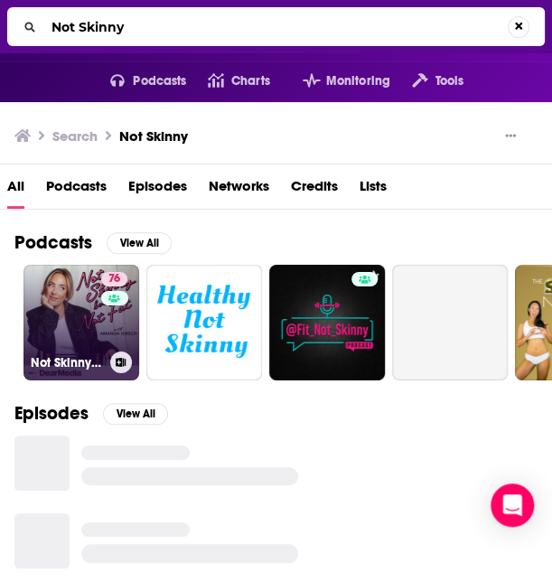
click at [72, 344] on link "76 Not Skinny But Not Fat" at bounding box center [81, 323] width 116 height 116
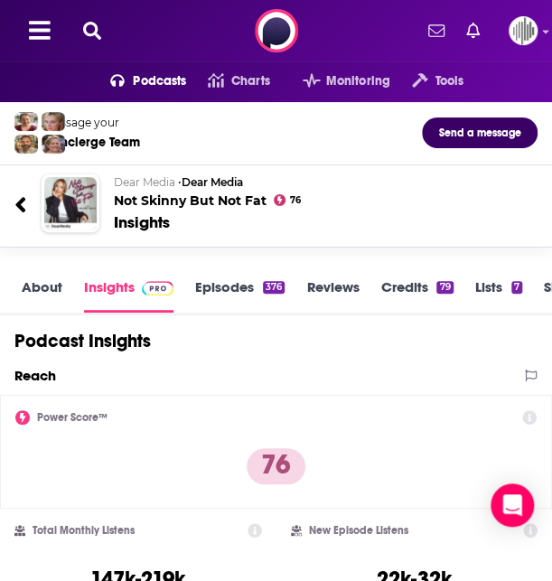
click at [94, 32] on icon at bounding box center [92, 31] width 18 height 18
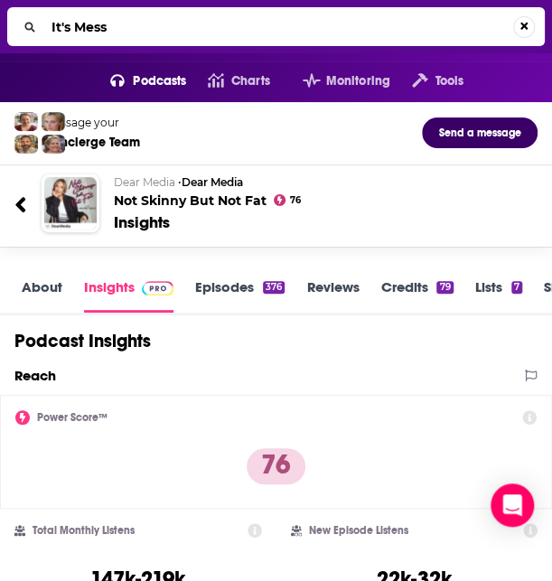
type input "It's Messy"
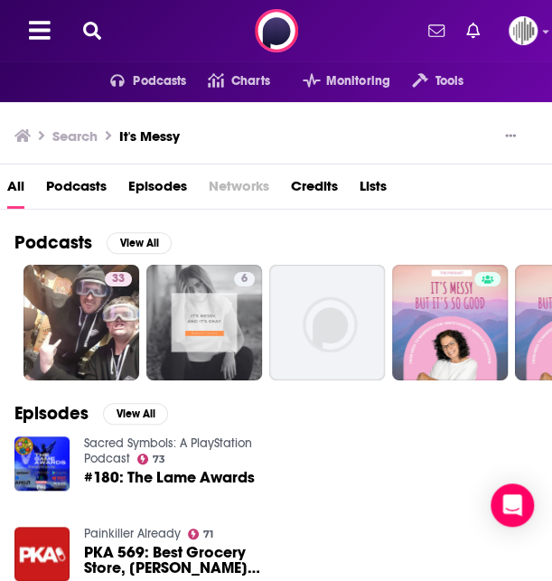
click at [98, 30] on icon at bounding box center [92, 31] width 18 height 18
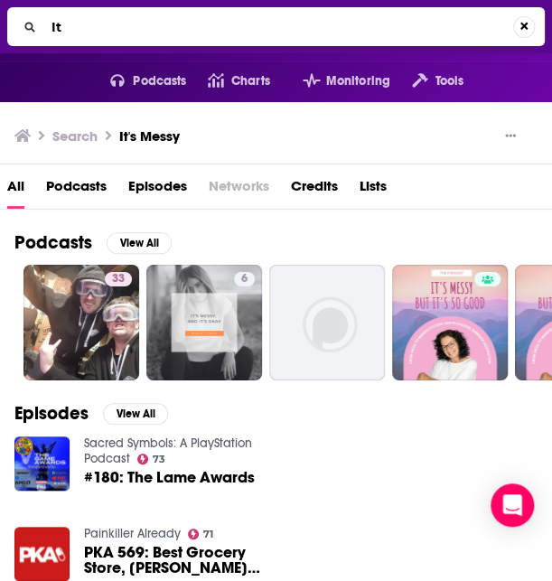
type input "I"
type input "Why Won't You Date Me"
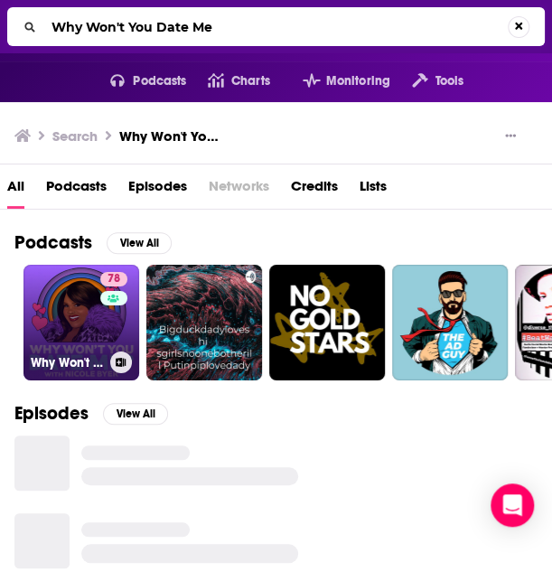
click at [72, 305] on link "78 Why Won't You Date Me? with Nicole Byer" at bounding box center [81, 323] width 116 height 116
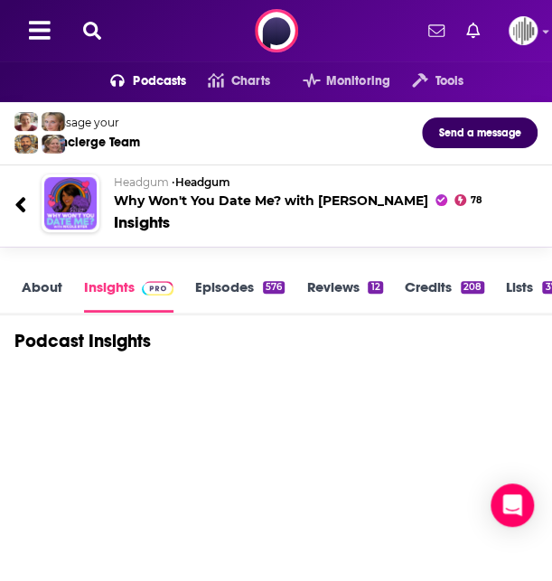
click at [54, 285] on link "About" at bounding box center [42, 295] width 41 height 34
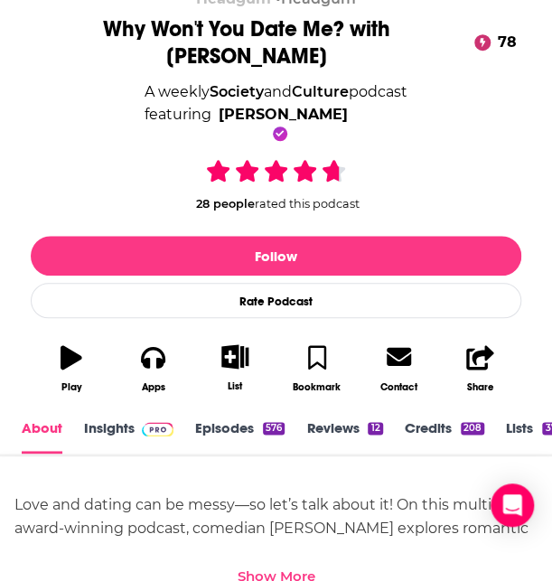
scroll to position [490, 0]
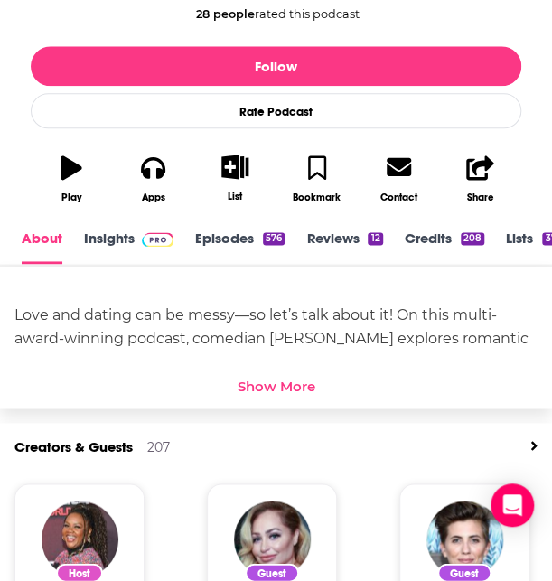
click at [271, 368] on div "Show More" at bounding box center [275, 381] width 523 height 26
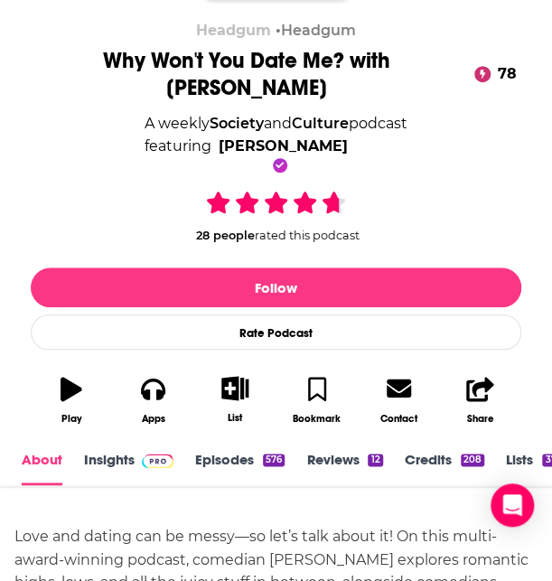
scroll to position [267, 0]
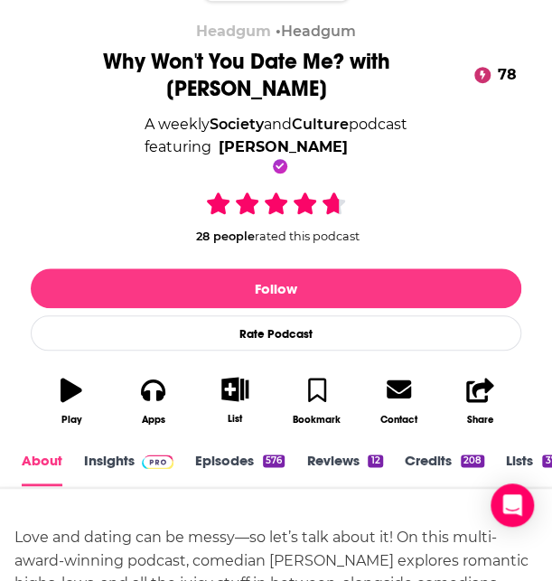
click at [127, 452] on link "Insights" at bounding box center [128, 469] width 89 height 34
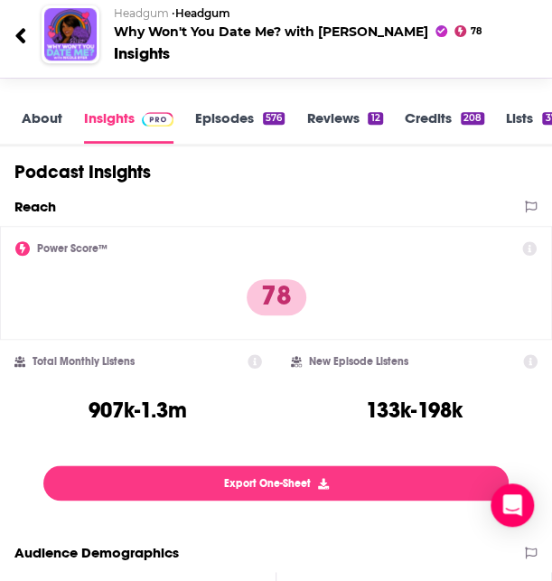
scroll to position [186, 0]
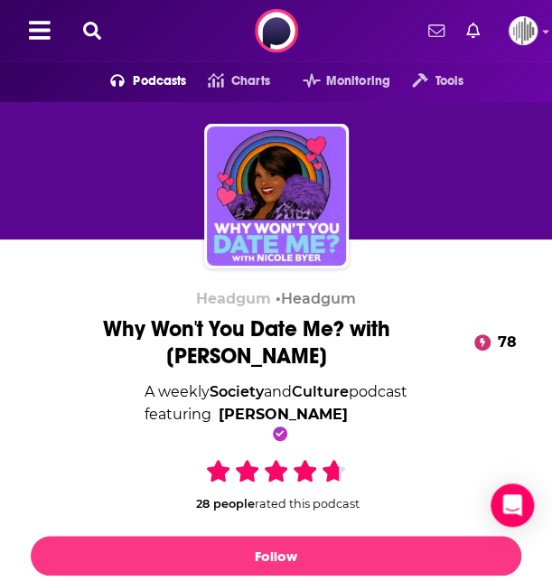
click at [90, 31] on icon at bounding box center [92, 31] width 18 height 18
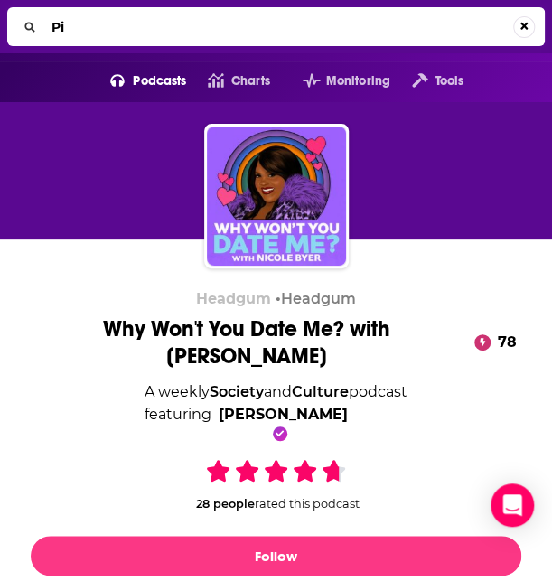
type input "P"
type input "Lipstick On The RIm"
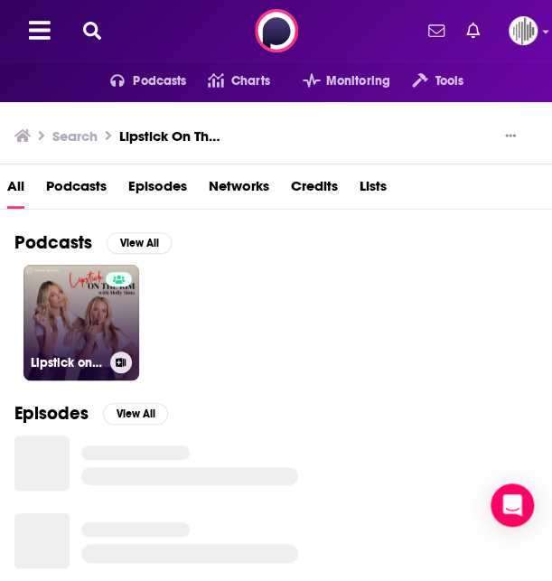
click at [85, 328] on link "Lipstick on the Rim" at bounding box center [81, 323] width 116 height 116
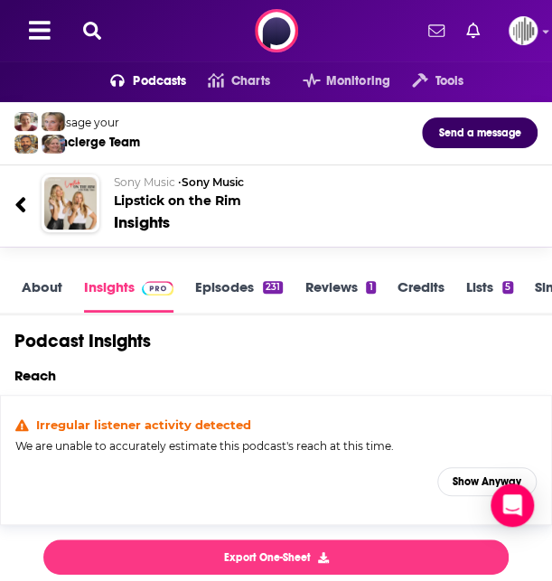
scroll to position [182, 0]
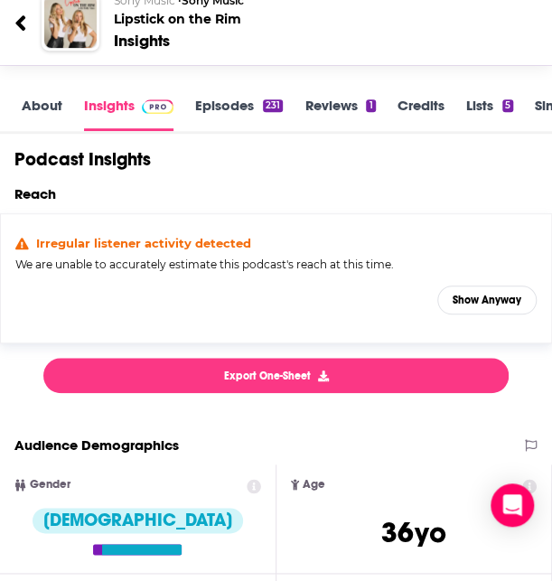
click at [54, 107] on link "About" at bounding box center [42, 114] width 41 height 34
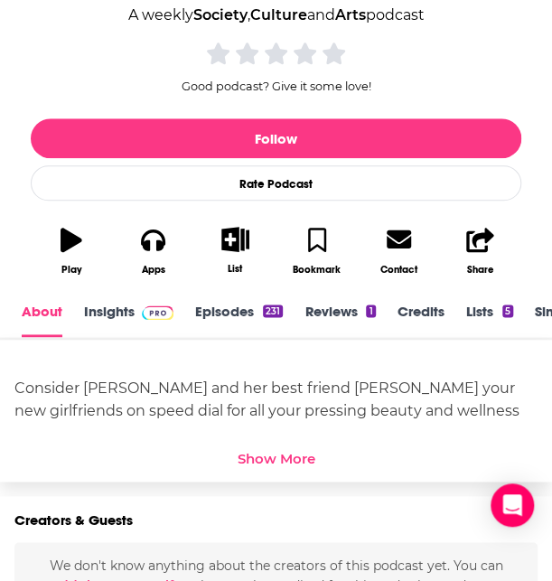
scroll to position [370, 0]
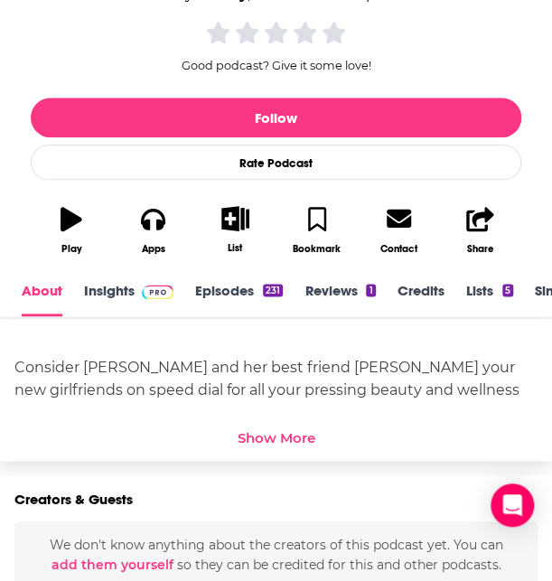
click at [126, 296] on link "Insights" at bounding box center [128, 299] width 89 height 34
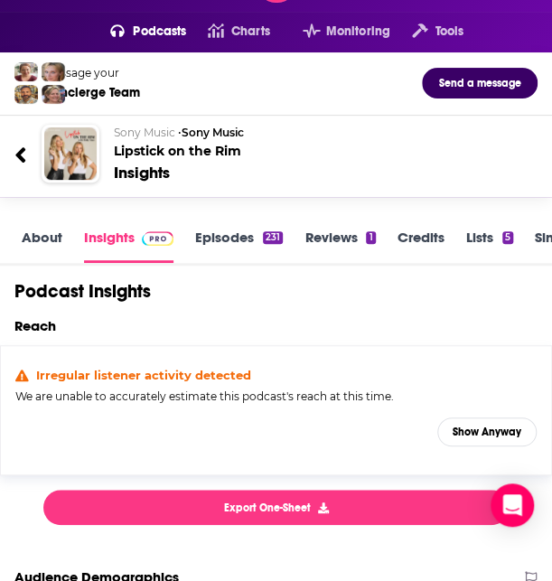
scroll to position [49, 0]
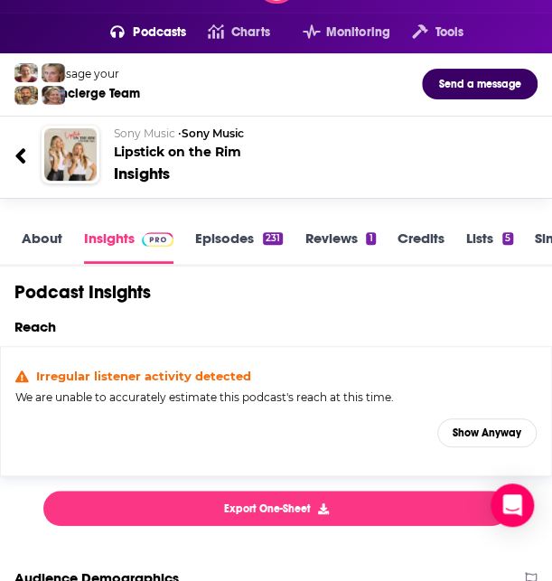
click at [45, 229] on link "About" at bounding box center [42, 246] width 41 height 34
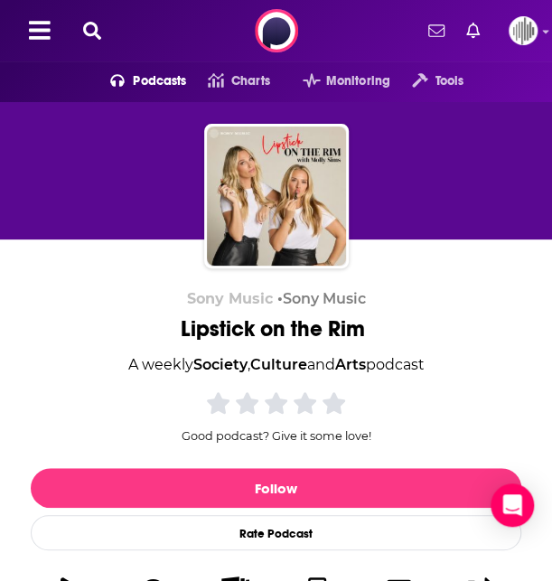
scroll to position [315, 0]
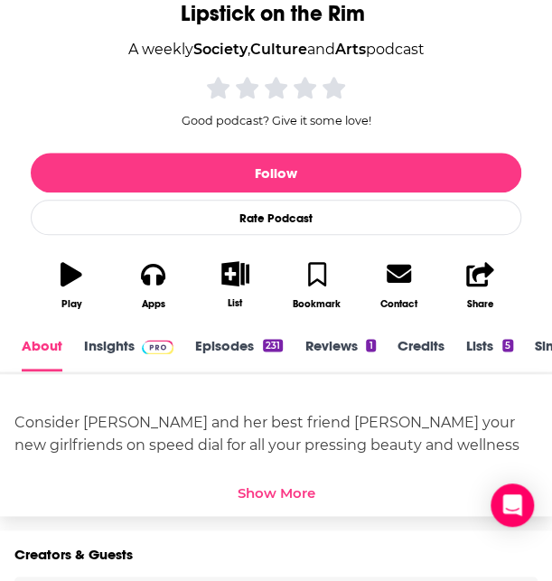
click at [295, 492] on div "Show More" at bounding box center [277, 492] width 78 height 17
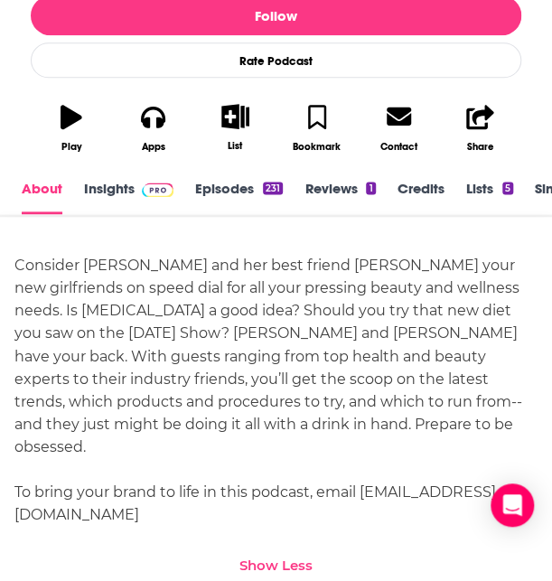
scroll to position [0, 0]
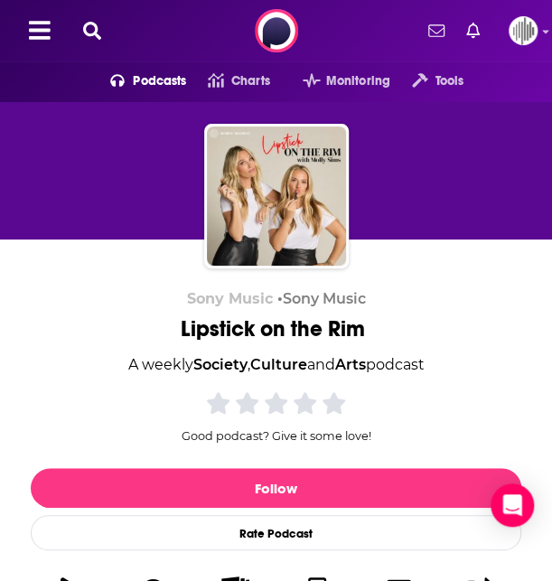
click at [92, 37] on icon at bounding box center [92, 31] width 18 height 18
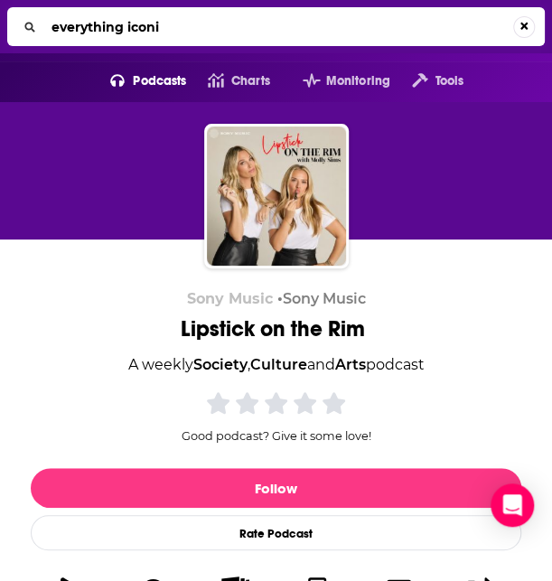
type input "everything iconic"
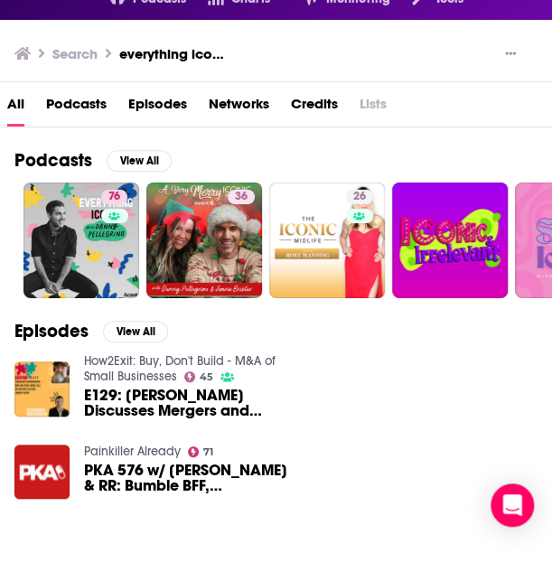
scroll to position [81, 0]
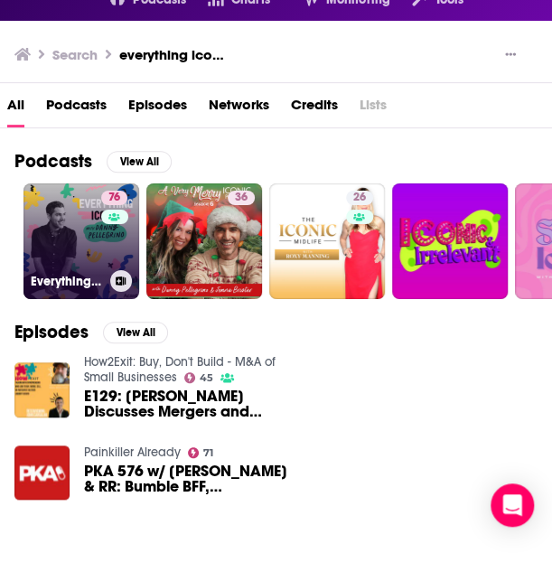
click at [97, 245] on link "76 Everything Iconic with Danny Pellegrino" at bounding box center [81, 241] width 116 height 116
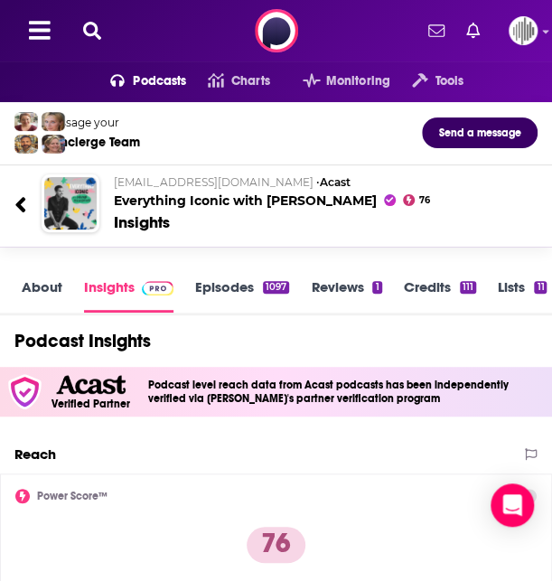
click at [48, 285] on link "About" at bounding box center [42, 295] width 41 height 34
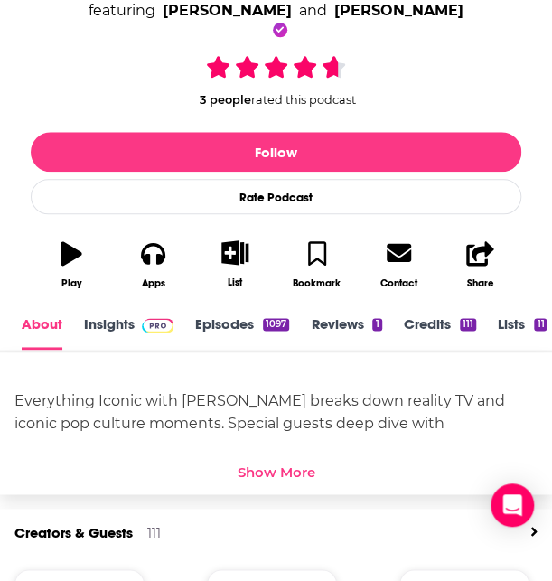
scroll to position [459, 0]
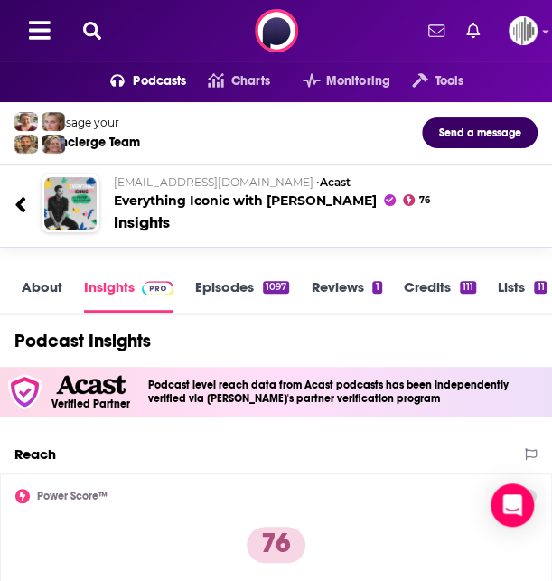
click at [90, 30] on icon at bounding box center [92, 31] width 18 height 18
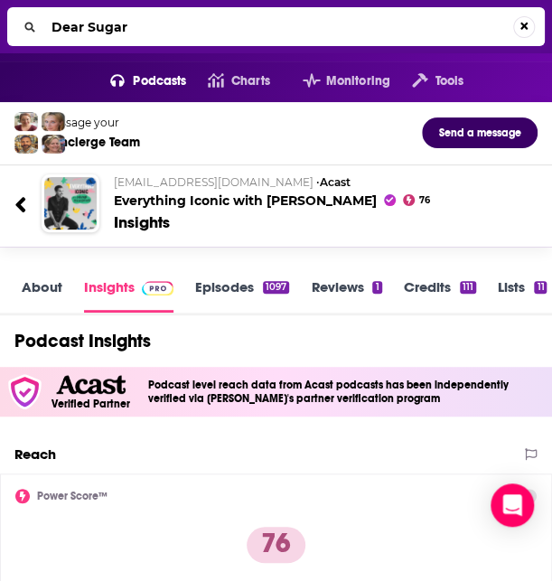
type input "Dear Sugars"
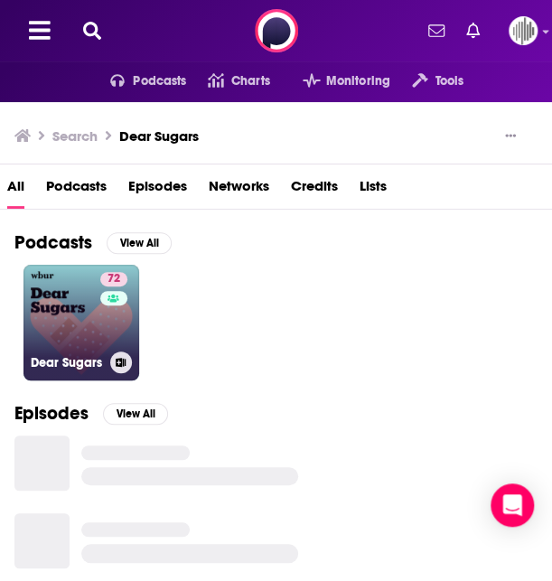
click at [83, 323] on link "72 Dear Sugars" at bounding box center [81, 323] width 116 height 116
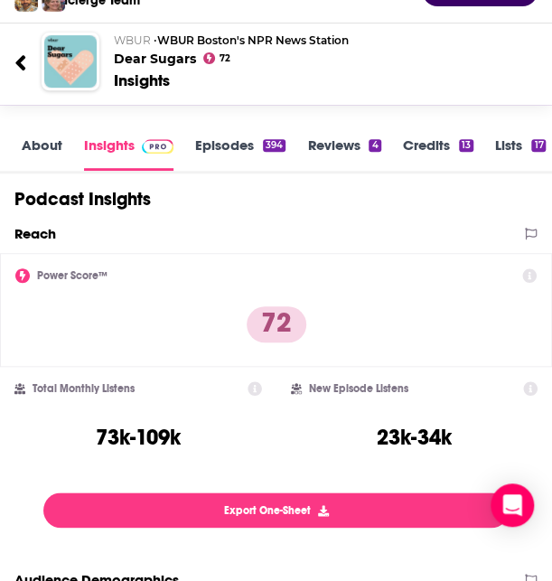
scroll to position [167, 0]
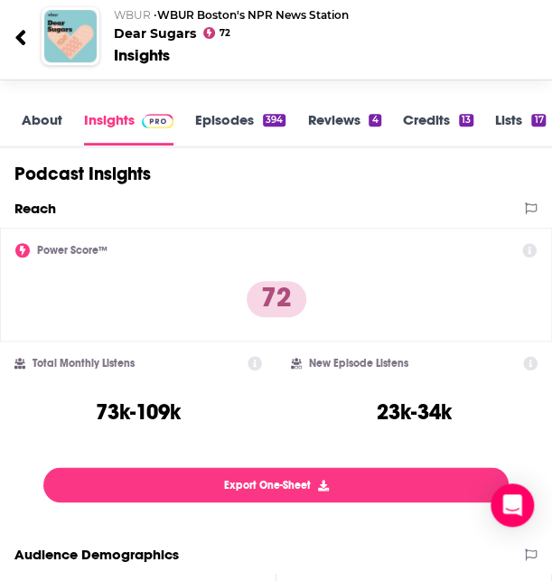
click at [41, 115] on link "About" at bounding box center [42, 128] width 41 height 34
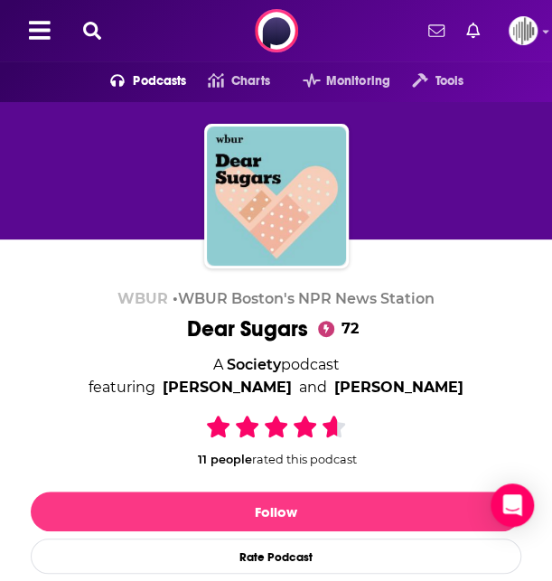
click at [91, 30] on icon at bounding box center [92, 31] width 18 height 18
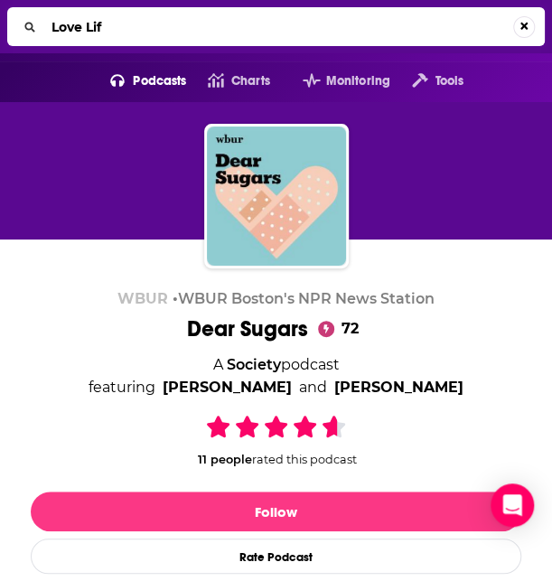
type input "Love Life"
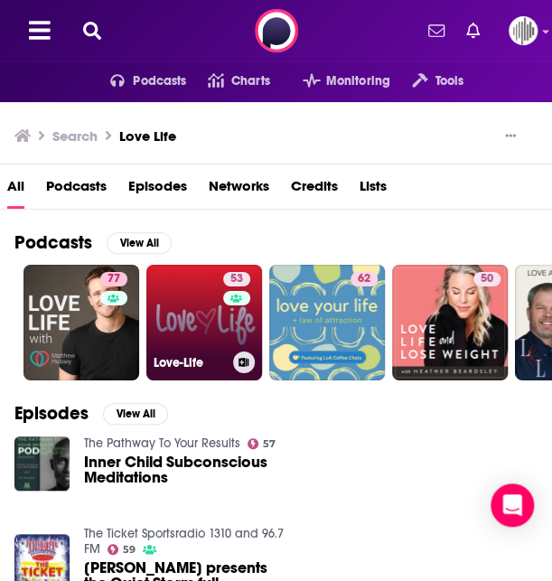
click at [184, 326] on link "53 Love-Life" at bounding box center [204, 323] width 116 height 116
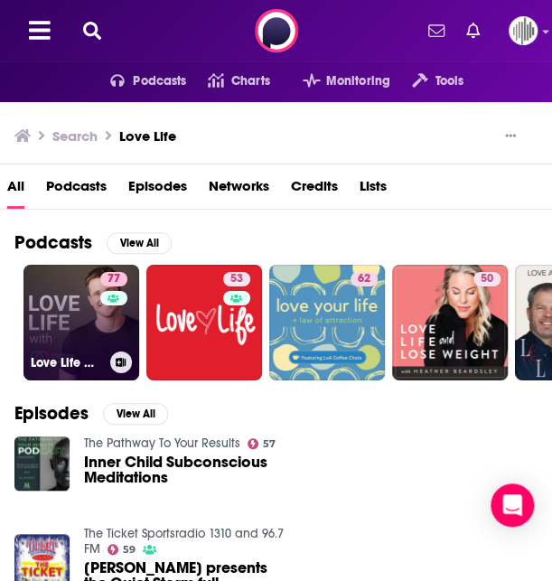
click at [67, 323] on link "77 Love Life With Matthew Hussey" at bounding box center [81, 323] width 116 height 116
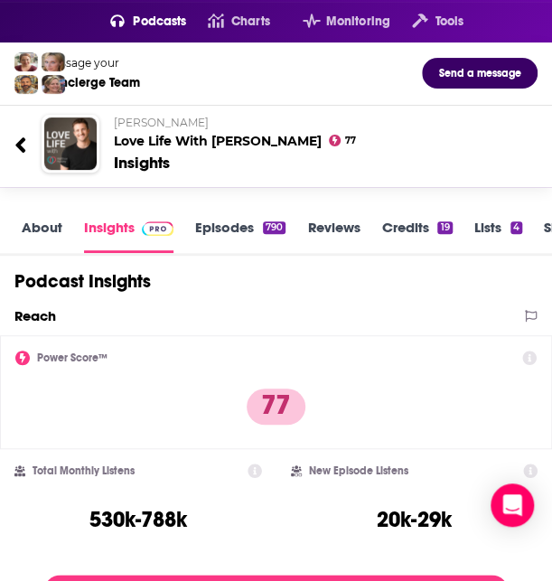
scroll to position [44, 0]
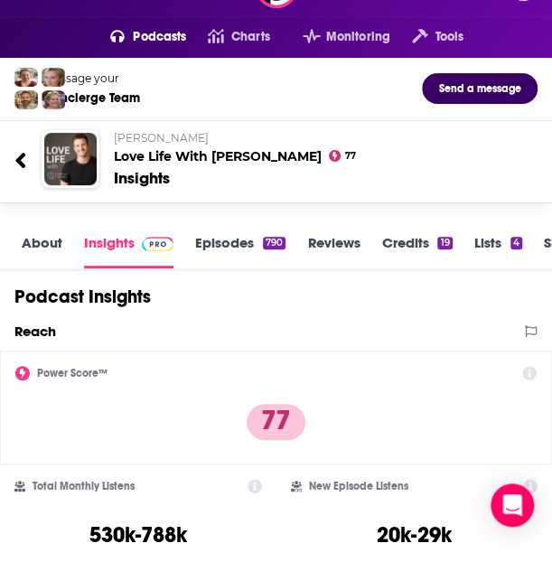
click at [38, 244] on link "About" at bounding box center [42, 251] width 41 height 34
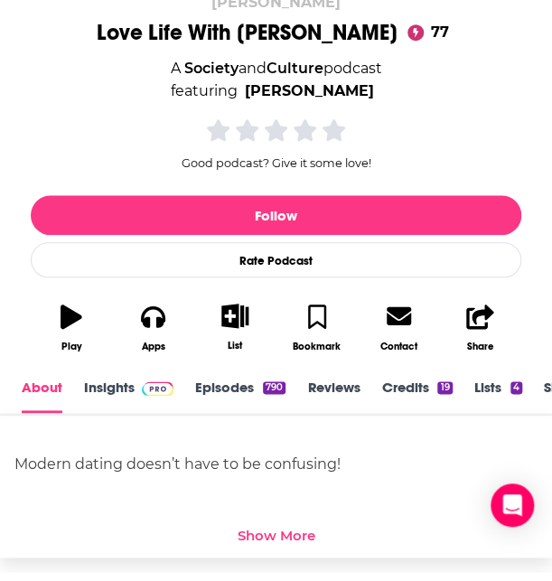
scroll to position [304, 0]
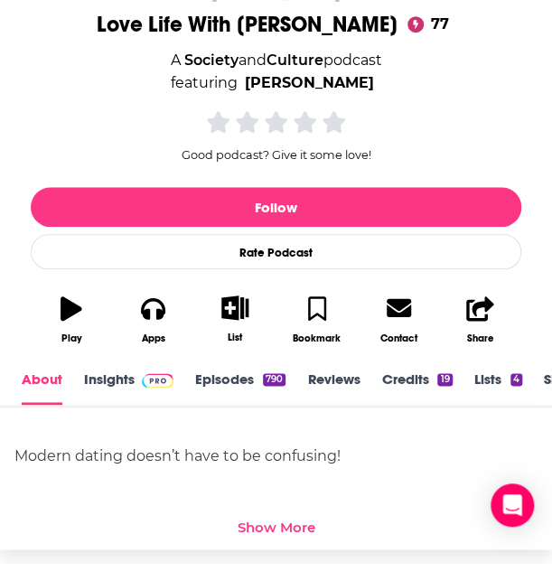
click at [123, 383] on link "Insights" at bounding box center [128, 387] width 89 height 34
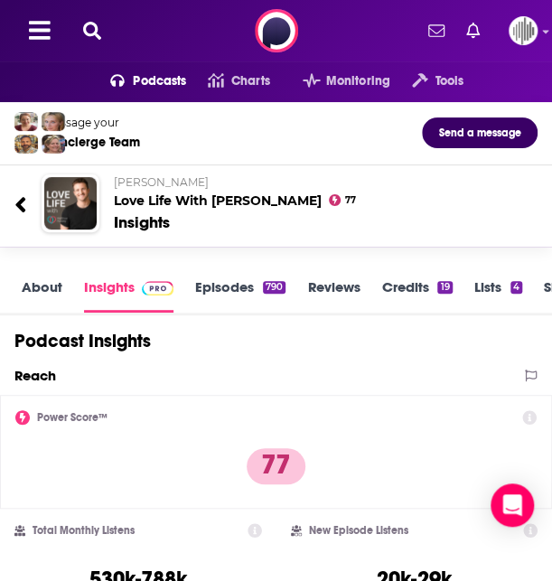
click at [96, 36] on icon at bounding box center [92, 31] width 18 height 18
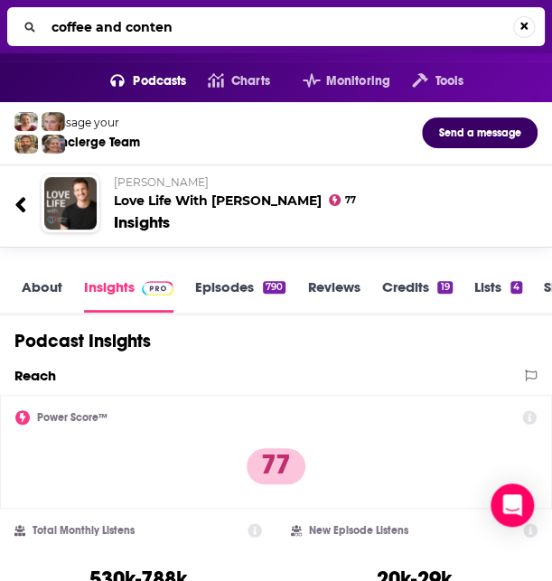
type input "coffee and content"
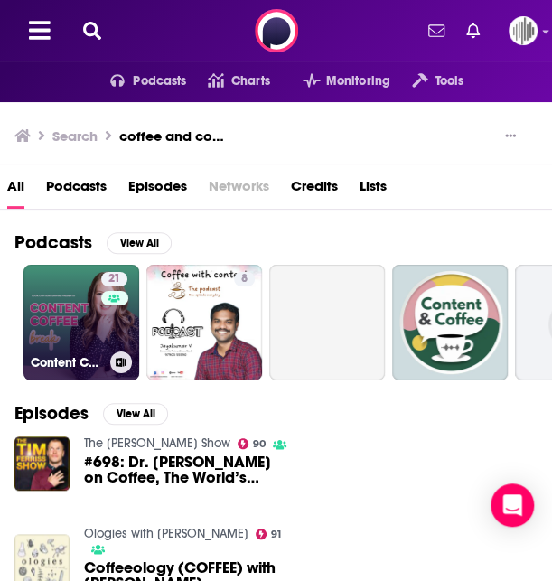
click at [66, 310] on link "21 Content Coffee Break" at bounding box center [81, 323] width 116 height 116
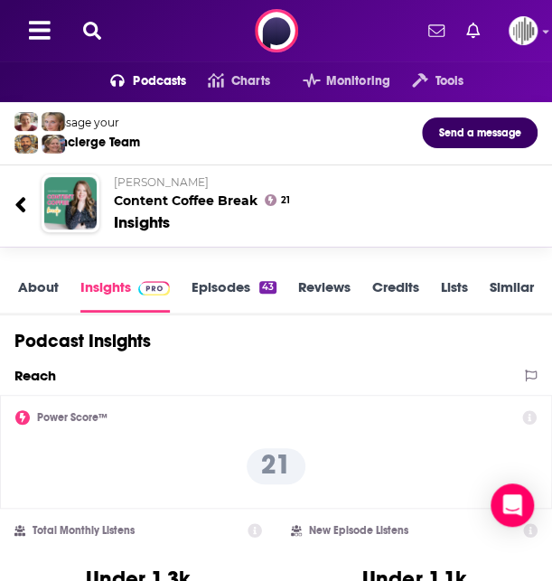
click at [93, 39] on icon at bounding box center [92, 31] width 18 height 18
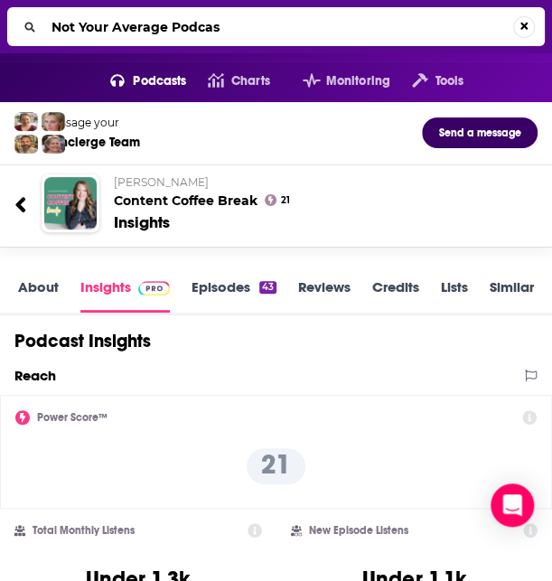
type input "Not Your Average Podcast"
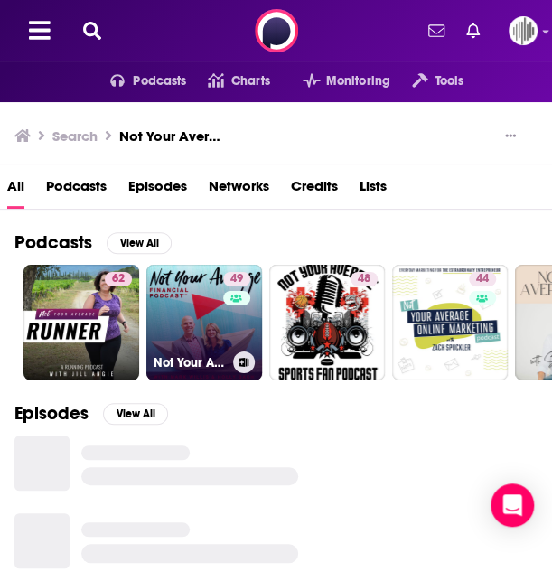
click at [202, 326] on link "49 Not Your Average Financial Podcast™" at bounding box center [204, 323] width 116 height 116
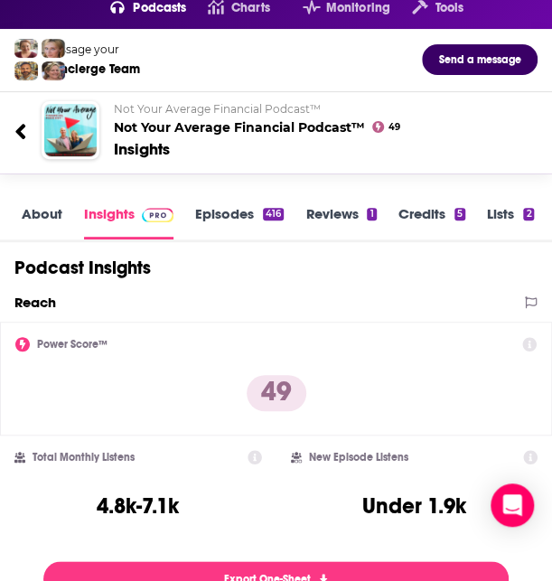
scroll to position [74, 0]
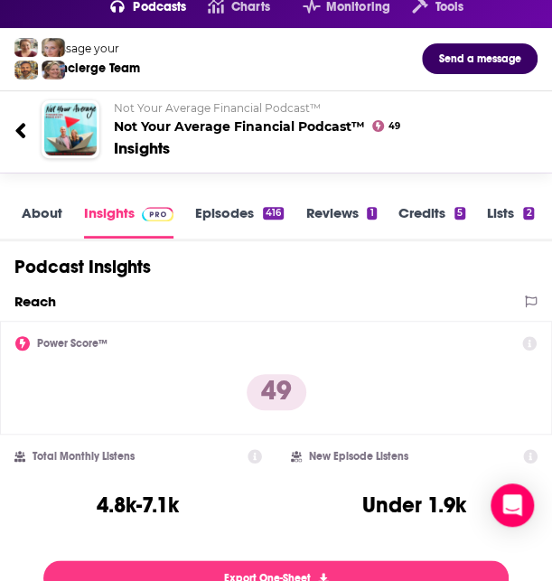
click at [43, 218] on link "About" at bounding box center [42, 221] width 41 height 34
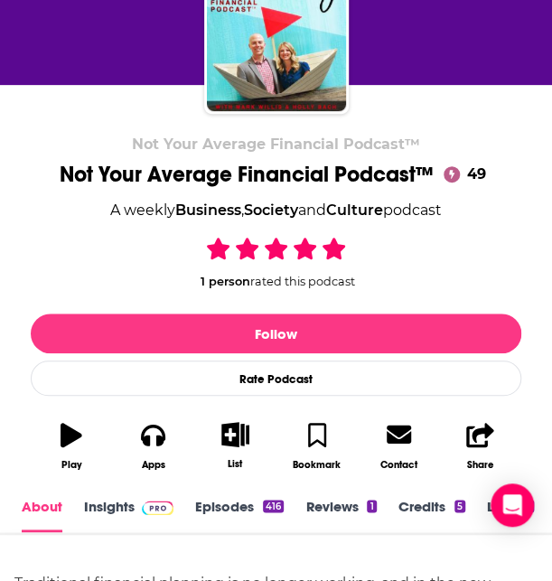
scroll to position [370, 0]
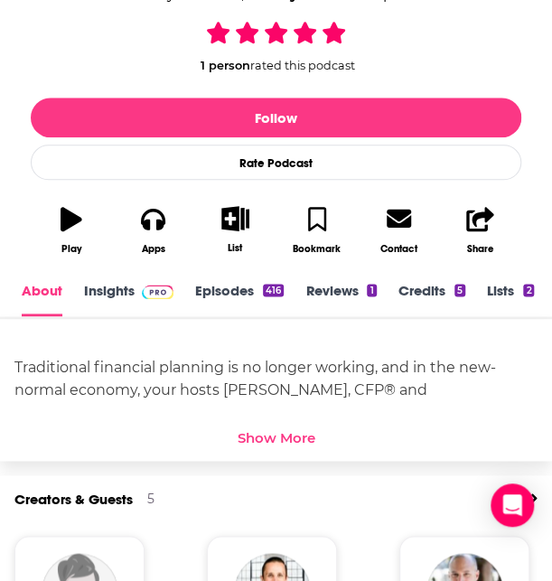
click at [296, 437] on div "Show More" at bounding box center [277, 437] width 78 height 17
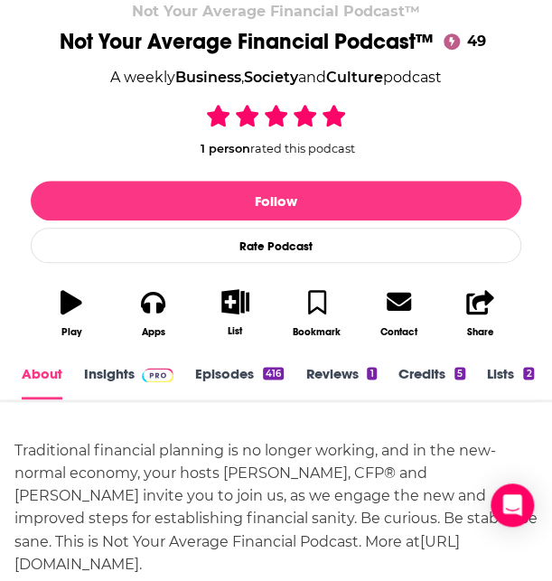
scroll to position [286, 0]
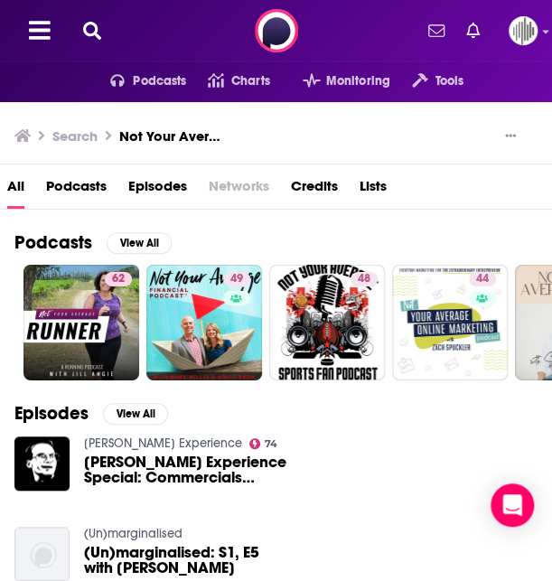
click at [81, 24] on button at bounding box center [92, 31] width 29 height 21
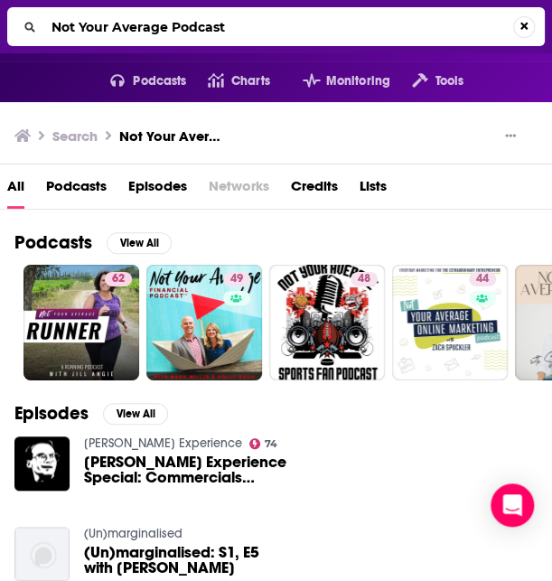
drag, startPoint x: 242, startPoint y: 34, endPoint x: 70, endPoint y: 15, distance: 172.7
click at [70, 15] on input "Not Your Average Podcast" at bounding box center [278, 27] width 469 height 29
type input "N"
type input "Best Life"
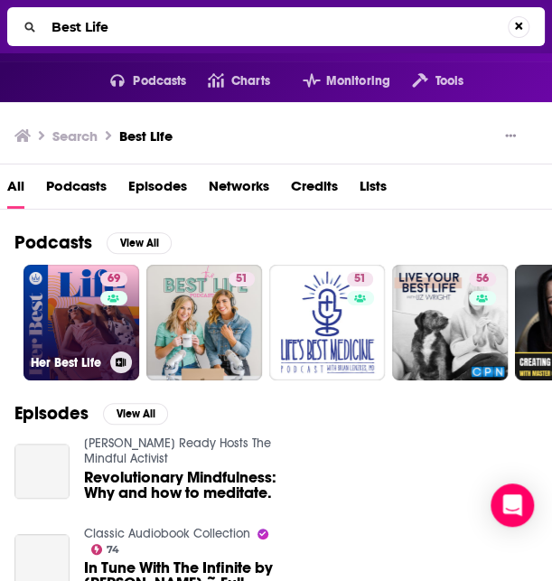
click at [80, 319] on link "69 Her Best Life" at bounding box center [81, 323] width 116 height 116
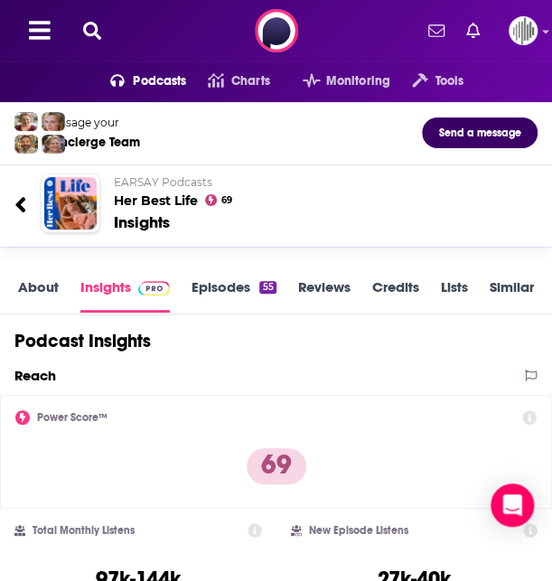
click at [39, 283] on link "About" at bounding box center [38, 295] width 41 height 34
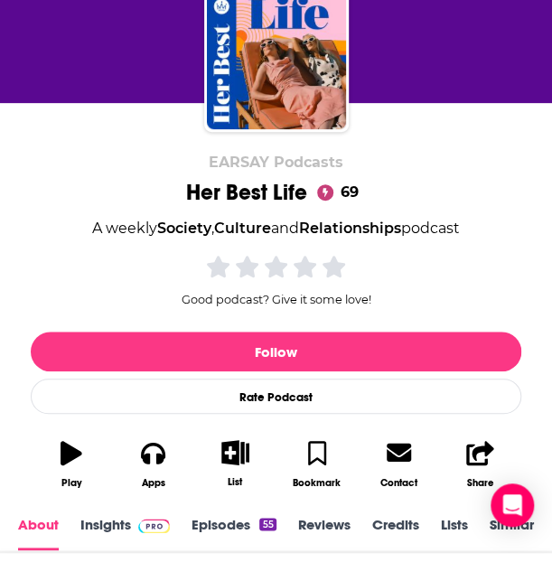
scroll to position [363, 0]
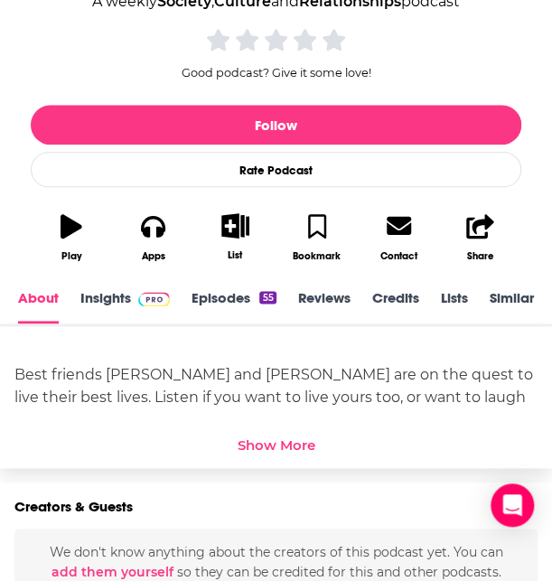
click at [98, 293] on link "Insights" at bounding box center [124, 306] width 89 height 34
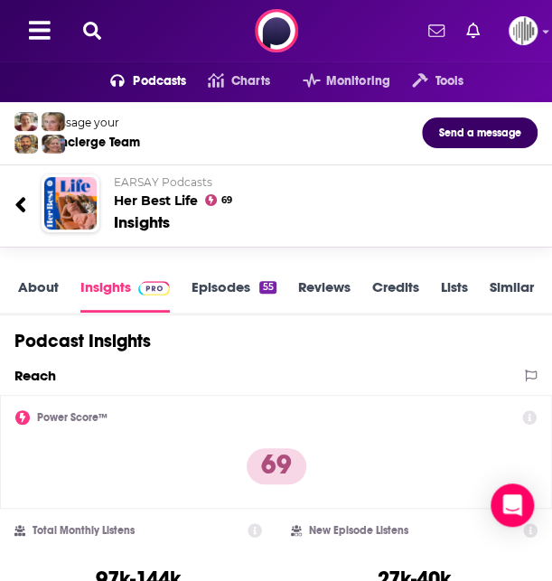
scroll to position [224, 0]
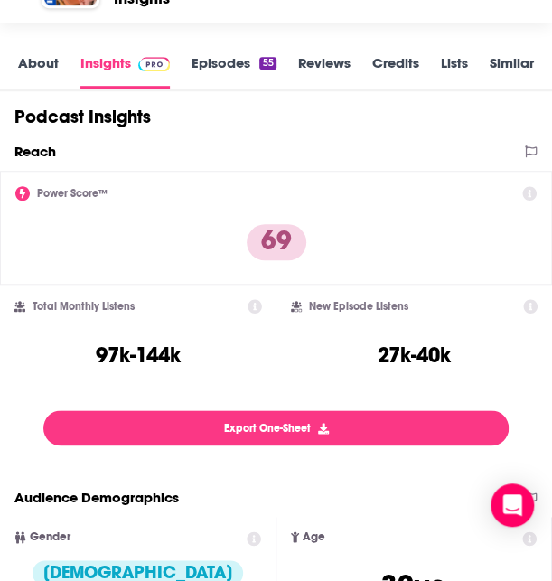
click at [29, 64] on link "About" at bounding box center [38, 71] width 41 height 34
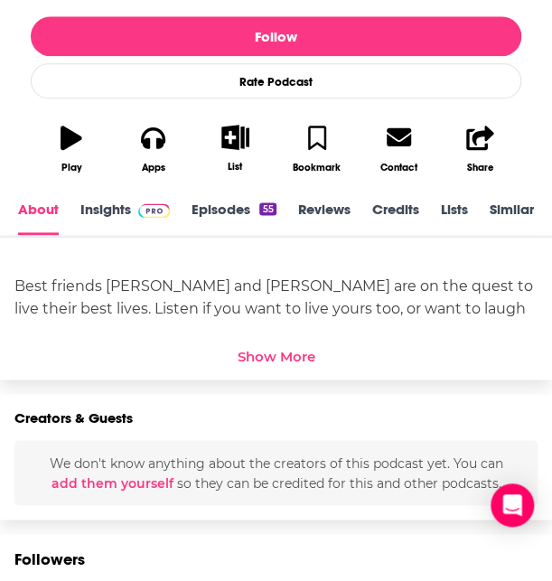
scroll to position [451, 0]
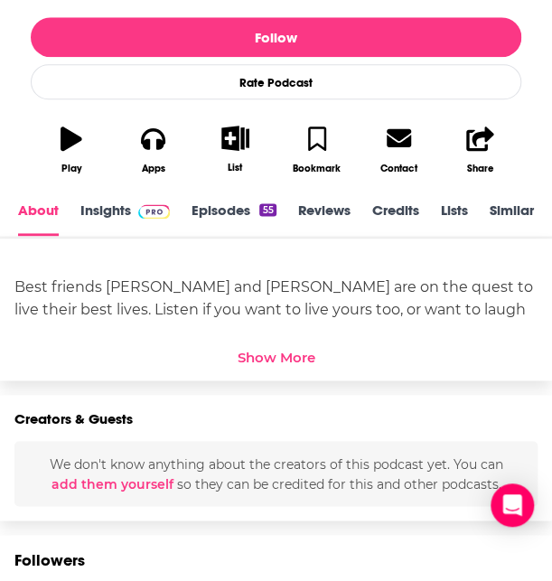
click at [295, 361] on div "Show More" at bounding box center [277, 357] width 78 height 17
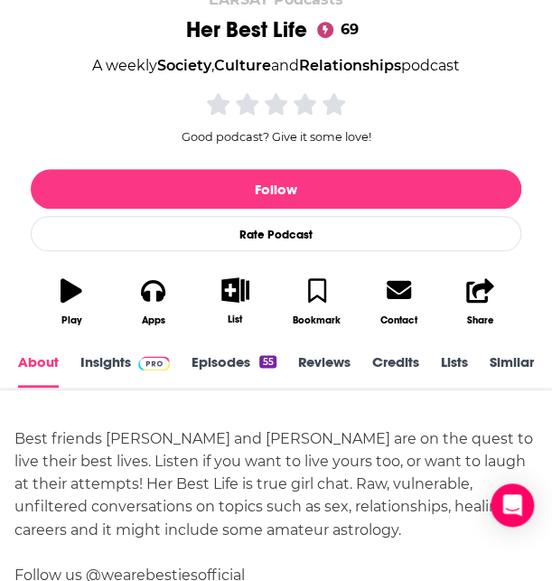
scroll to position [0, 0]
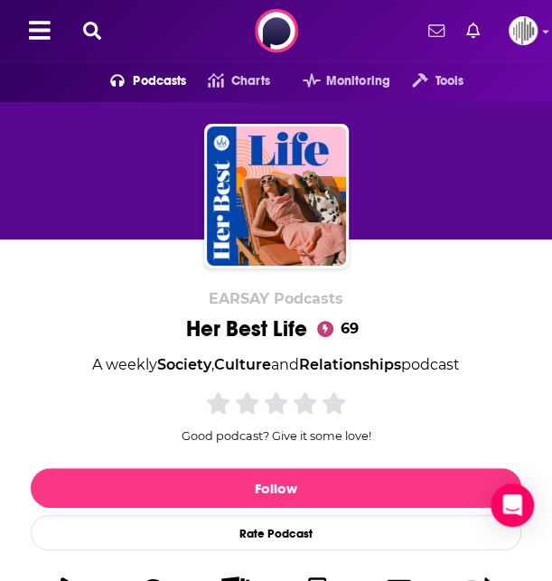
click at [98, 37] on icon at bounding box center [92, 31] width 18 height 18
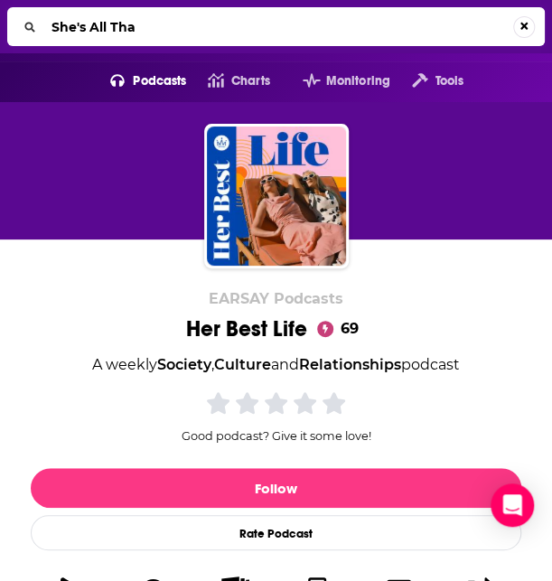
type input "She's All That"
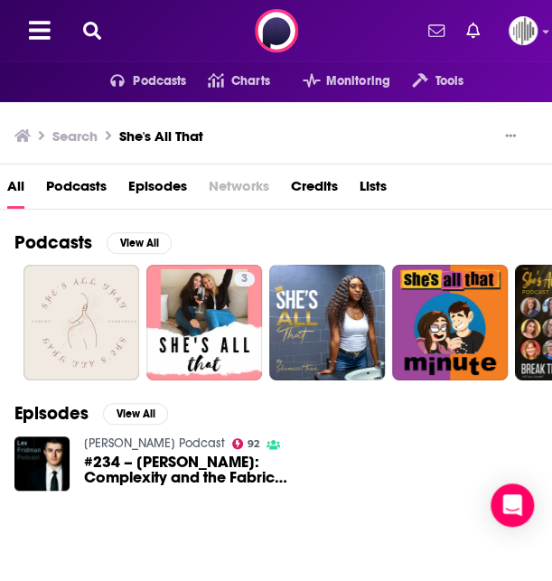
click at [85, 22] on icon at bounding box center [92, 31] width 18 height 18
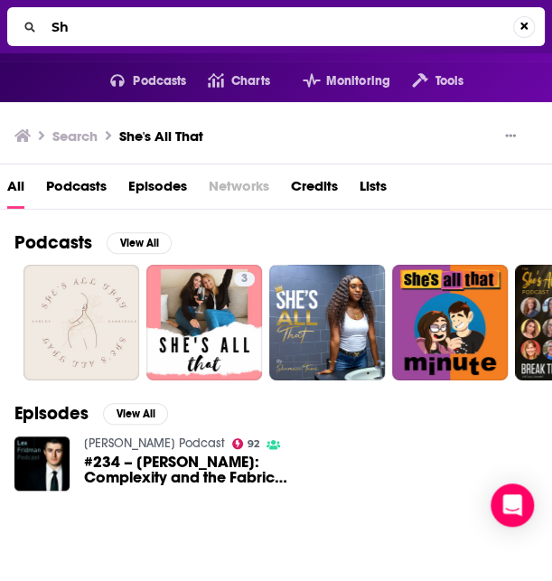
type input "S"
type input "The Real Girl's Guide"
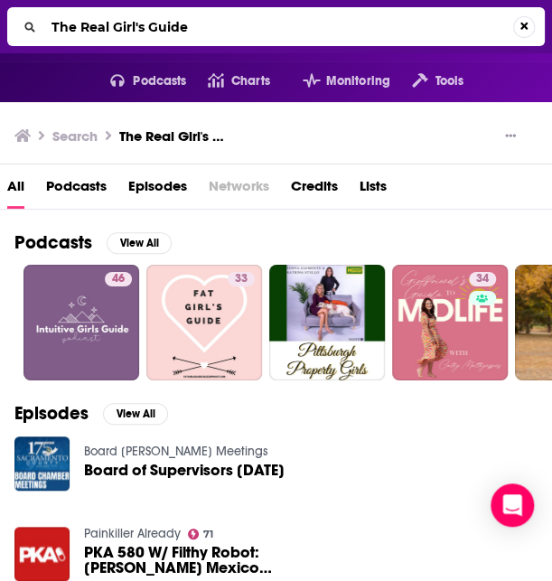
drag, startPoint x: 193, startPoint y: 36, endPoint x: 13, endPoint y: 23, distance: 181.2
click at [13, 23] on div "The Real Girl's Guide" at bounding box center [276, 26] width 538 height 39
type input "Ask Women"
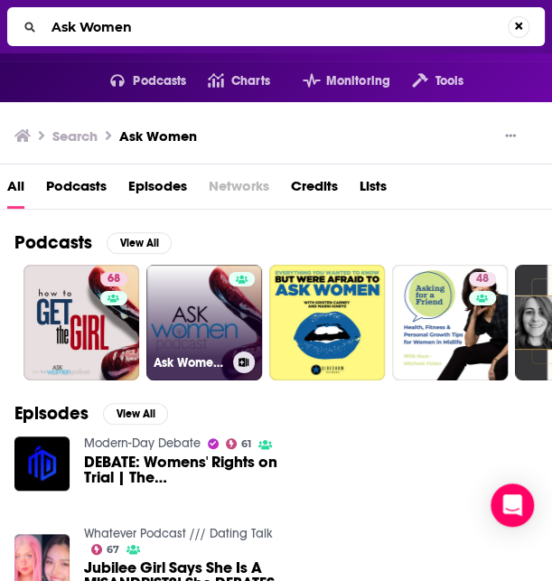
click at [183, 325] on link "Ask Women Podcast : What Women Want" at bounding box center [204, 323] width 116 height 116
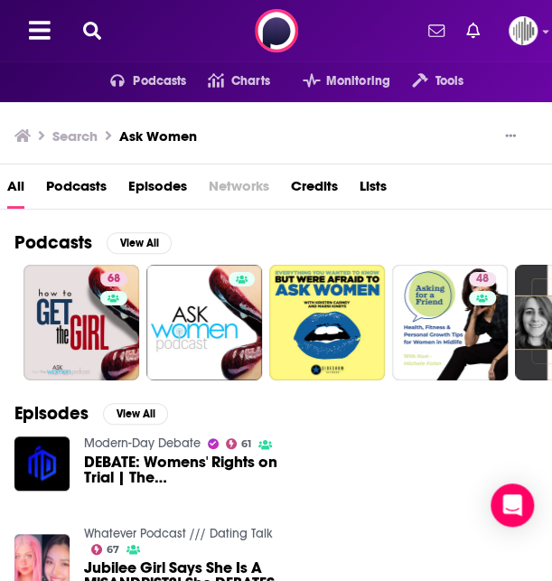
click at [101, 26] on button at bounding box center [92, 31] width 29 height 21
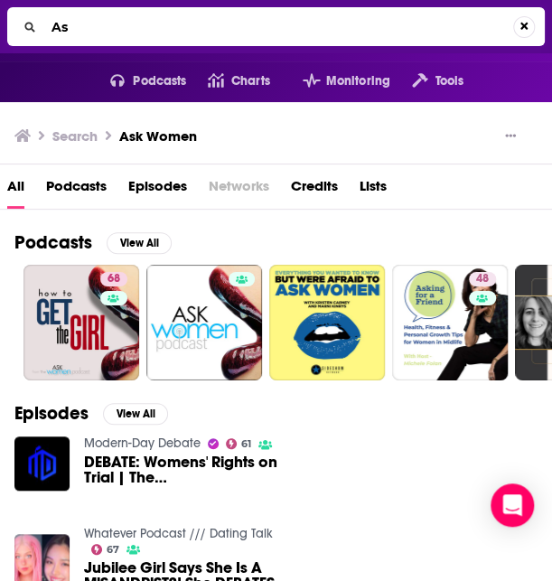
type input "A"
type input "Hot Mess Express"
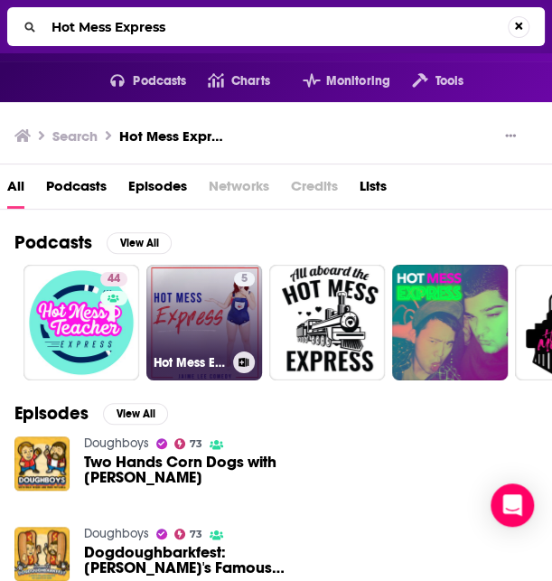
click at [197, 317] on link "5 Hot Mess Express" at bounding box center [204, 323] width 116 height 116
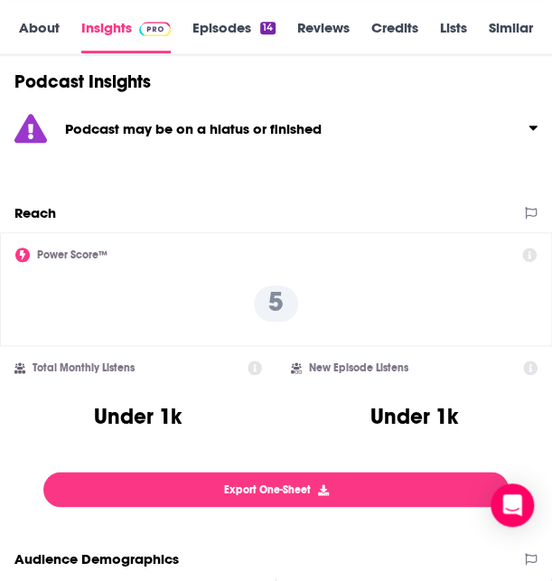
scroll to position [258, 0]
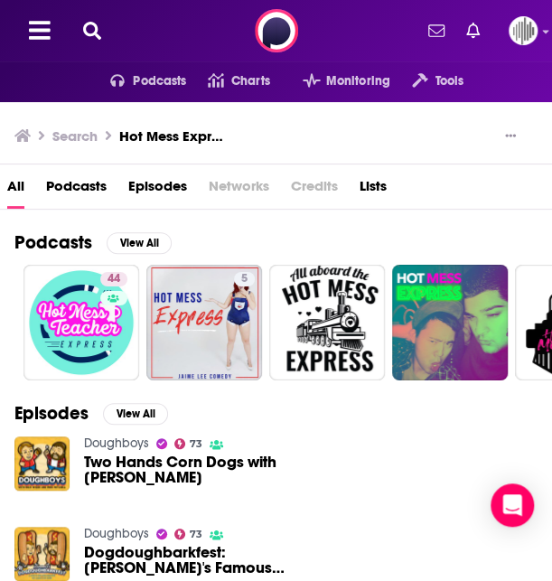
click at [96, 35] on icon at bounding box center [92, 31] width 18 height 18
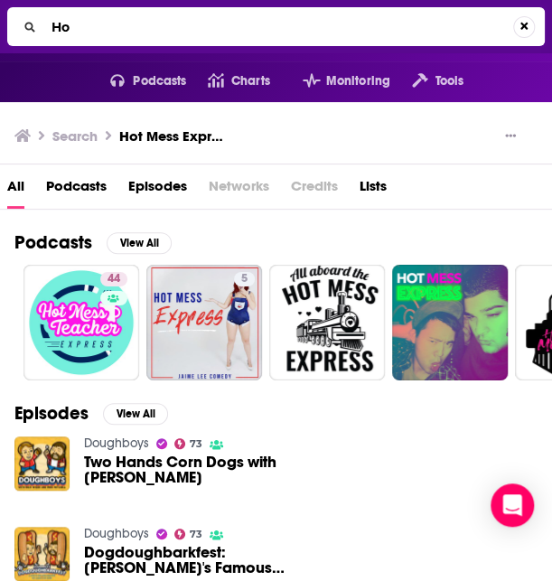
type input "H"
type input "Girls Night In"
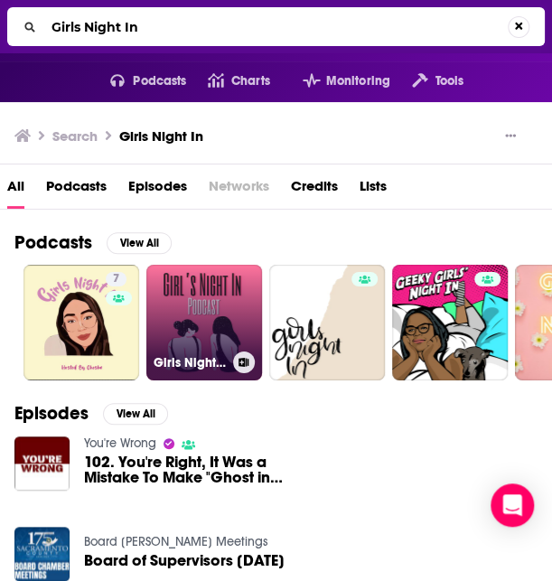
click at [204, 299] on link "Girls Night In" at bounding box center [204, 323] width 116 height 116
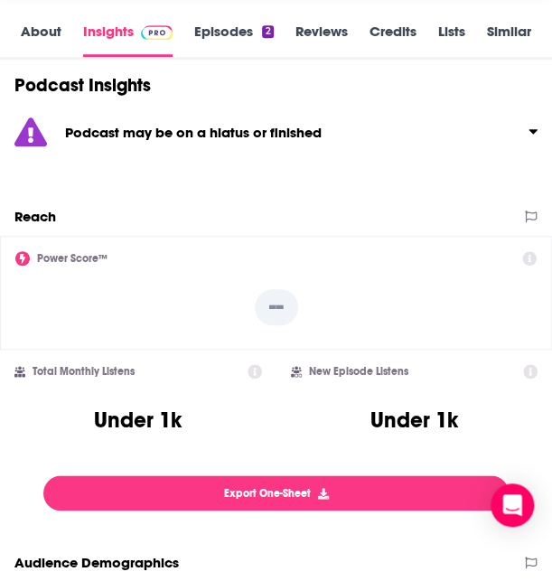
scroll to position [256, 0]
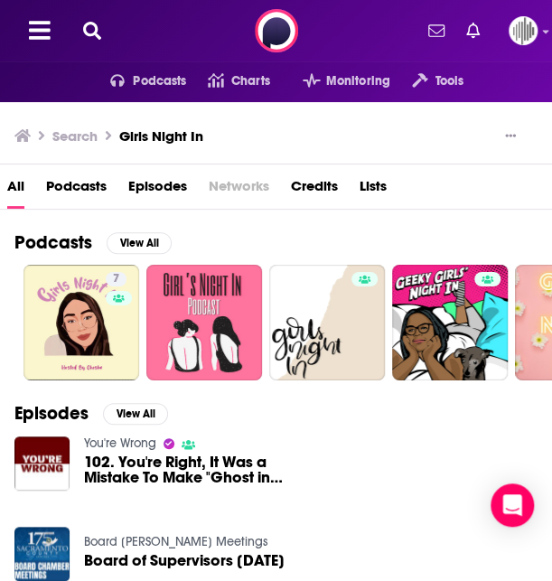
click at [94, 19] on div "Podcasts Charts Monitoring Tools For Business For Podcasters More" at bounding box center [276, 30] width 552 height 61
click at [94, 23] on icon at bounding box center [92, 31] width 18 height 18
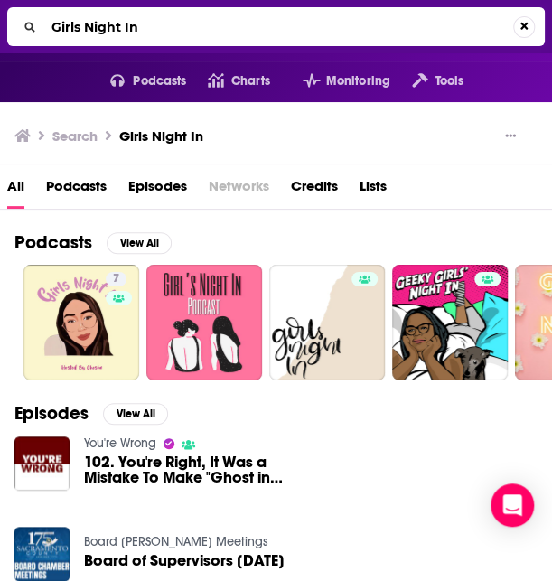
drag, startPoint x: 176, startPoint y: 37, endPoint x: 18, endPoint y: 27, distance: 158.4
click at [18, 27] on div "Girls Night In" at bounding box center [276, 26] width 538 height 39
type input "The Wing Podcast"
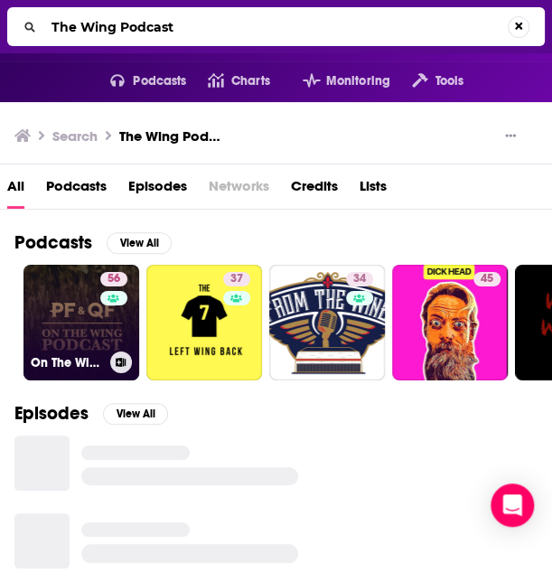
click at [87, 330] on link "56 On The Wing Podcast" at bounding box center [81, 323] width 116 height 116
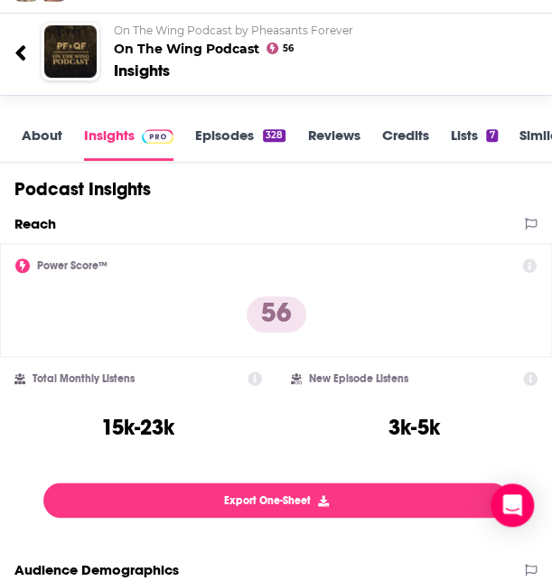
scroll to position [49, 0]
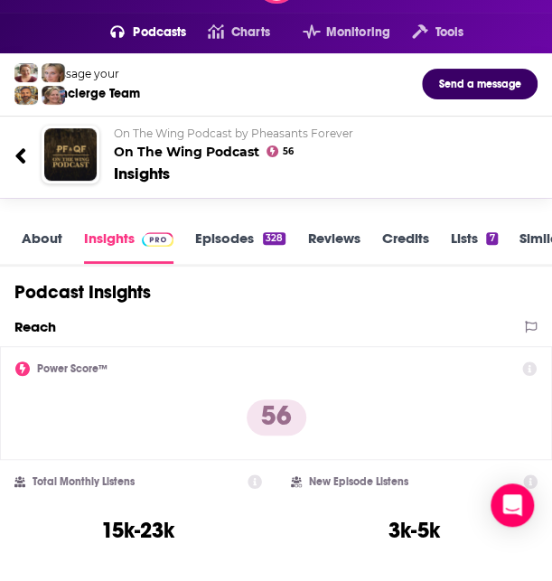
click at [47, 239] on link "About" at bounding box center [42, 246] width 41 height 34
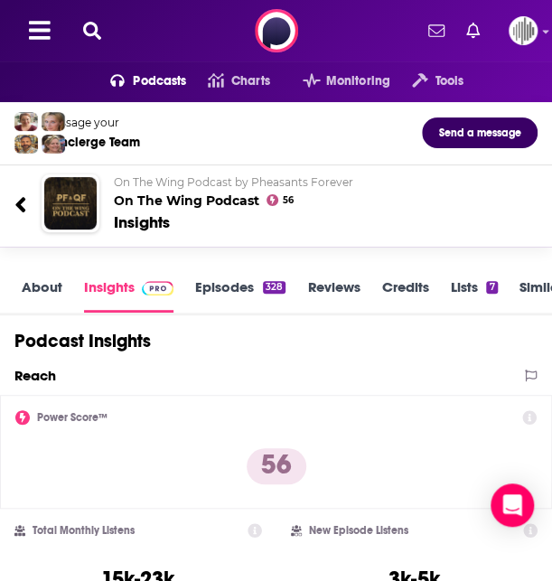
click at [96, 28] on icon at bounding box center [92, 31] width 18 height 18
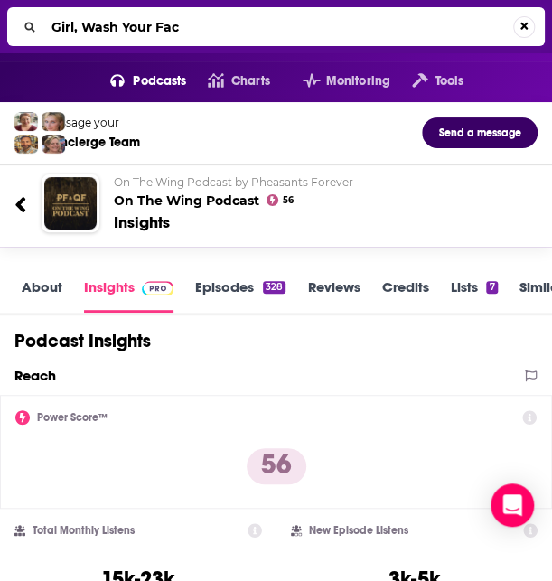
type input "Girl, Wash Your Face"
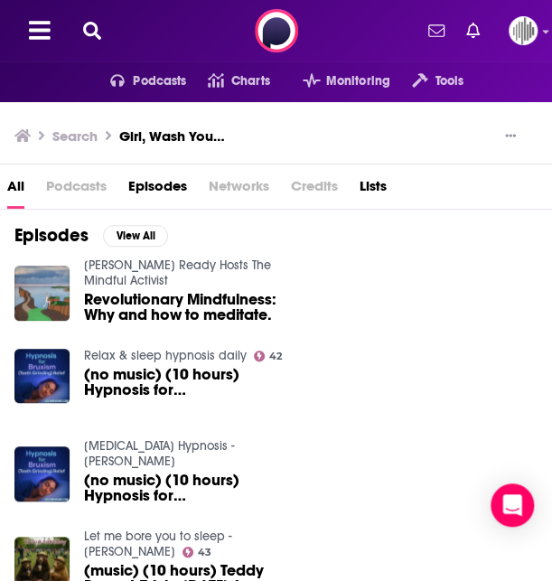
click at [89, 189] on span "Podcasts" at bounding box center [76, 190] width 61 height 37
click at [80, 183] on span "Podcasts" at bounding box center [76, 190] width 61 height 37
click at [91, 33] on icon at bounding box center [92, 31] width 18 height 18
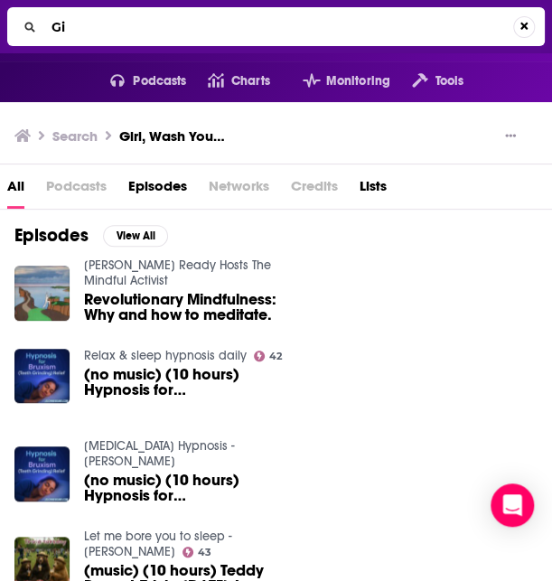
type input "G"
type input "She's All In"
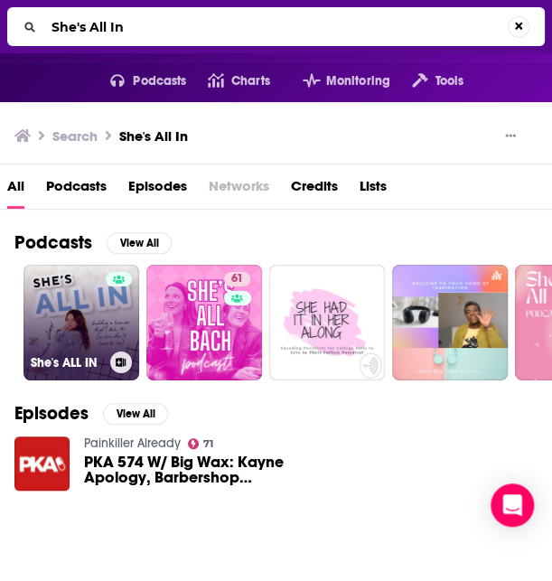
click at [98, 319] on link "She's ALL IN" at bounding box center [81, 323] width 116 height 116
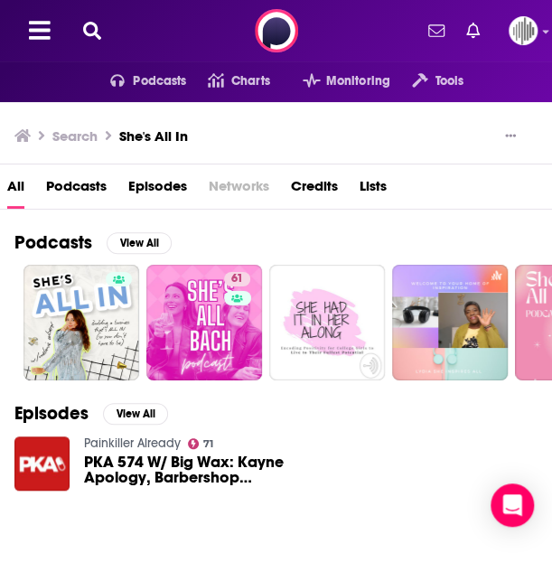
click at [89, 26] on icon at bounding box center [92, 31] width 18 height 18
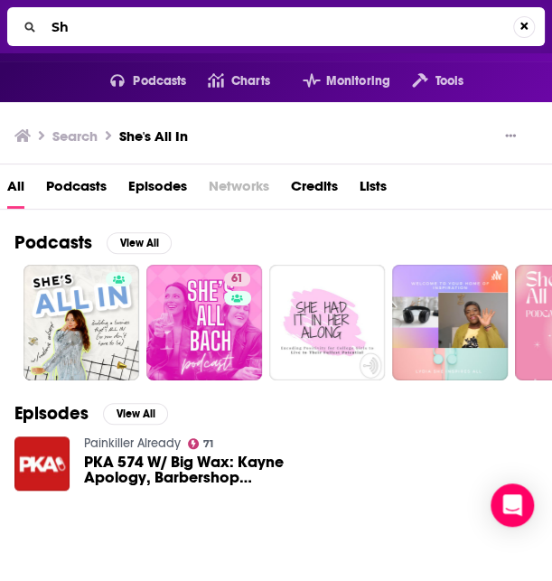
type input "S"
type input "Hustle and Heart"
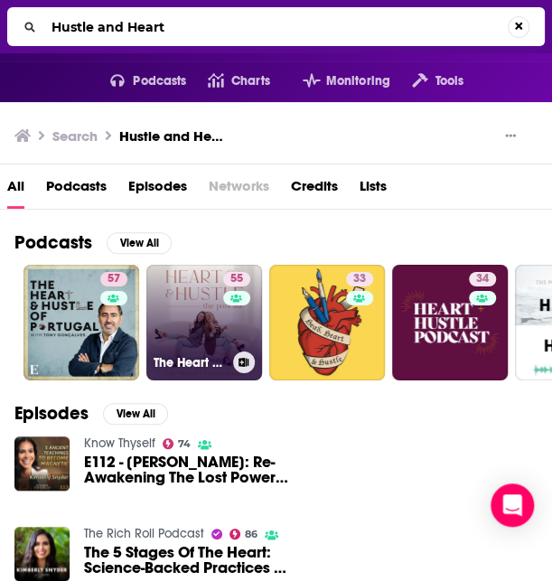
click at [185, 339] on link "55 The Heart & Hustle Podcast" at bounding box center [204, 323] width 116 height 116
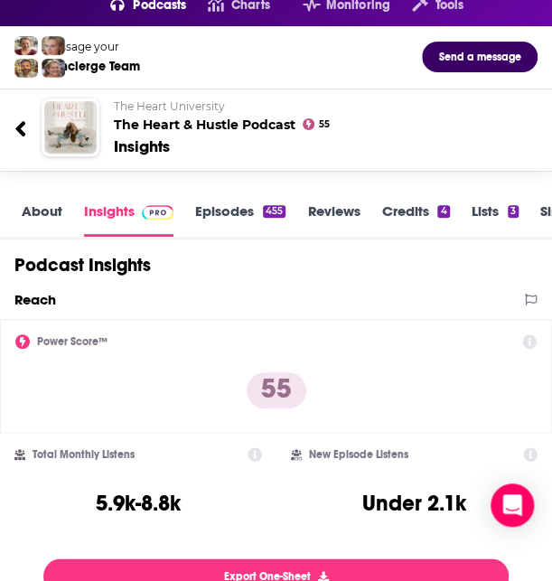
scroll to position [52, 0]
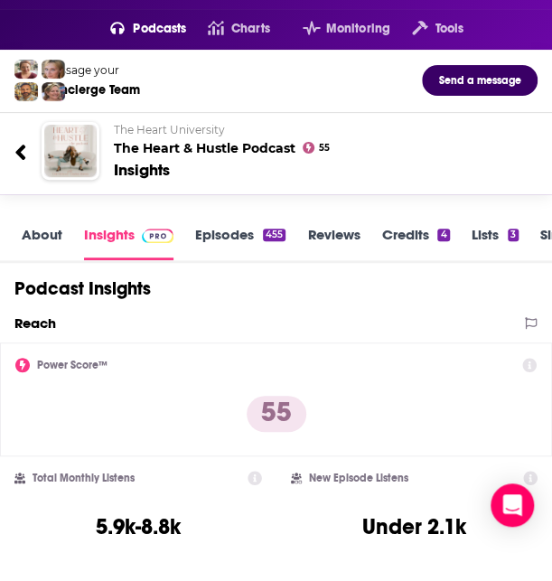
click at [43, 229] on link "About" at bounding box center [42, 243] width 41 height 34
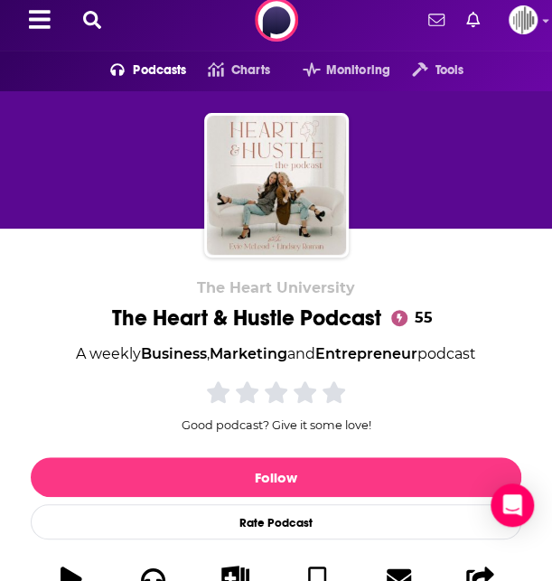
scroll to position [284, 0]
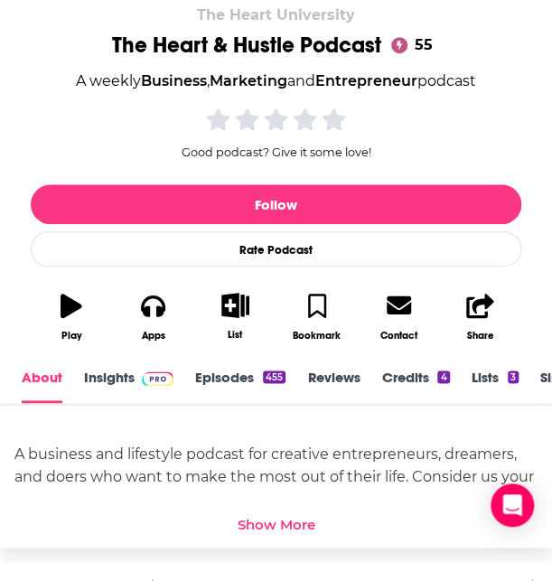
click at [276, 518] on div "Show More" at bounding box center [277, 524] width 78 height 17
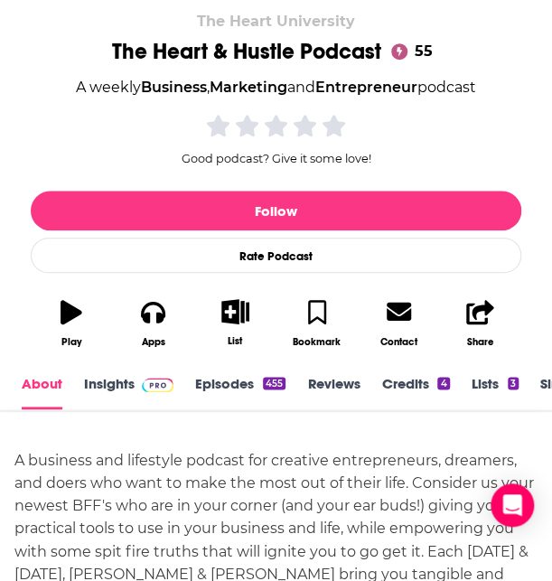
scroll to position [313, 0]
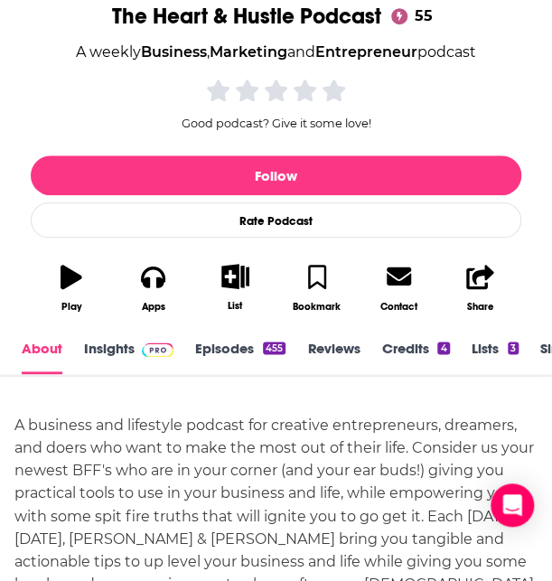
click at [116, 350] on link "Insights" at bounding box center [128, 357] width 89 height 34
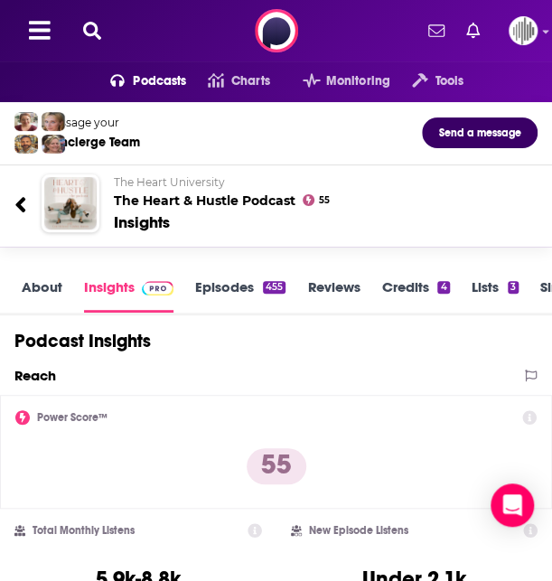
click at [98, 27] on icon at bounding box center [92, 31] width 18 height 18
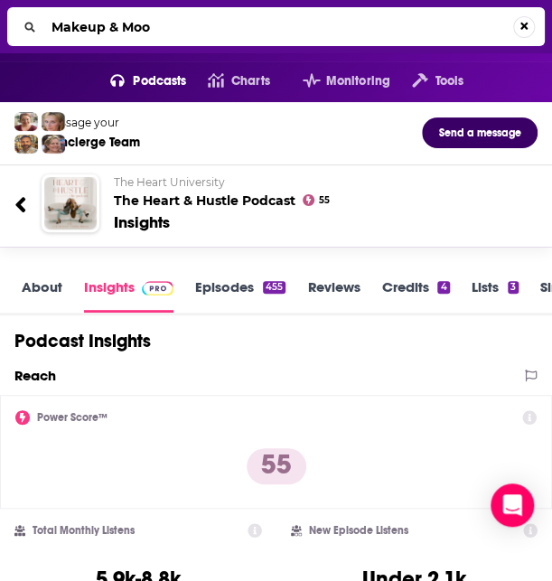
type input "Makeup & Mood"
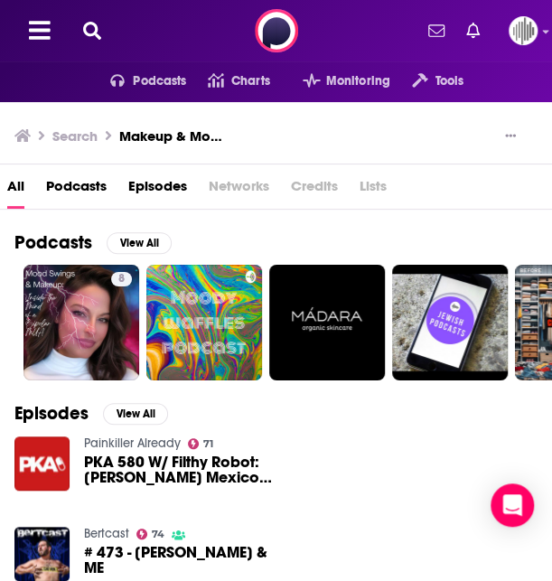
click at [190, 128] on h3 "Makeup & Mood" at bounding box center [172, 135] width 107 height 17
click at [88, 17] on div "Podcasts Charts Monitoring Tools For Business For Podcasters More" at bounding box center [276, 30] width 552 height 61
click at [87, 22] on icon at bounding box center [92, 31] width 18 height 18
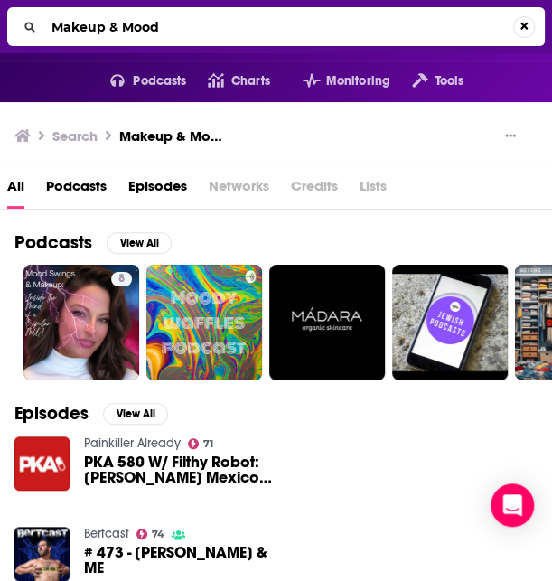
click at [120, 28] on input "Makeup & Mood" at bounding box center [278, 27] width 469 height 29
type input "Makeup and Mood"
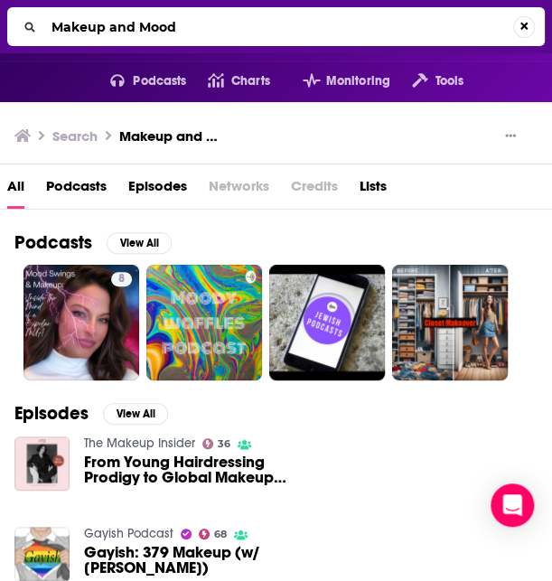
drag, startPoint x: 189, startPoint y: 23, endPoint x: 2, endPoint y: 23, distance: 187.0
click at [2, 23] on div "Makeup and Mood" at bounding box center [276, 26] width 552 height 53
type input "Work It Out"
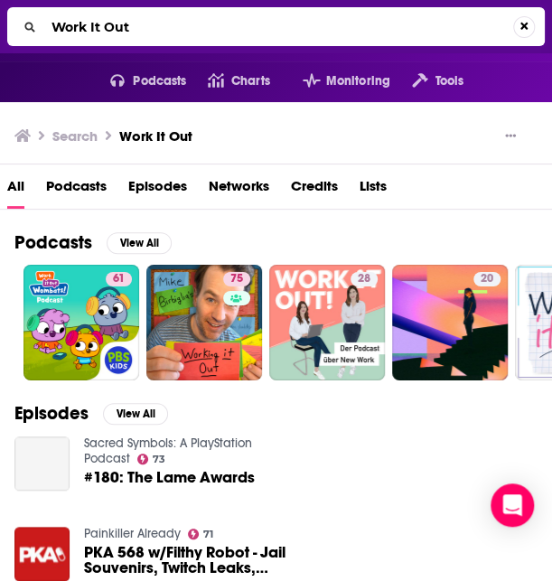
drag, startPoint x: 106, startPoint y: 24, endPoint x: 16, endPoint y: 5, distance: 91.6
click at [16, 5] on div "Work It Out" at bounding box center [276, 26] width 552 height 53
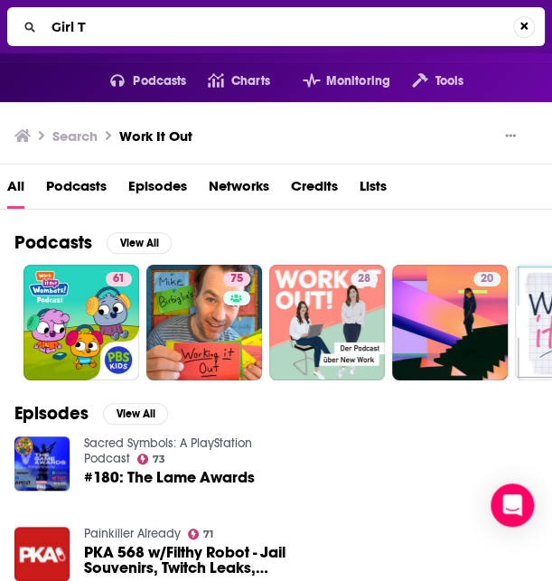
type input "Girl Ta"
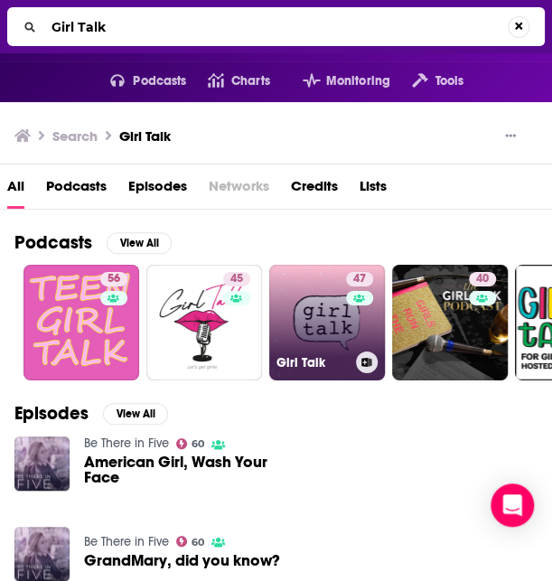
click at [295, 319] on link "47 Girl Talk" at bounding box center [327, 323] width 116 height 116
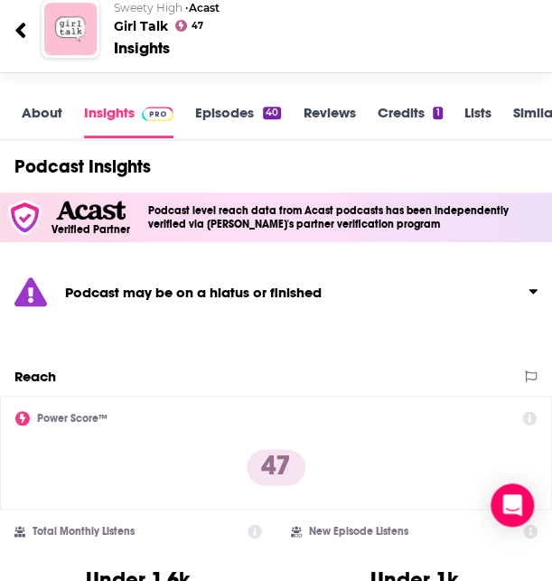
scroll to position [173, 0]
